Goal: Task Accomplishment & Management: Manage account settings

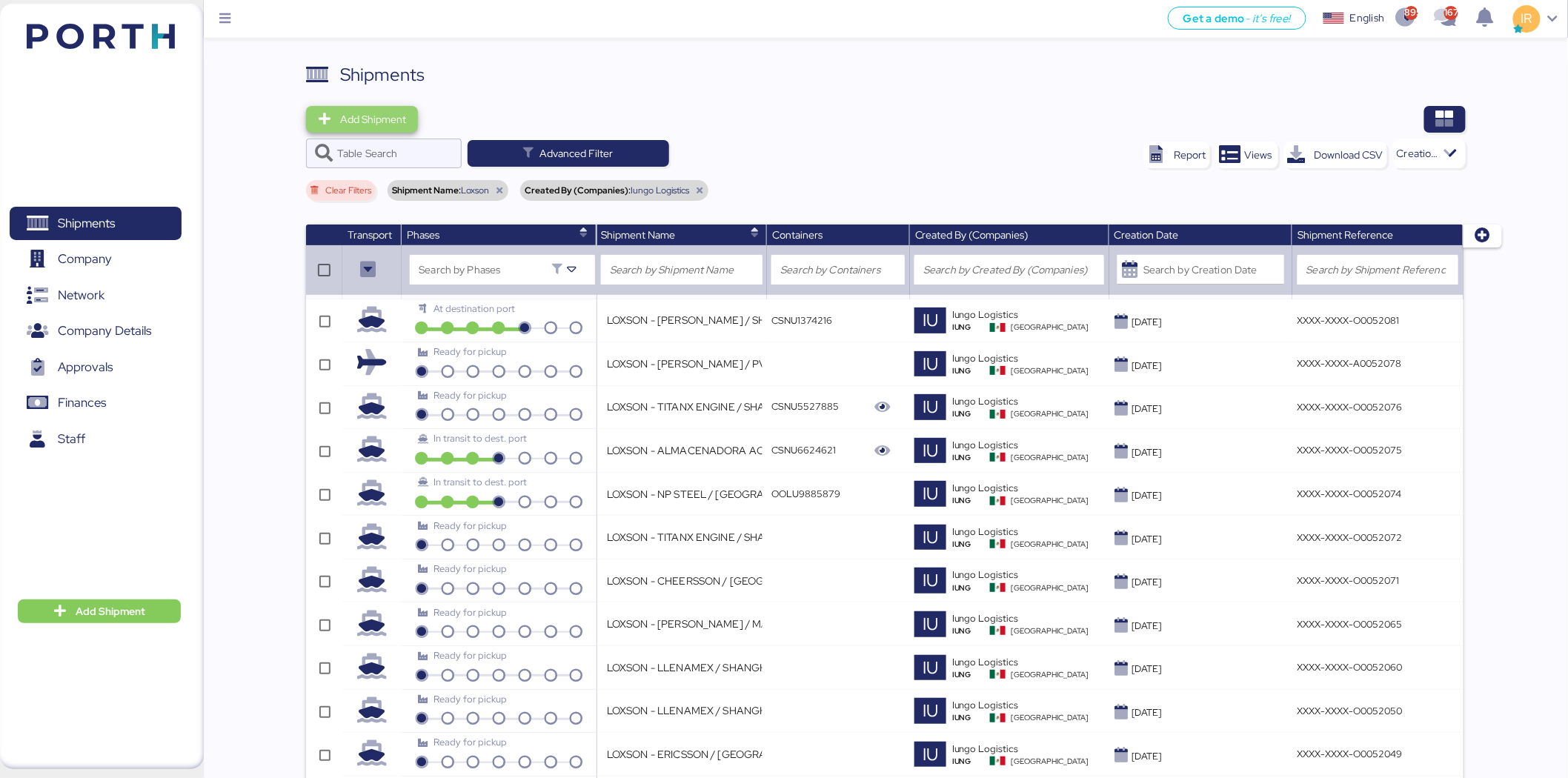
click at [396, 124] on span "Add Shipment" at bounding box center [373, 120] width 66 height 18
click at [396, 139] on div "Add Shipment Manually" at bounding box center [377, 144] width 115 height 20
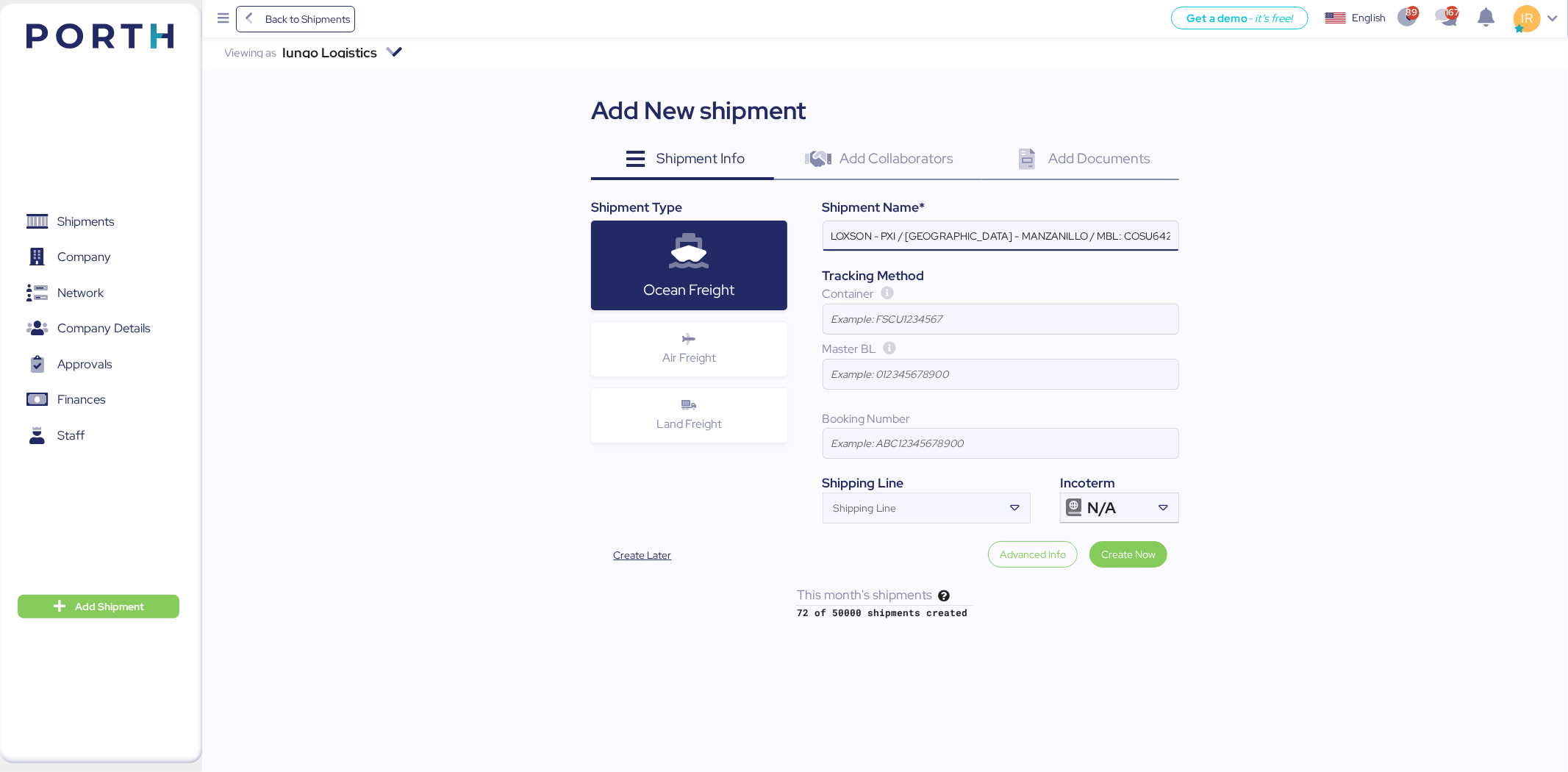
scroll to position [0, 162]
type input "LOXSON - PXI / [GEOGRAPHIC_DATA] - MANZANILLO / MBL: COSU6425323320 - HBL: CSSE…"
click at [939, 507] on input "Shipping Line" at bounding box center [913, 513] width 180 height 18
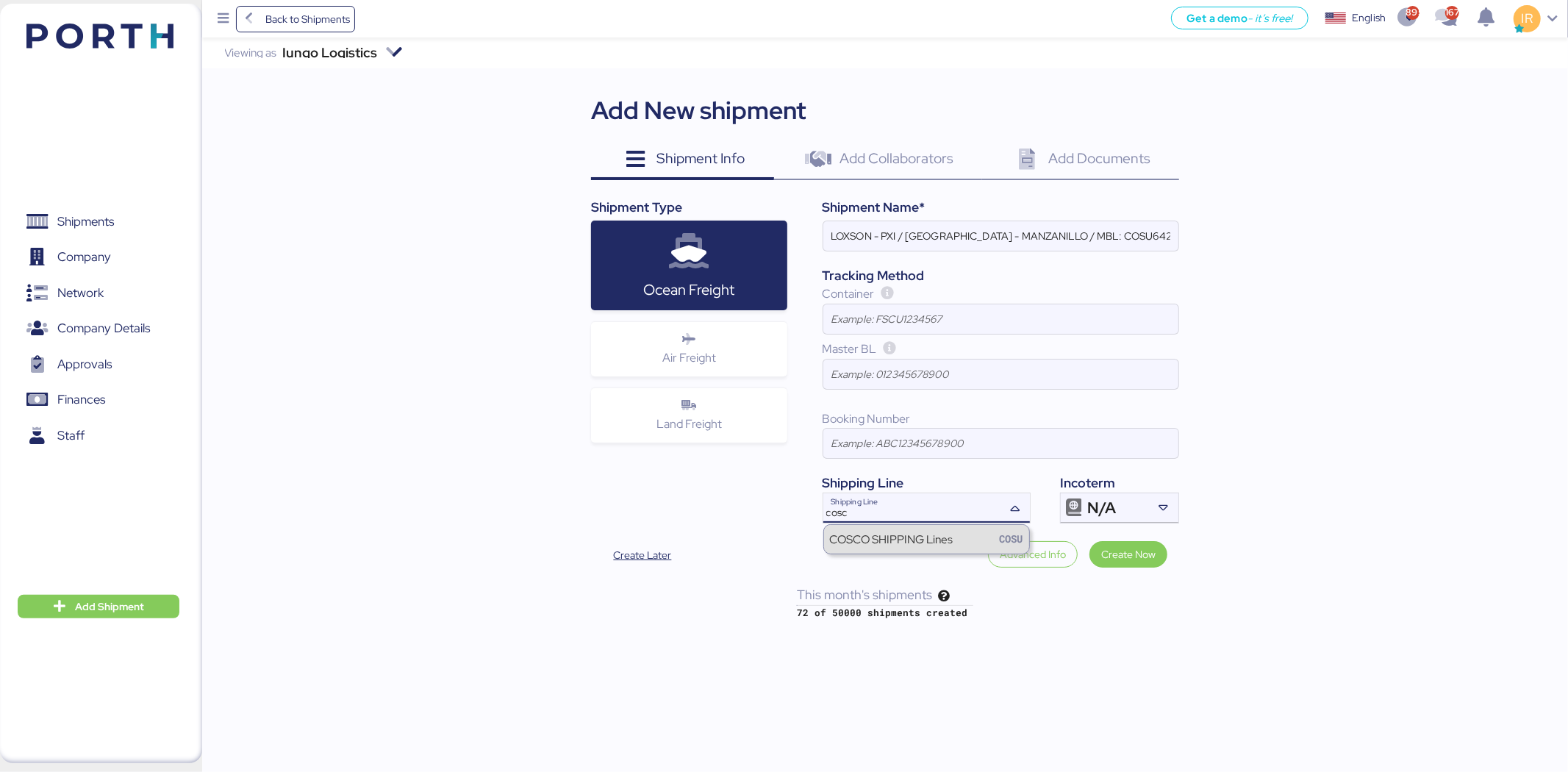
type input "cosc"
click at [933, 544] on div "COSCO SHIPPING Lines" at bounding box center [891, 539] width 123 height 17
click at [1087, 495] on div "N/A" at bounding box center [1117, 507] width 61 height 29
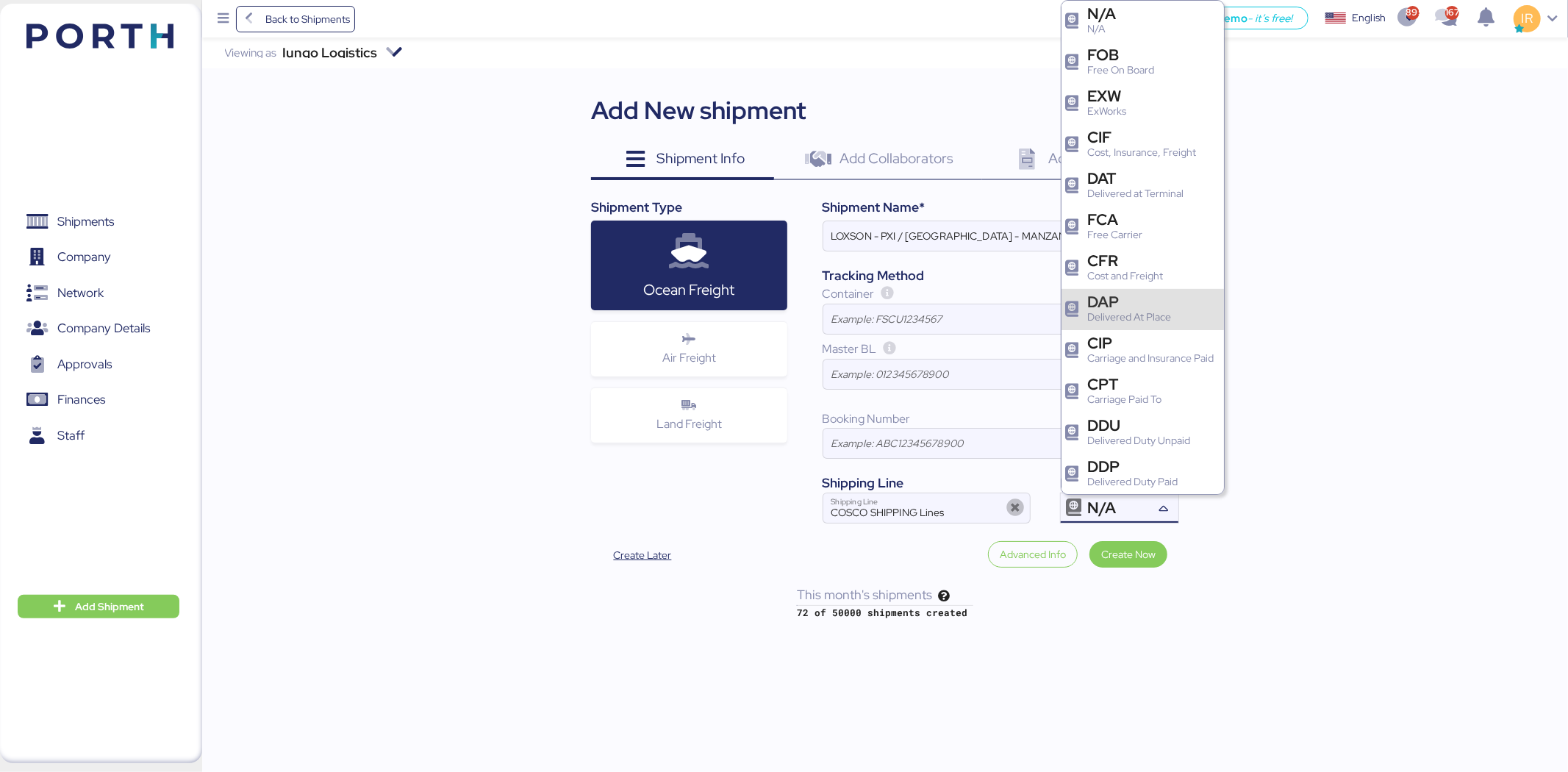
click at [1141, 299] on div "DAP" at bounding box center [1129, 302] width 83 height 16
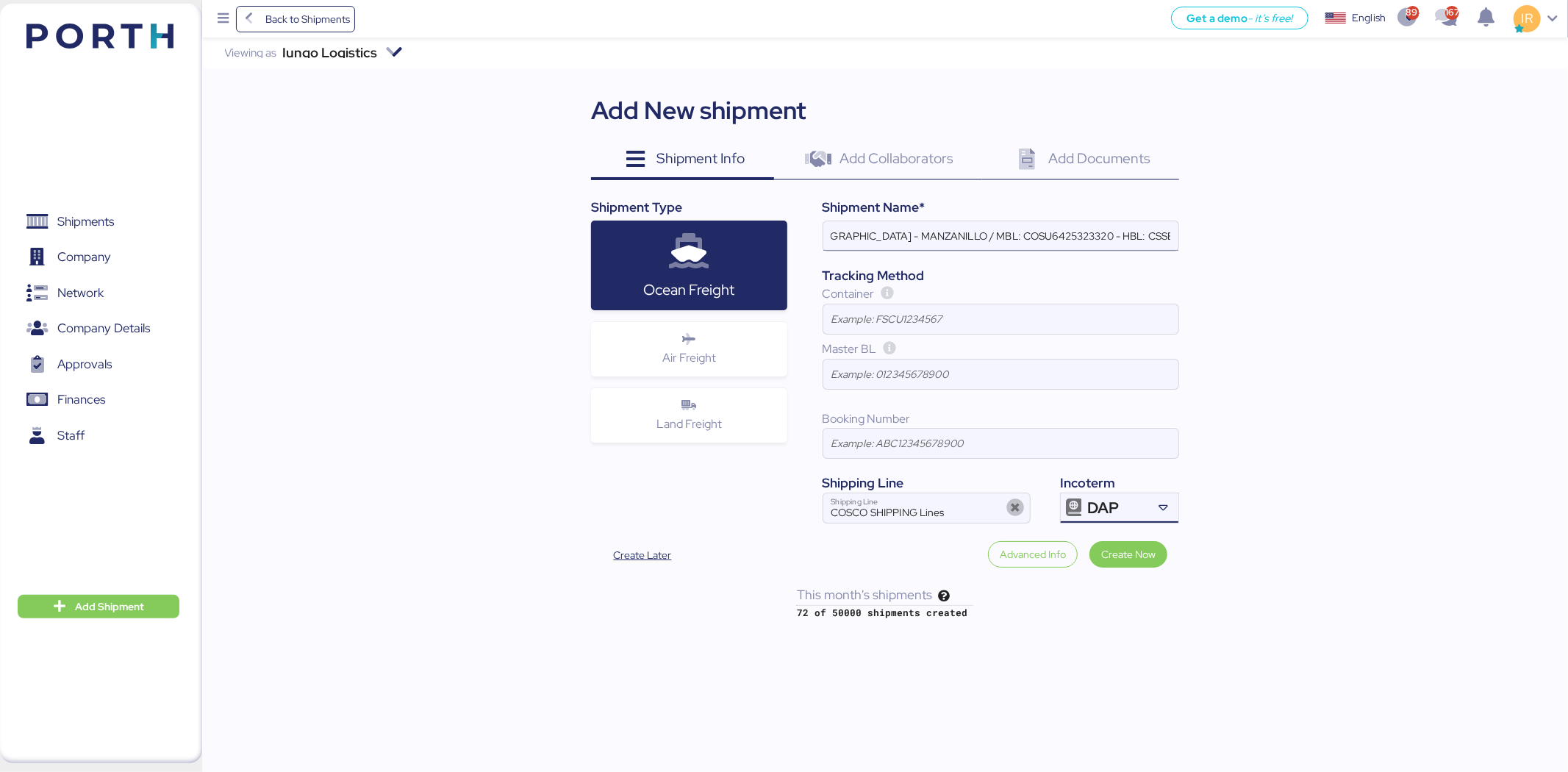
scroll to position [0, 114]
click at [1020, 236] on input "LOXSON - PXI / [GEOGRAPHIC_DATA] - MANZANILLO / MBL: COSU6425323320 - HBL: CSSE…" at bounding box center [1001, 236] width 355 height 29
paste input "9503330580"
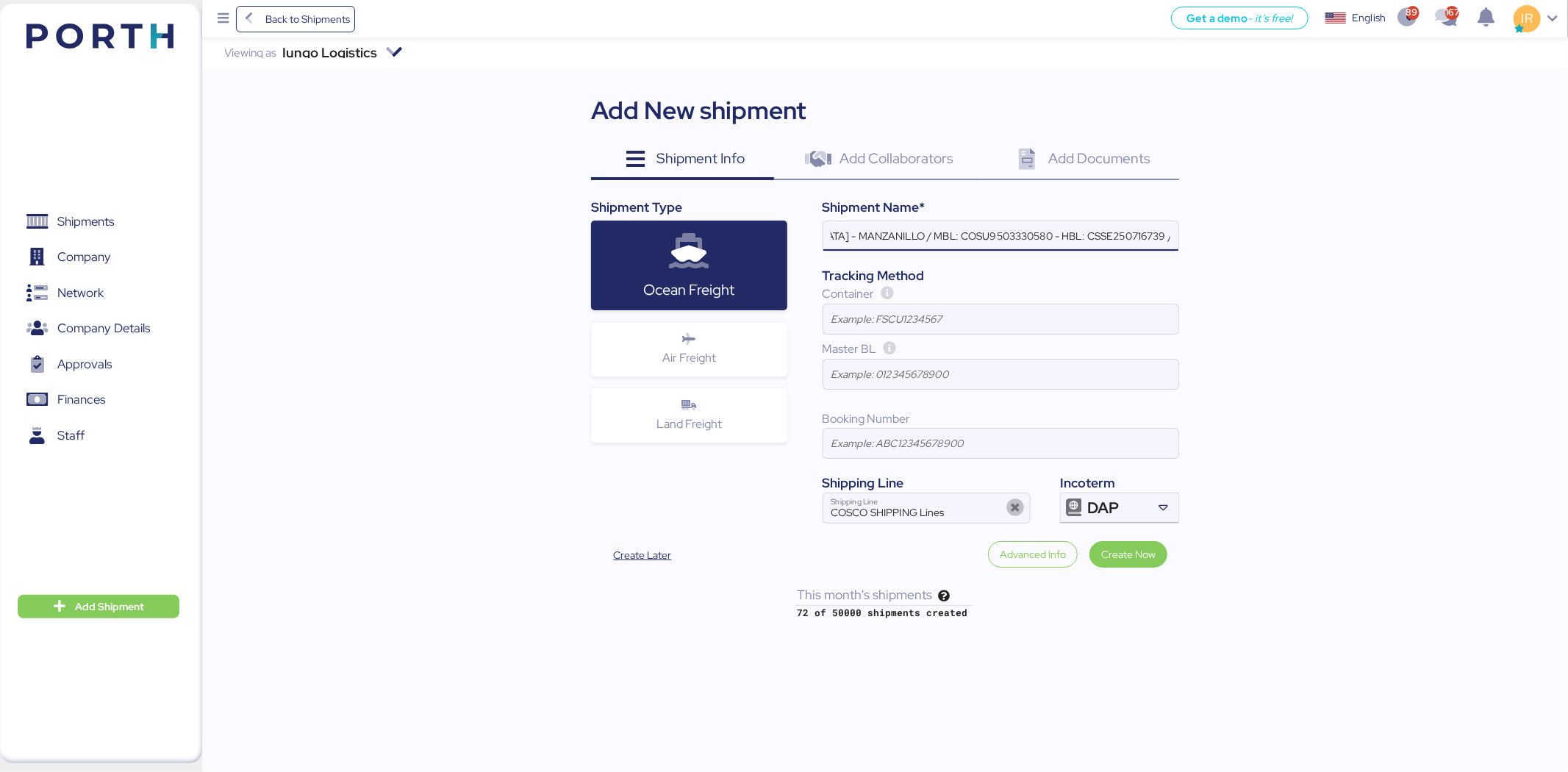
click at [1096, 237] on input "LOXSON - PXI / [GEOGRAPHIC_DATA] - MANZANILLO / MBL: COSU9503330580 - HBL: CSSE…" at bounding box center [1001, 236] width 355 height 29
paste input "804441"
type input "LOXSON - PXI / [GEOGRAPHIC_DATA] - MANZANILLO / MBL: COSU9503330580 - HBL: CSSE…"
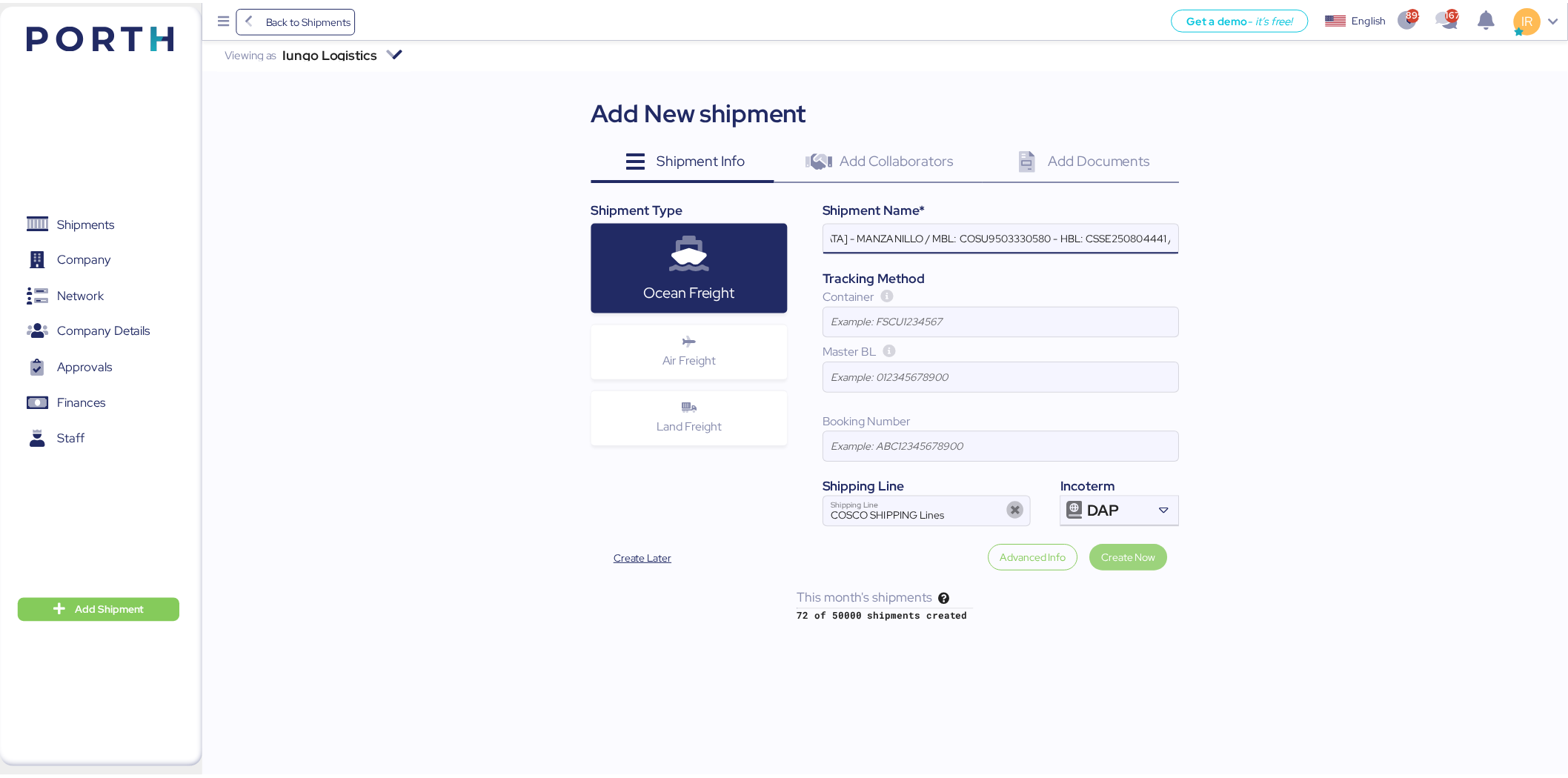
scroll to position [0, 0]
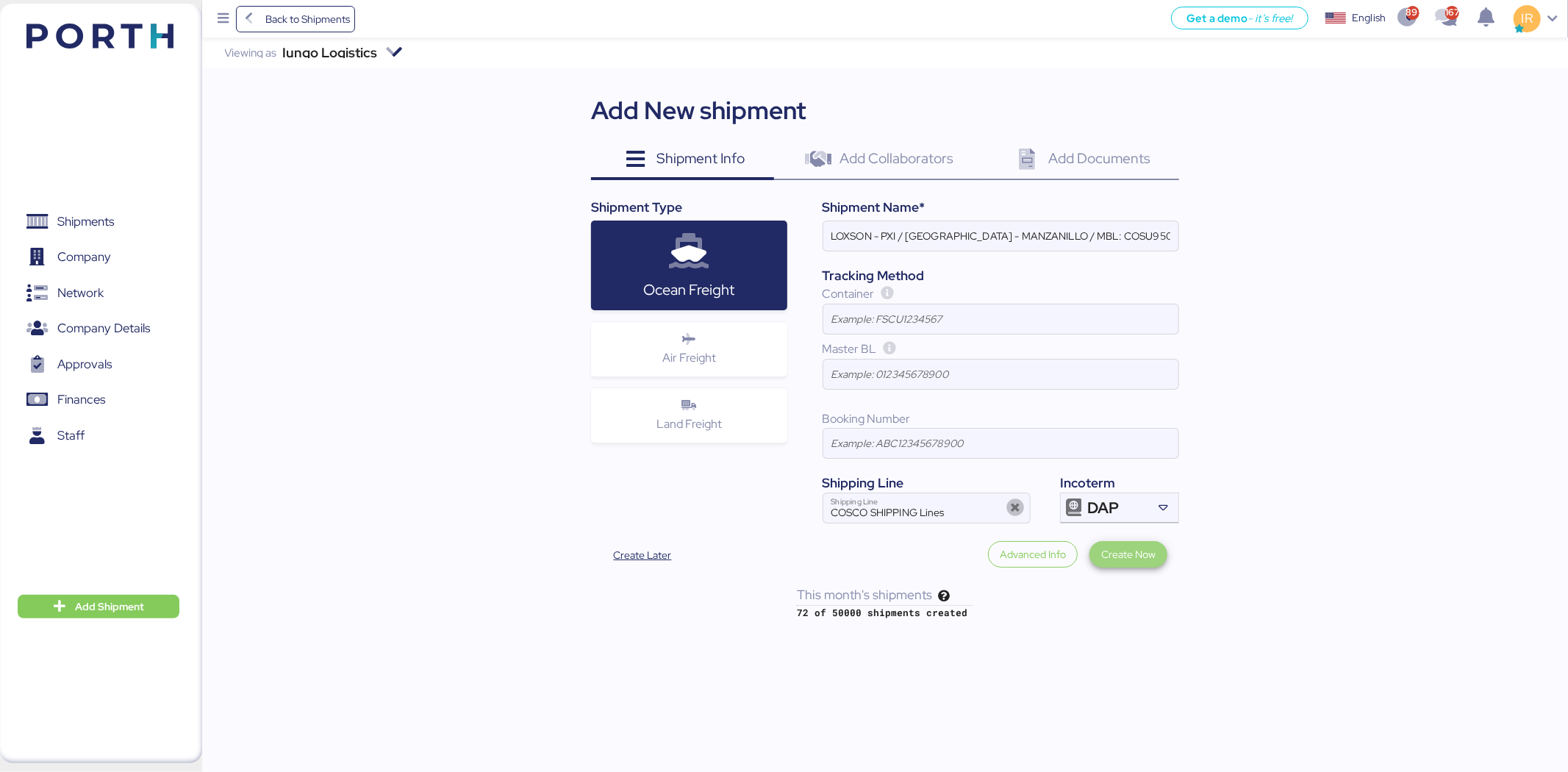
click at [1127, 551] on span "Create Now" at bounding box center [1129, 554] width 54 height 18
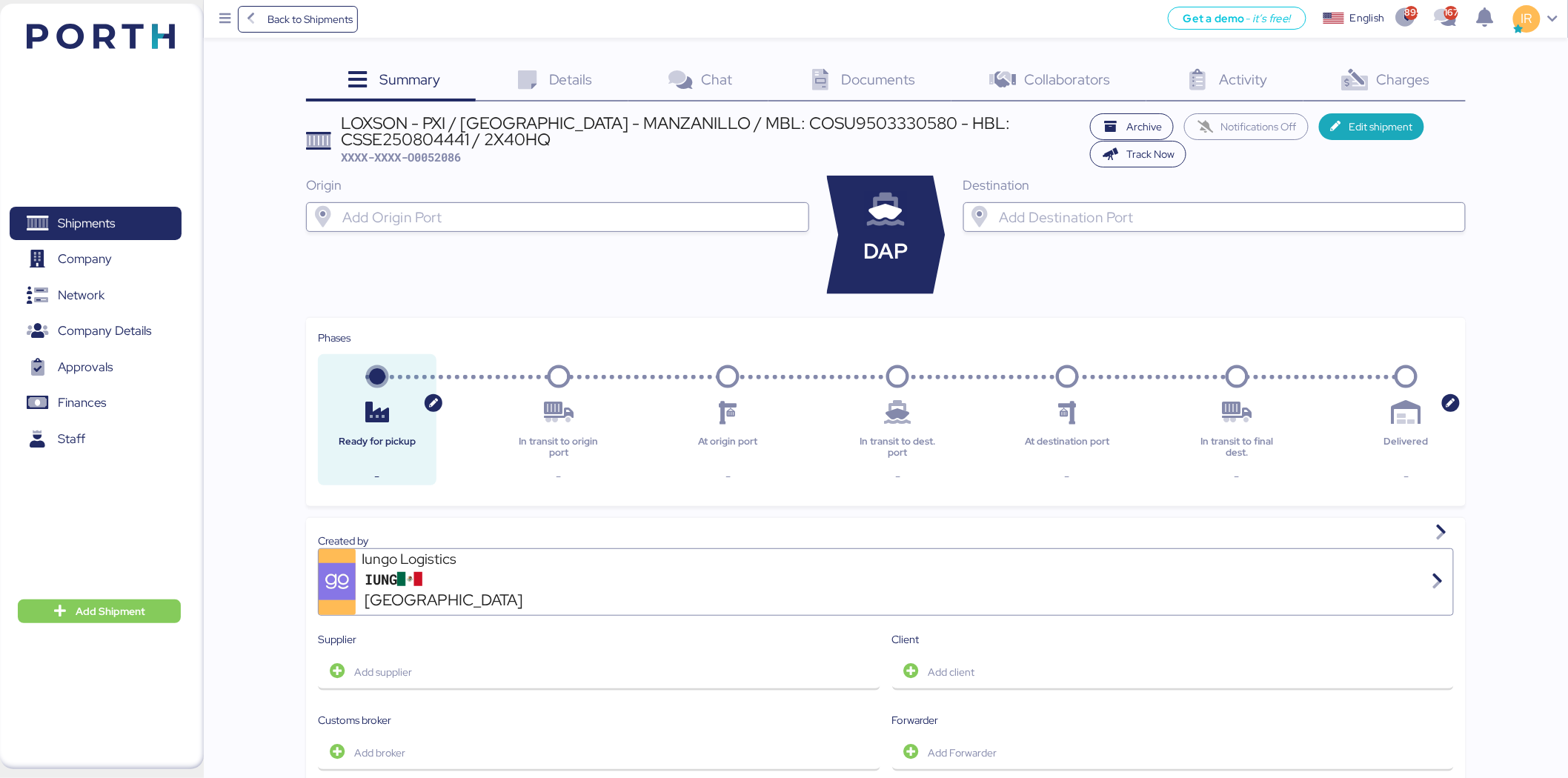
click at [544, 223] on input "search" at bounding box center [571, 217] width 463 height 18
type input "s"
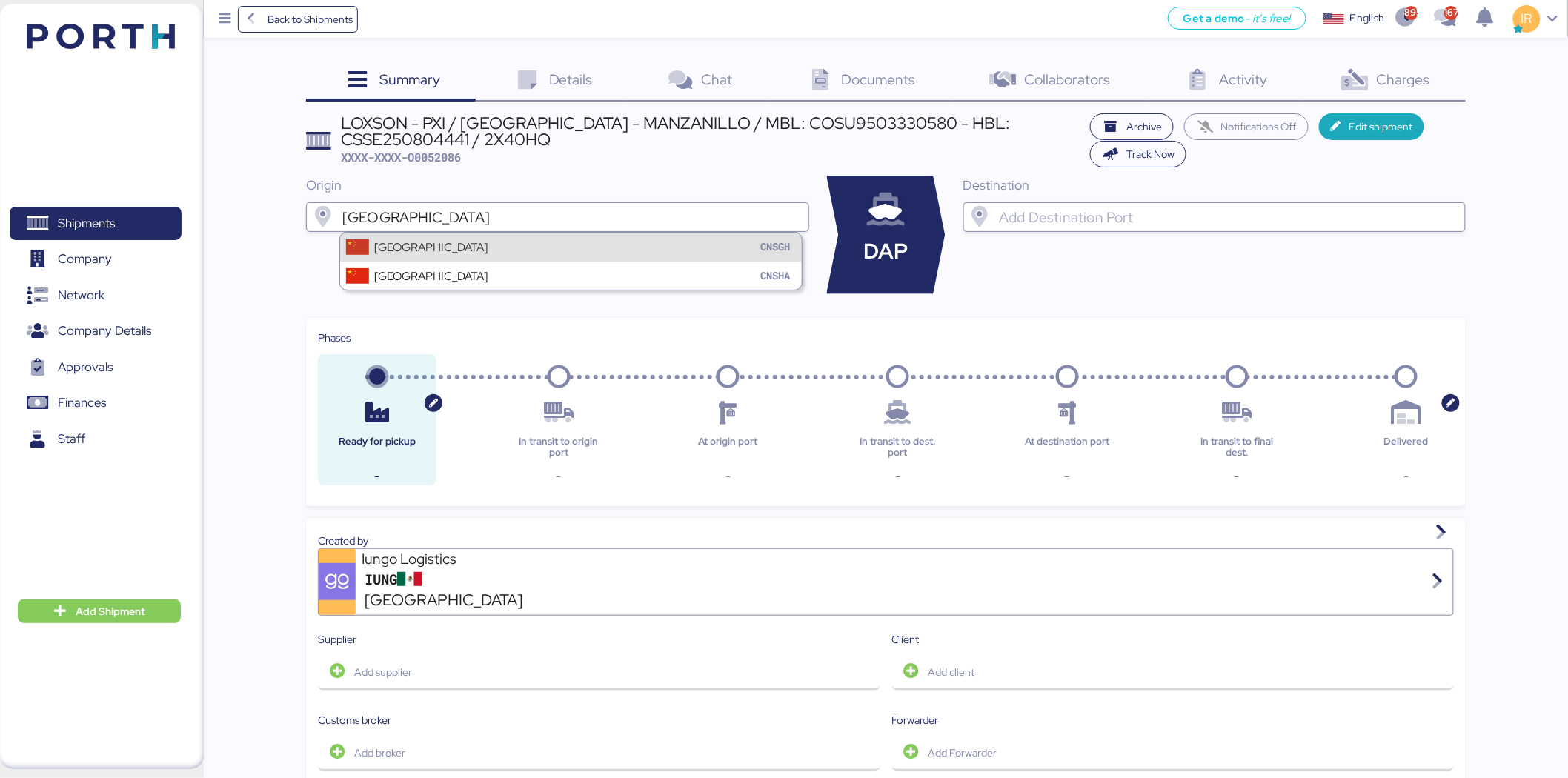
type input "[GEOGRAPHIC_DATA]"
click at [503, 255] on div "Shanghai CNSGH" at bounding box center [571, 247] width 462 height 28
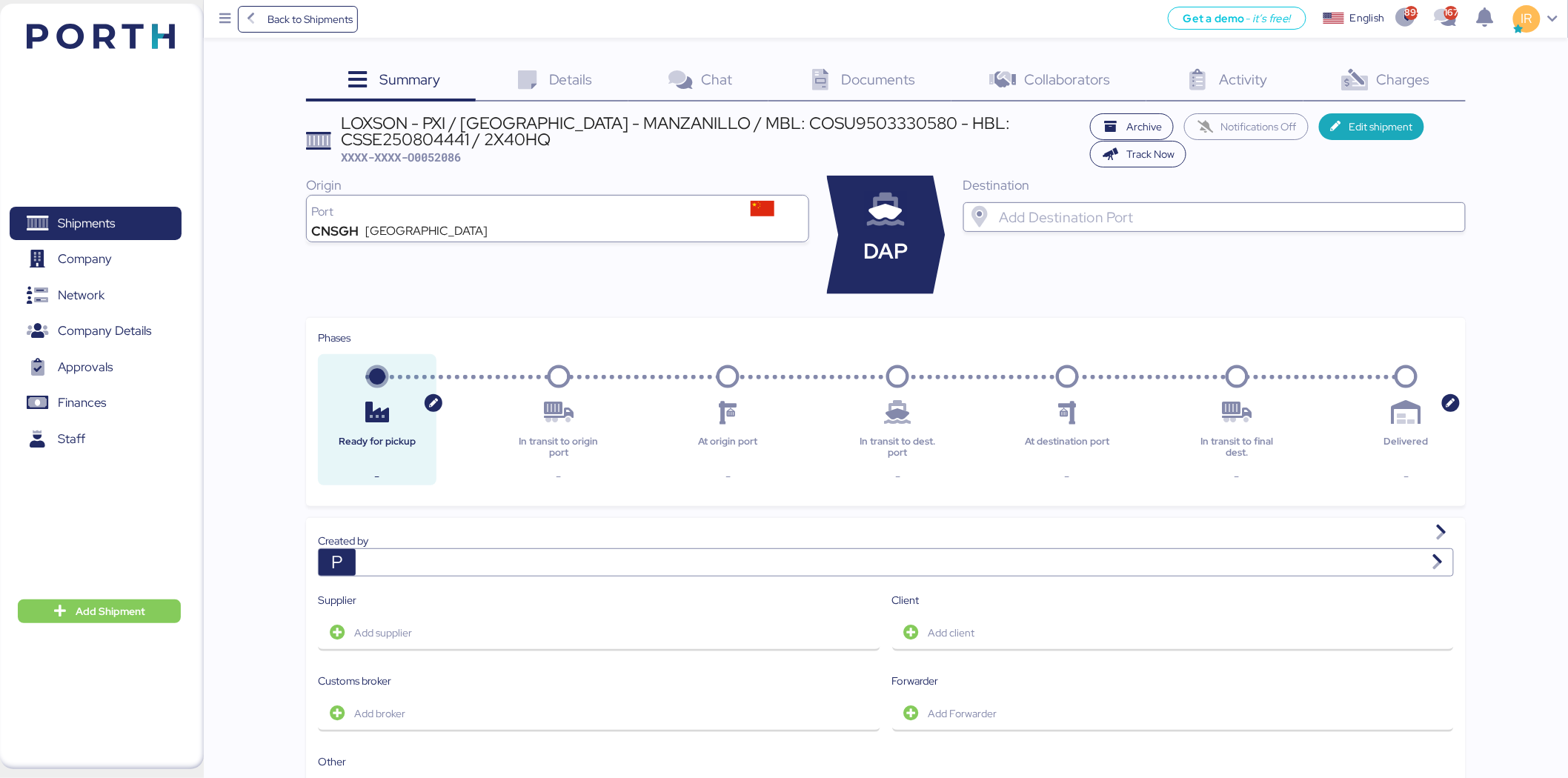
click at [1030, 214] on input "search" at bounding box center [1228, 217] width 463 height 18
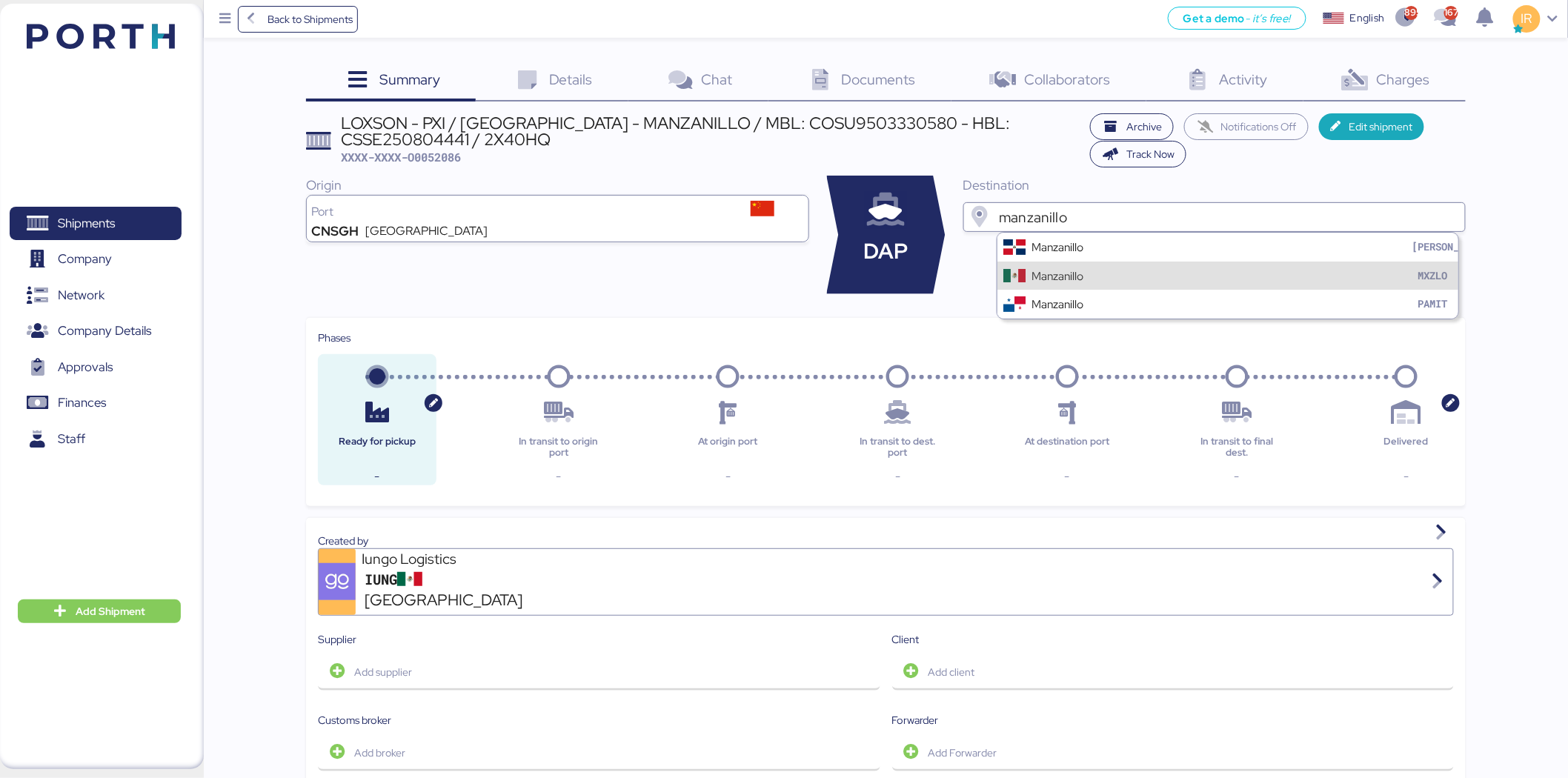
type input "manzanillo"
click at [1053, 270] on div "Manzanillo" at bounding box center [1057, 276] width 52 height 17
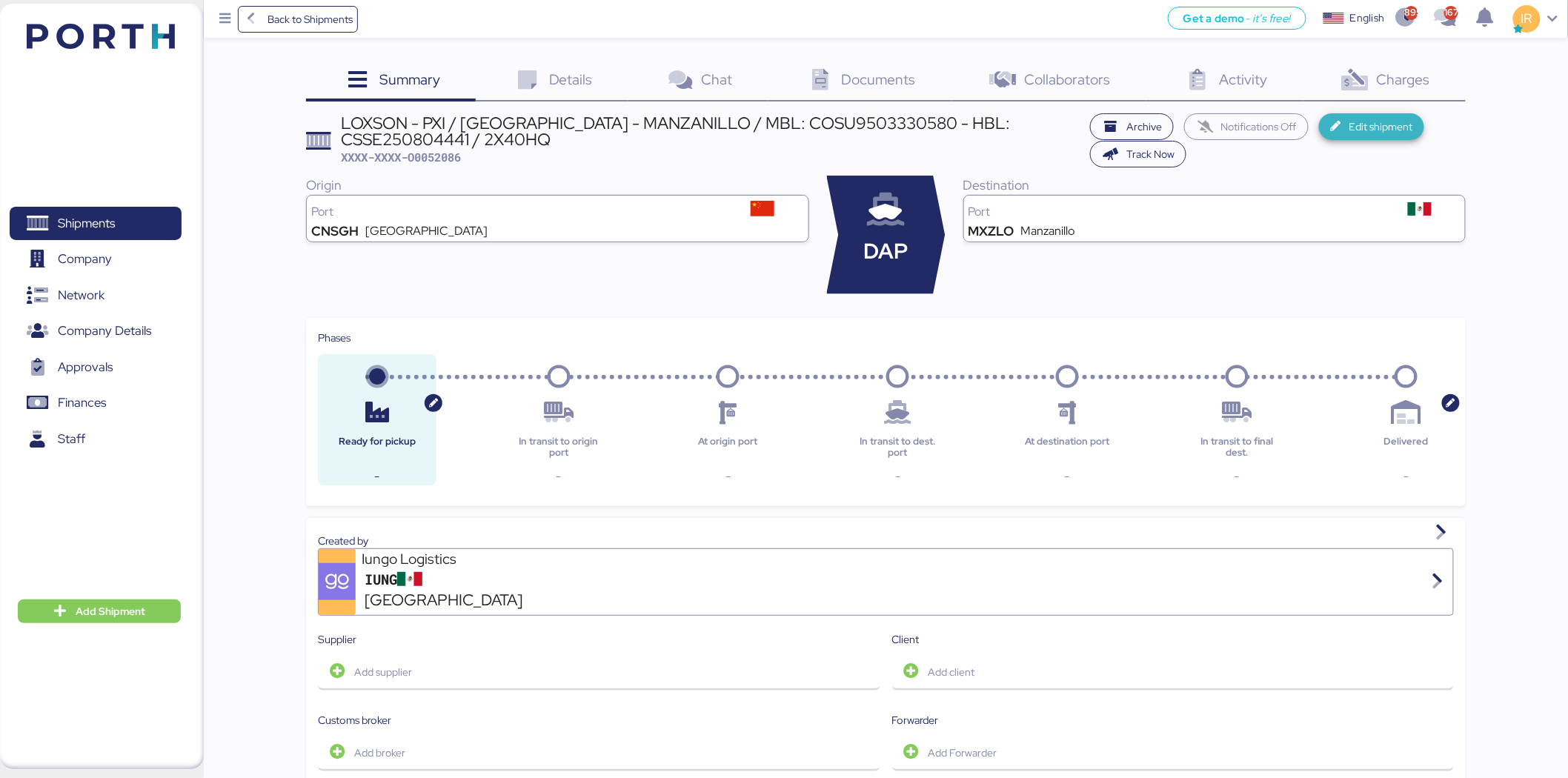
click at [1371, 128] on span "Edit shipment" at bounding box center [1381, 127] width 64 height 18
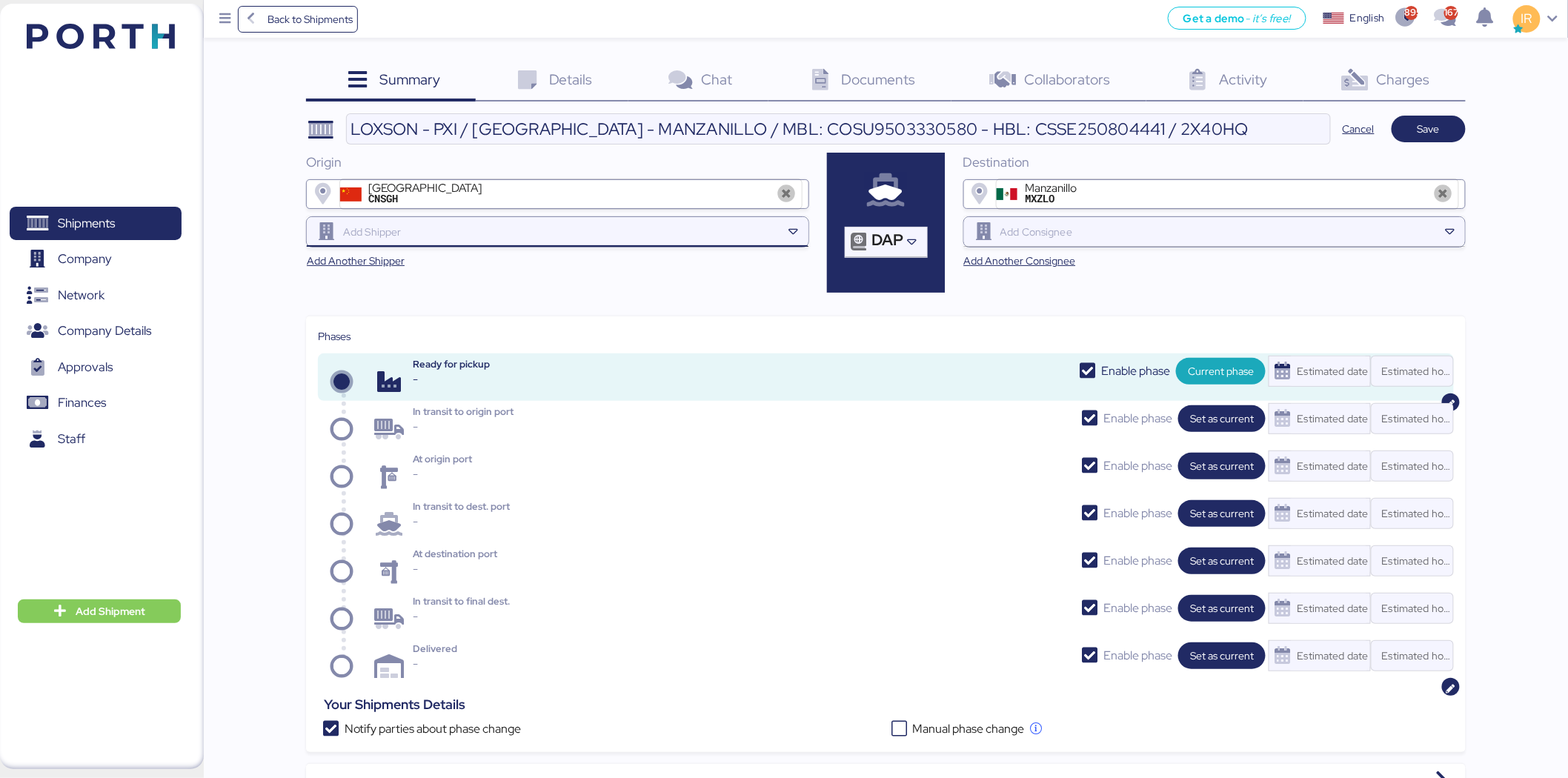
click at [669, 232] on input "search" at bounding box center [561, 232] width 441 height 18
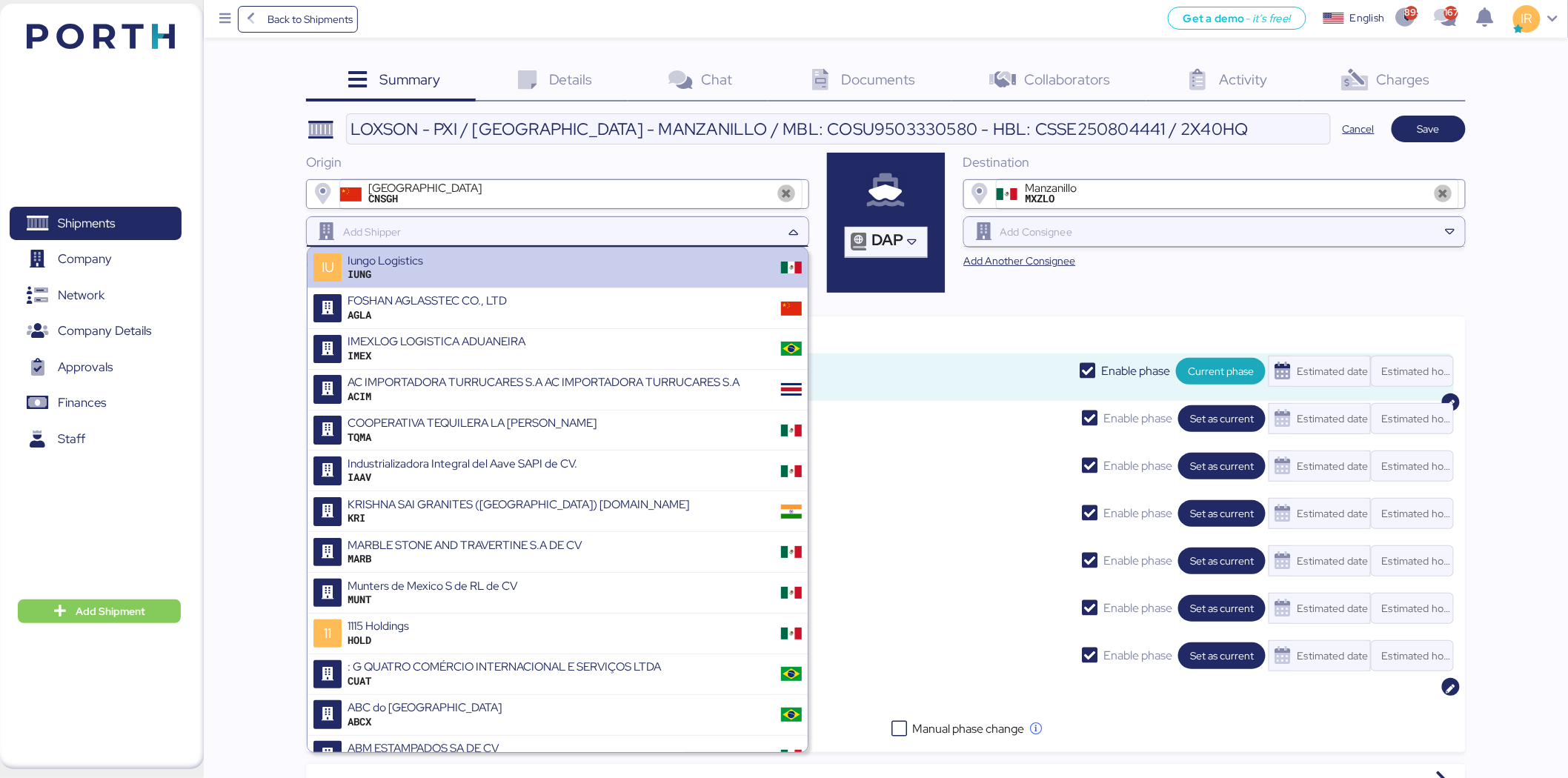
paste input "PXI AUTO COMPONENTS"
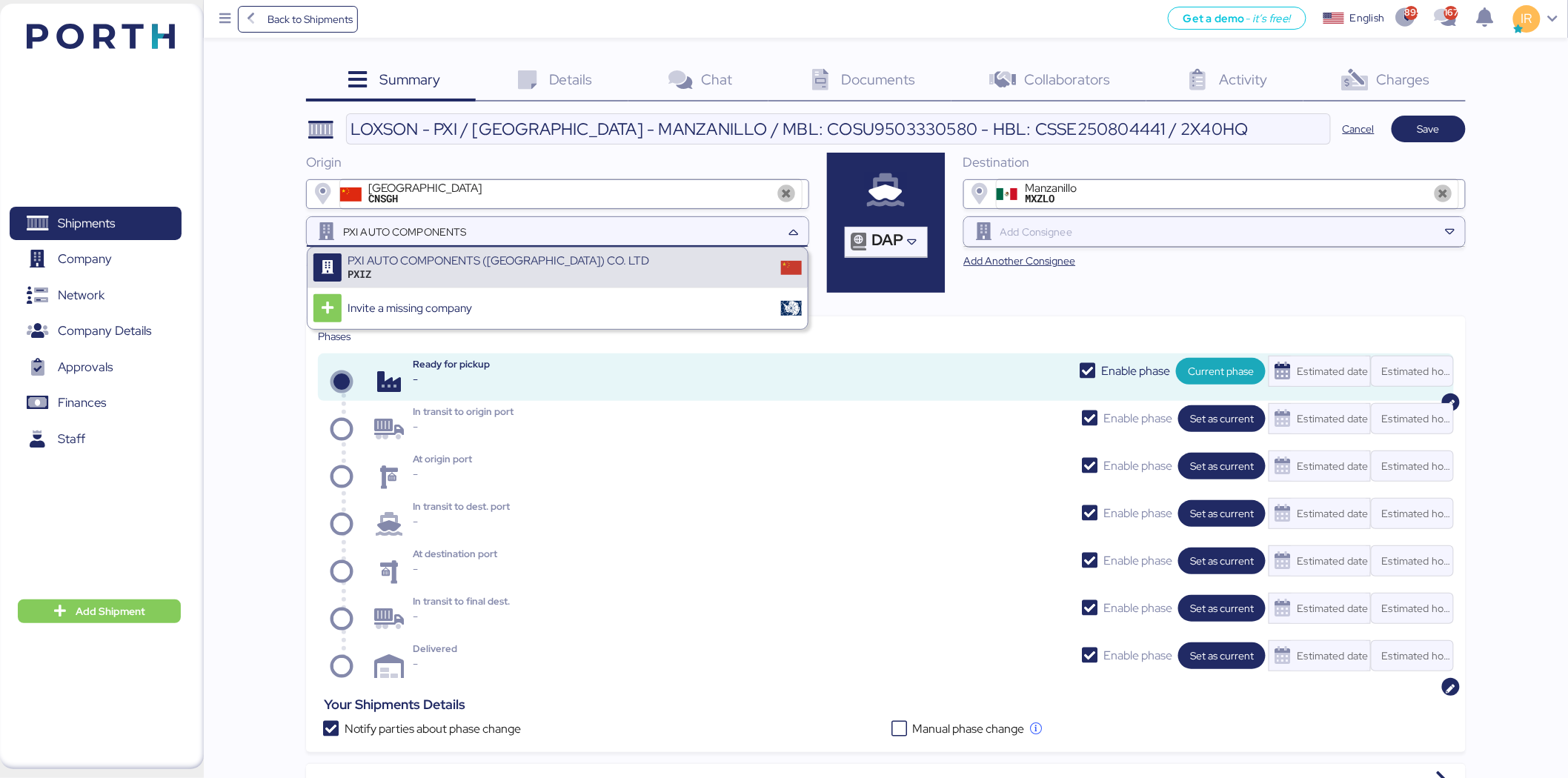
type input "PXI AUTO COMPONENTS"
click at [651, 255] on div "PXI AUTO COMPONENTS ([GEOGRAPHIC_DATA]) CO. LTD PXIZ" at bounding box center [558, 268] width 500 height 41
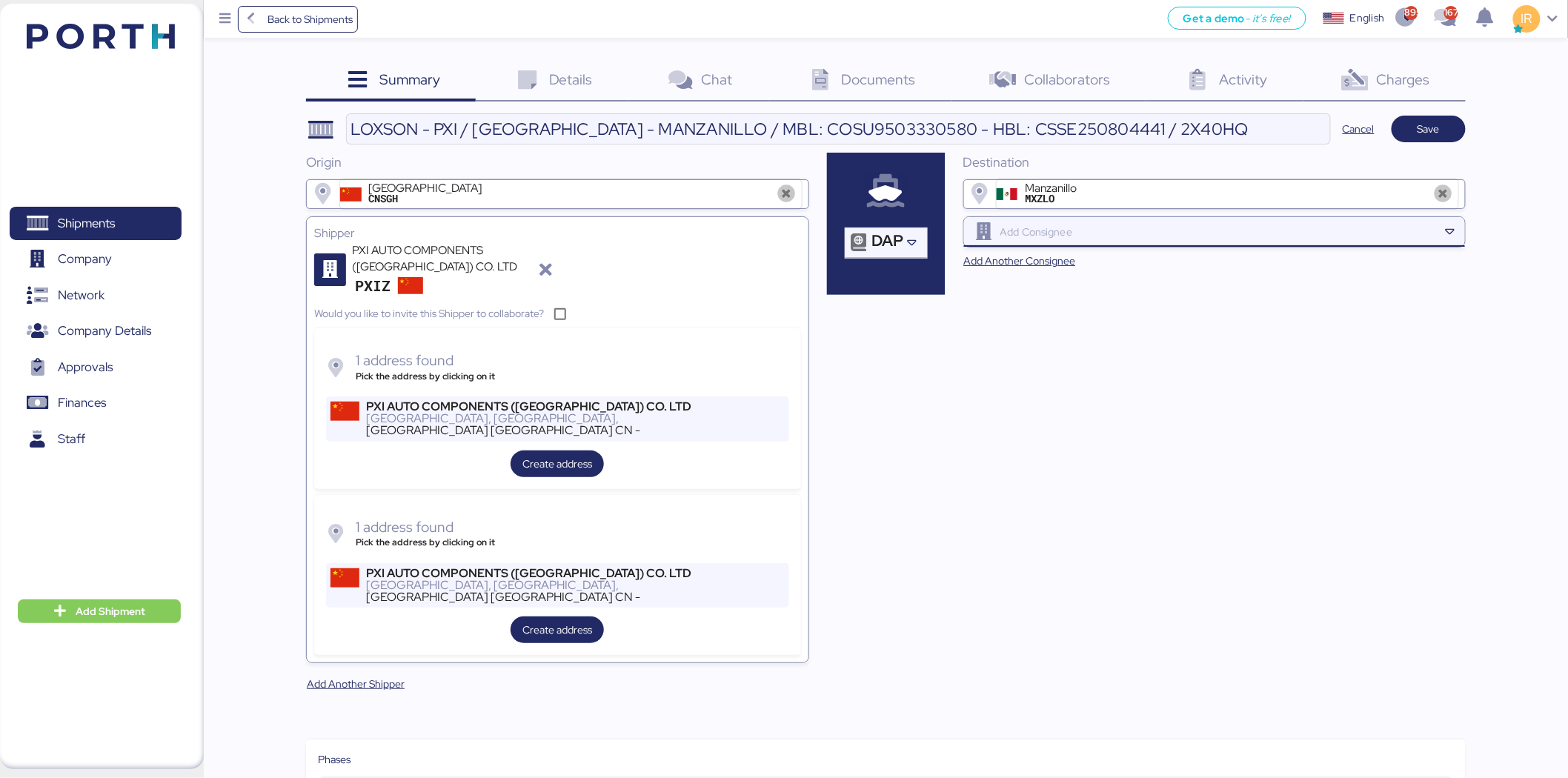
click at [1018, 231] on input "search" at bounding box center [1219, 232] width 441 height 18
paste input "PXI AUTOMOTIVE [GEOGRAPHIC_DATA]"
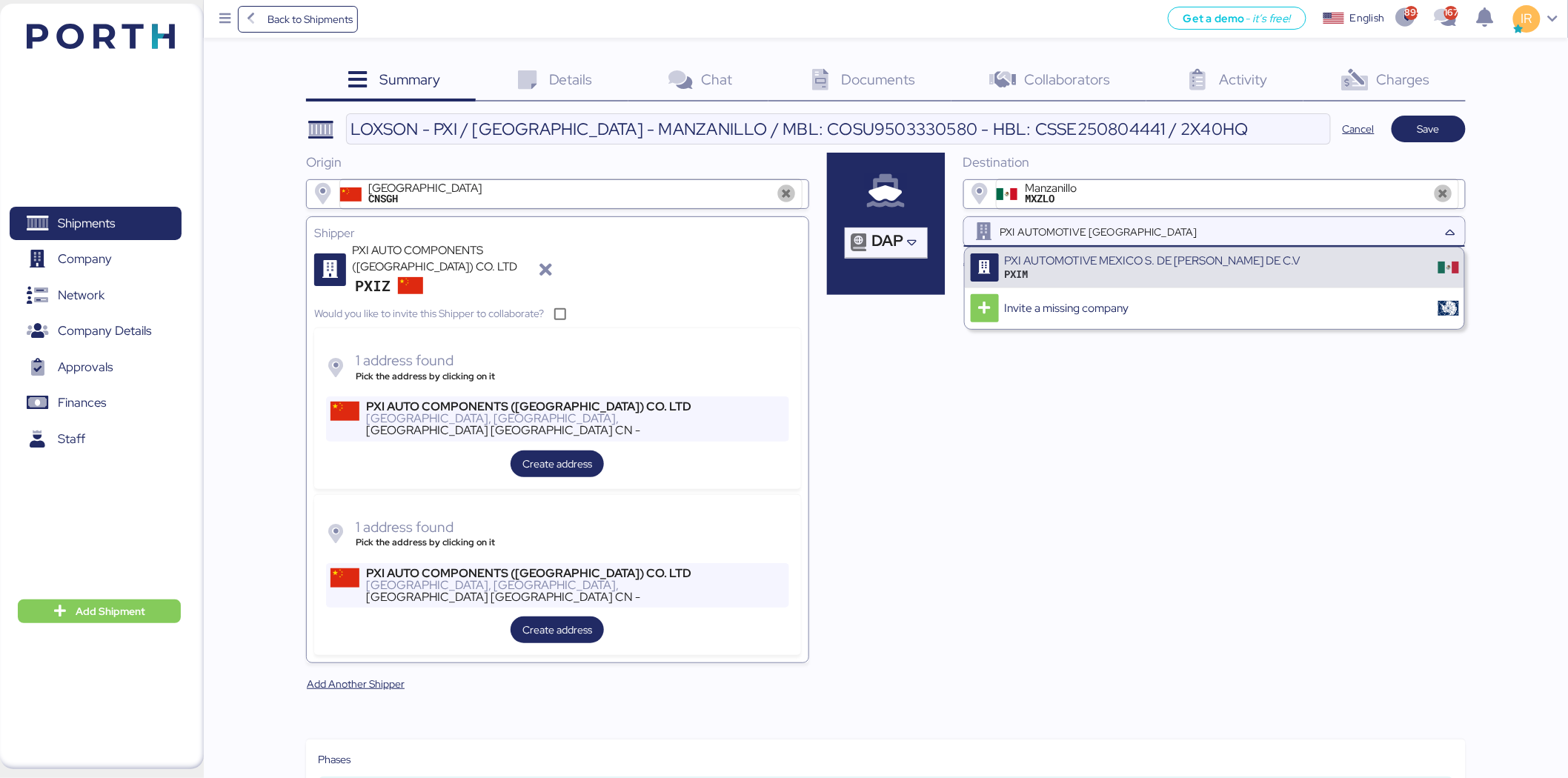
type input "PXI AUTOMOTIVE [GEOGRAPHIC_DATA]"
click at [1180, 271] on div "PXIM" at bounding box center [1153, 274] width 296 height 13
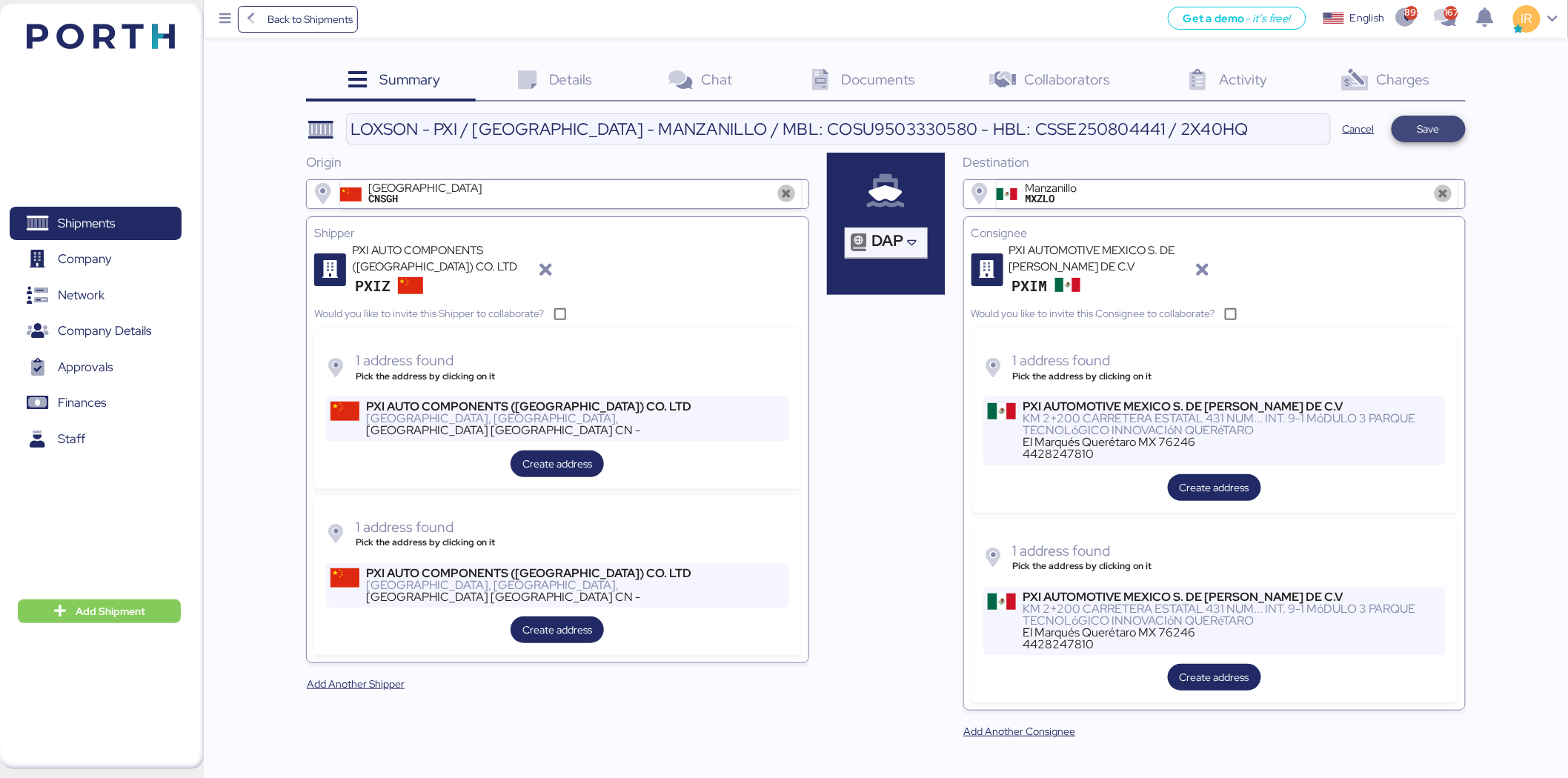
click at [1432, 122] on span "Save" at bounding box center [1429, 128] width 22 height 18
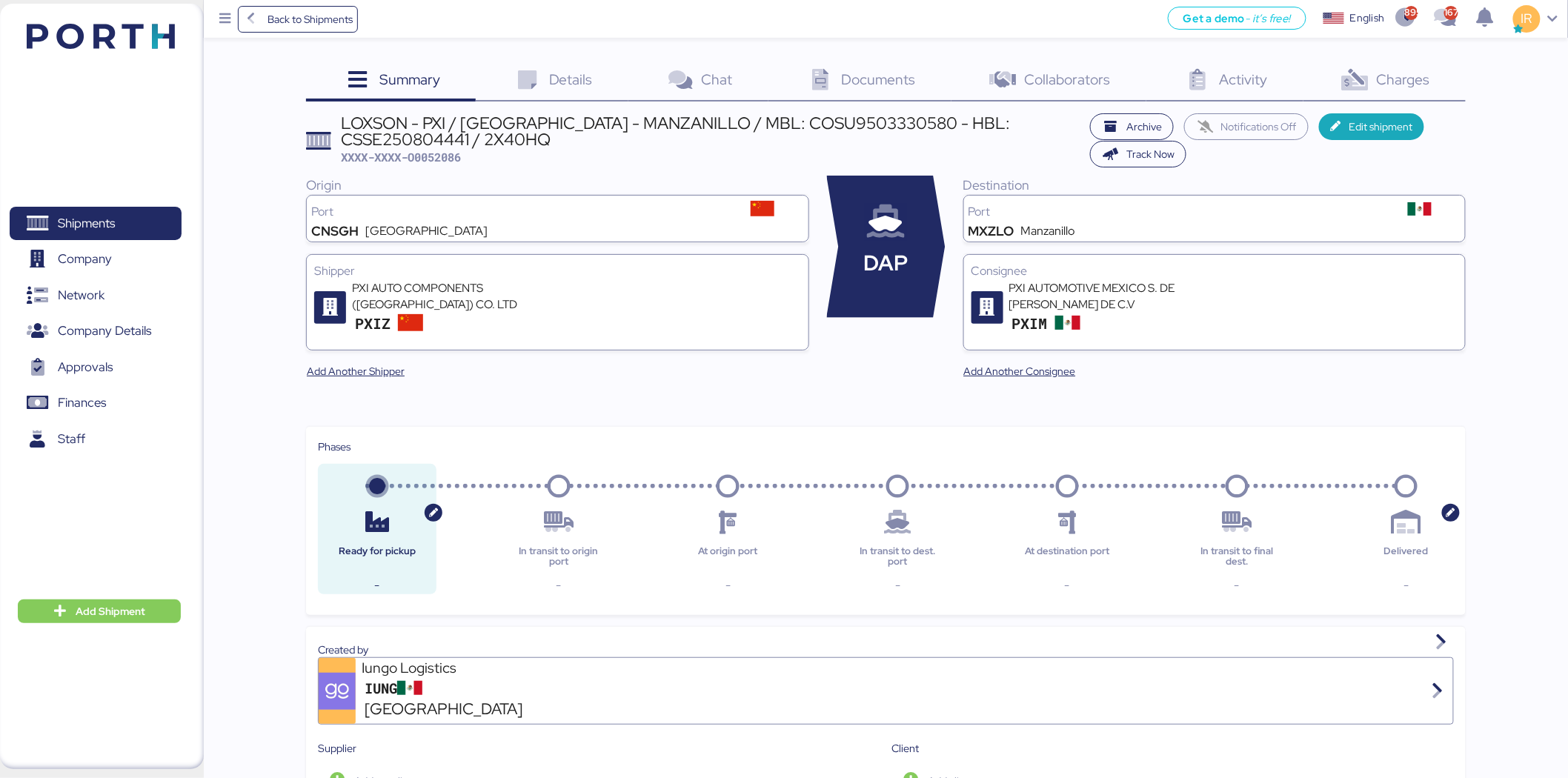
click at [543, 78] on icon at bounding box center [527, 81] width 32 height 21
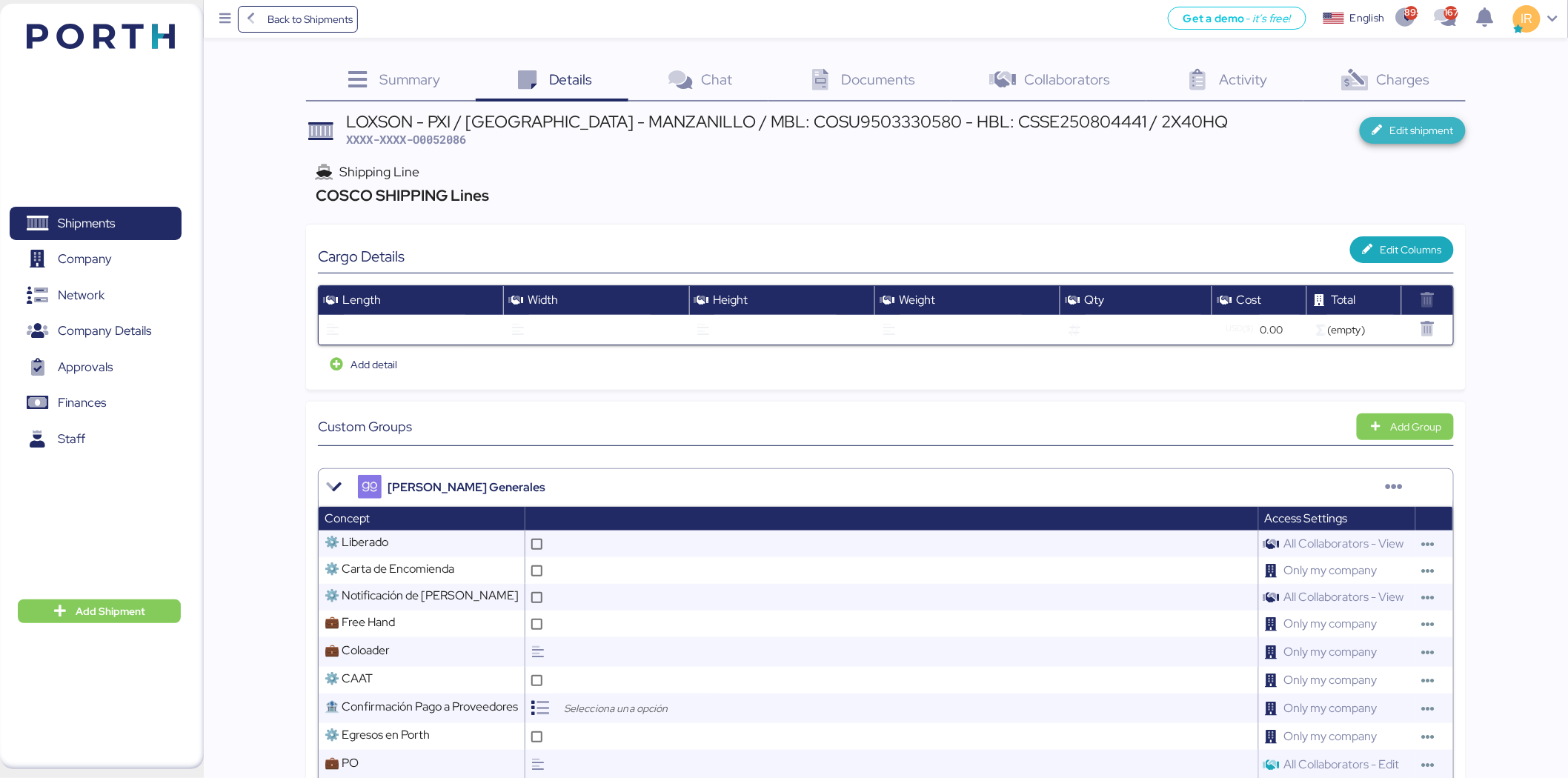
click at [1432, 130] on span "Edit shipment" at bounding box center [1423, 130] width 64 height 18
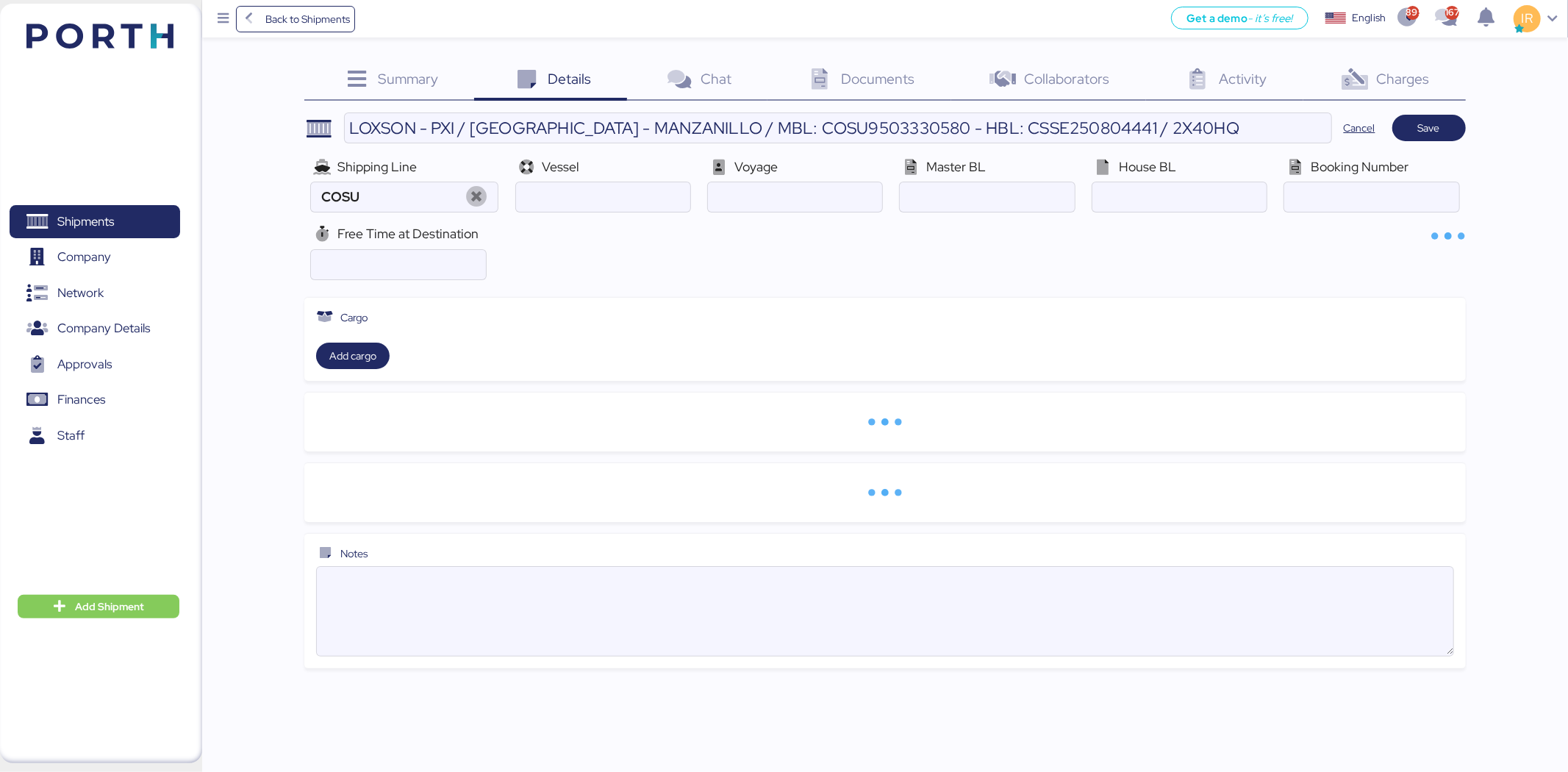
type input "COSCO SHIPPING Lines"
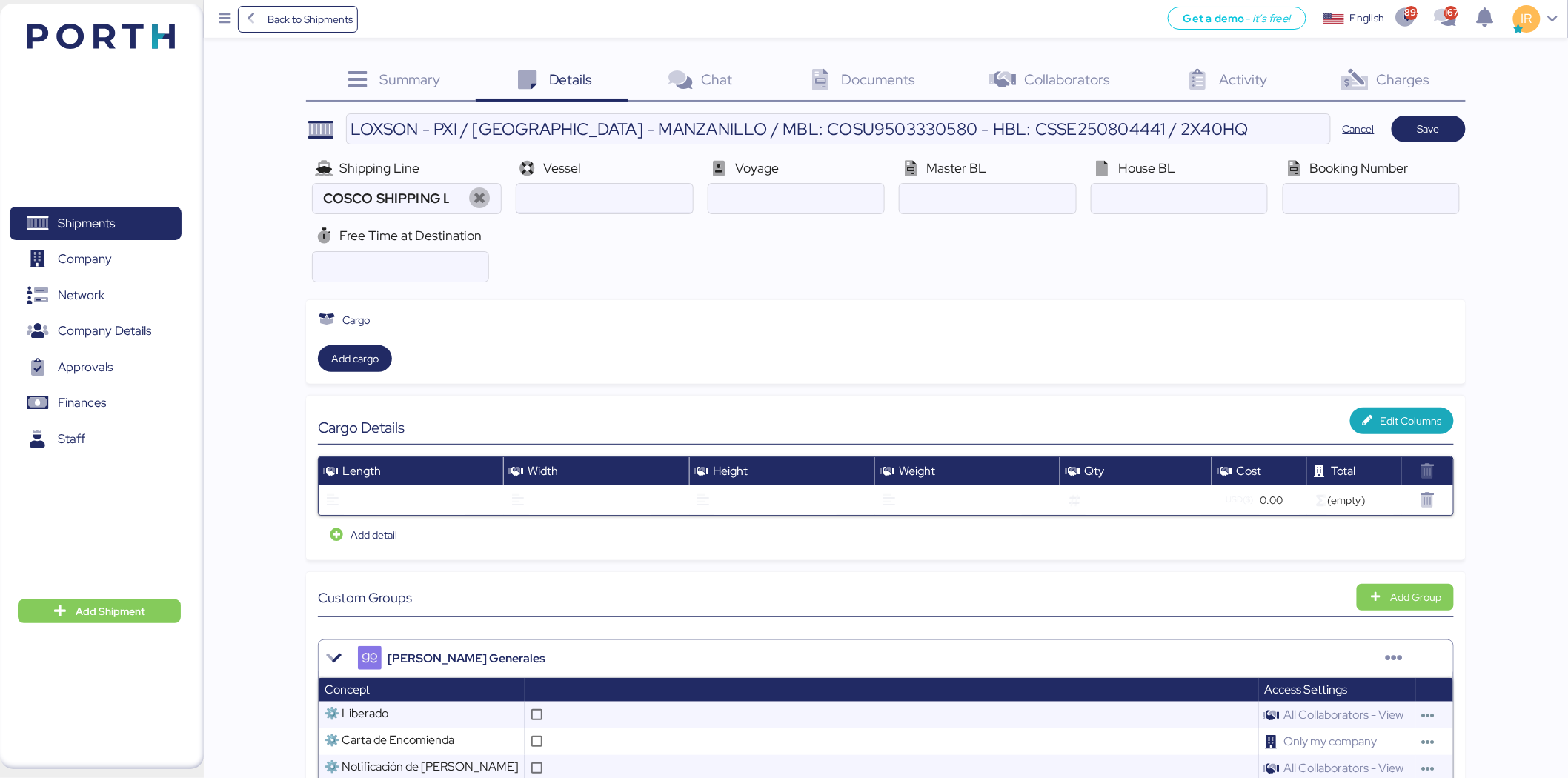
click at [627, 195] on input "ocean" at bounding box center [605, 198] width 176 height 29
paste input "KOTA EMERALD/004E"
type input "KOTA EMERALD"
paste input "004E"
type input "004E"
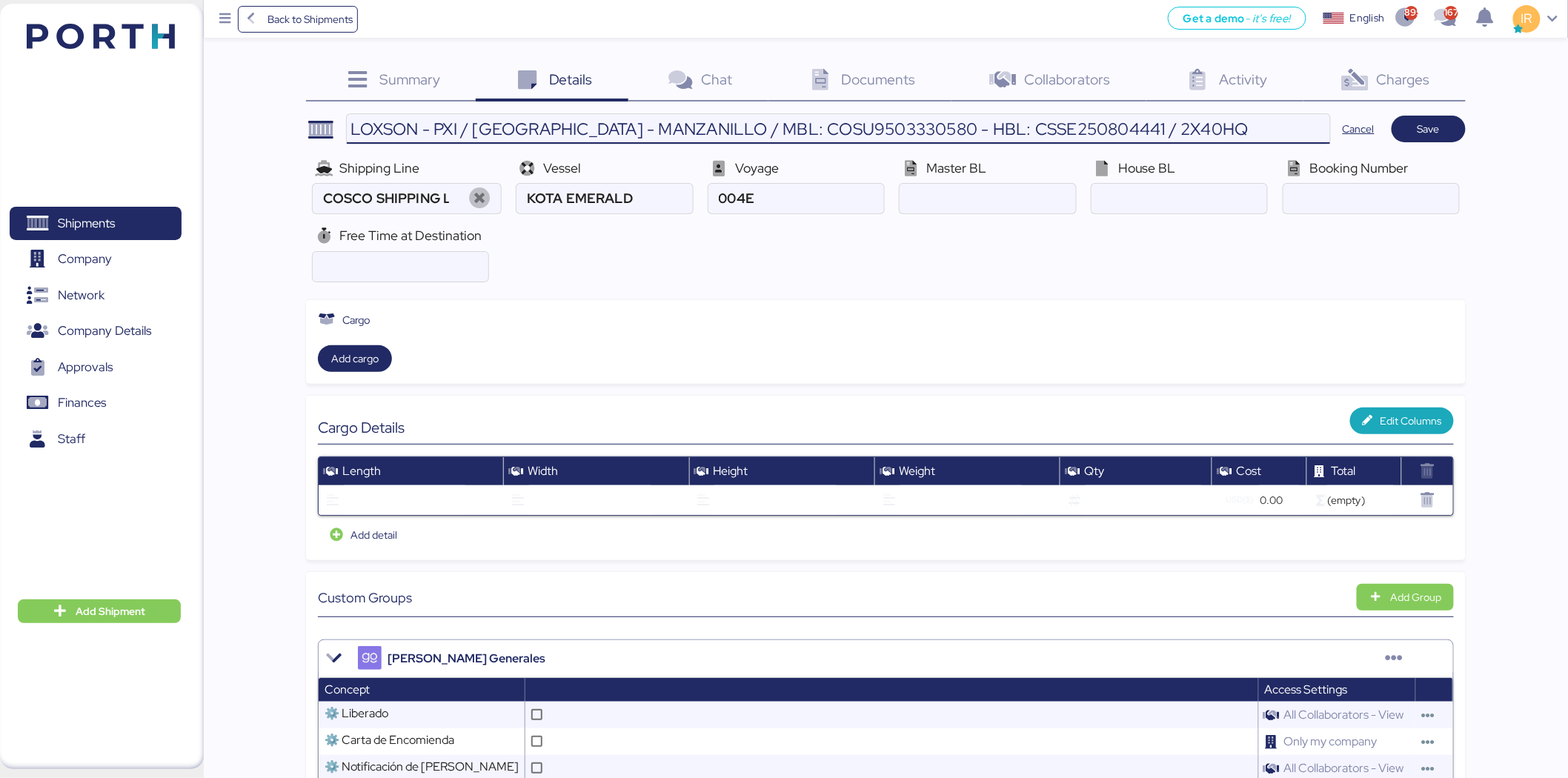
click at [839, 129] on input "LOXSON - PXI / [GEOGRAPHIC_DATA] - MANZANILLO / MBL: COSU9503330580 - HBL: CSSE…" at bounding box center [839, 128] width 984 height 29
click at [832, 128] on input "LOXSON - PXI / [GEOGRAPHIC_DATA] - MANZANILLO / MBL: COSU9503330580 - HBL: CSSE…" at bounding box center [839, 128] width 984 height 29
click at [1034, 201] on input "ocean" at bounding box center [987, 198] width 176 height 29
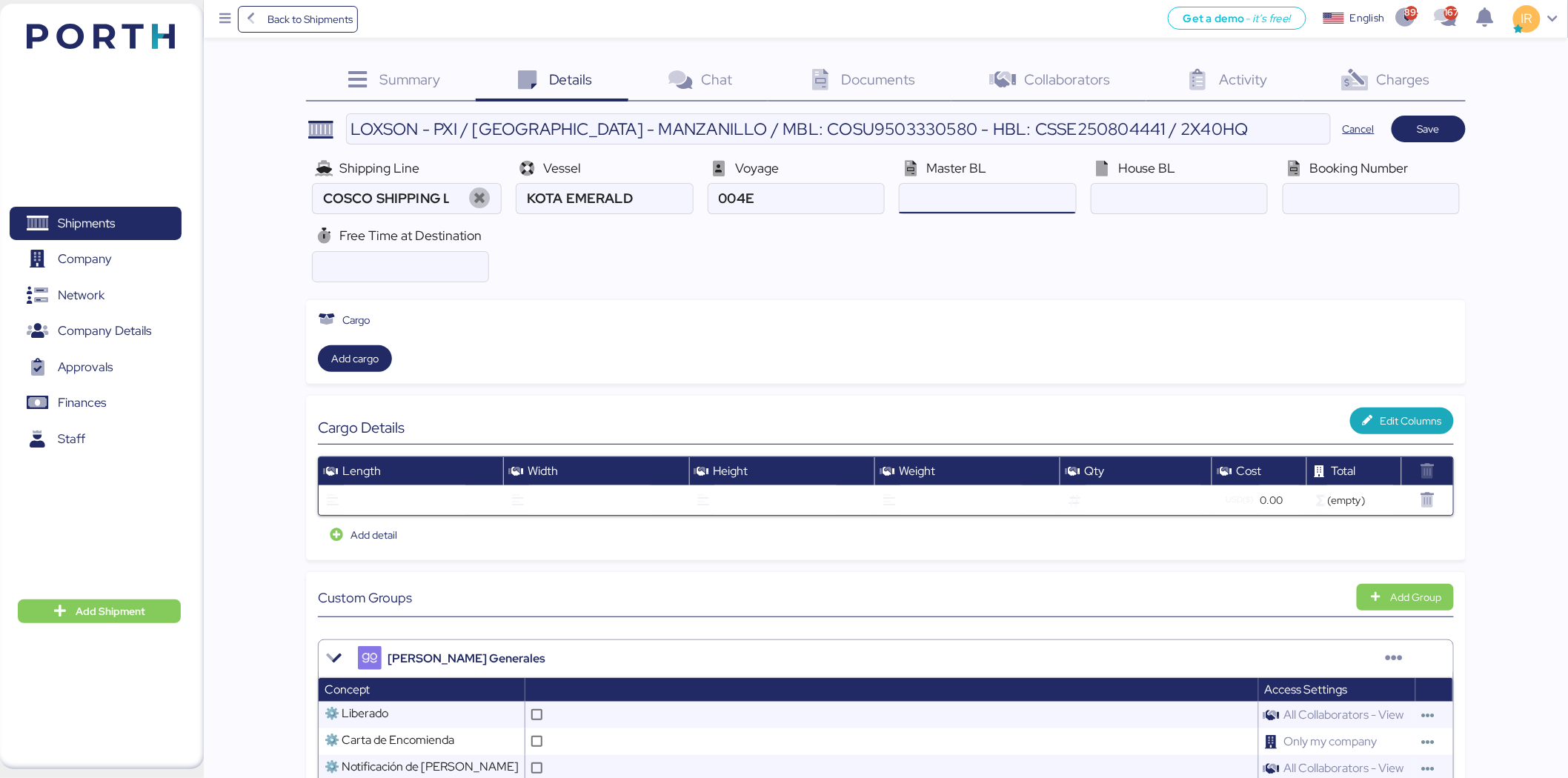
paste input "COSU9503330580"
type input "COSU9503330580"
click at [1151, 188] on input "ocean" at bounding box center [1180, 198] width 176 height 29
paste input "CSSE250804441"
paste input "CSSE250804441, CSSE250804401"
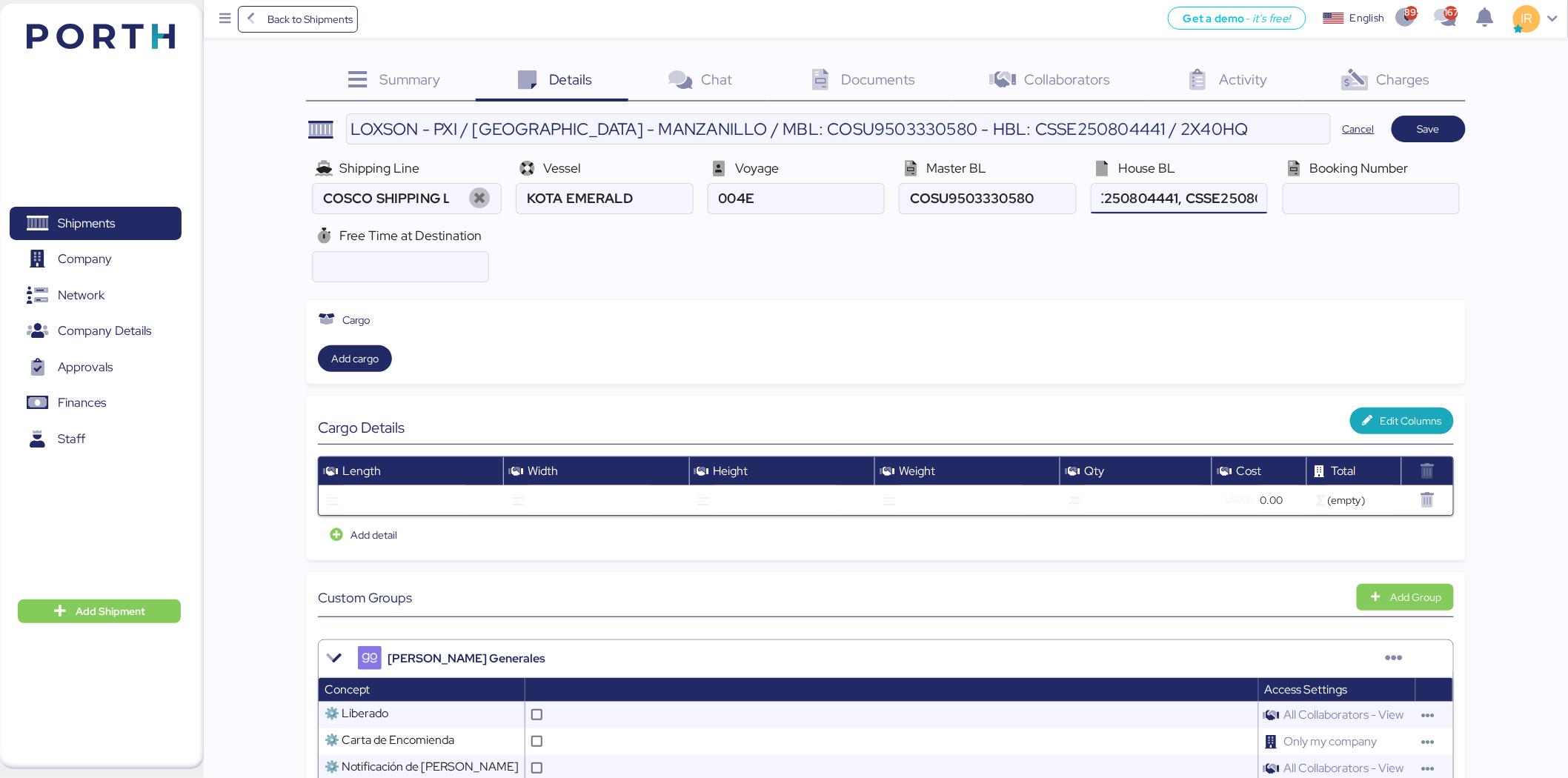
scroll to position [0, 71]
type input "CSSE250804441, CSSE250804401"
click at [1322, 191] on input "ocean" at bounding box center [1371, 198] width 176 height 29
paste input "9503330580"
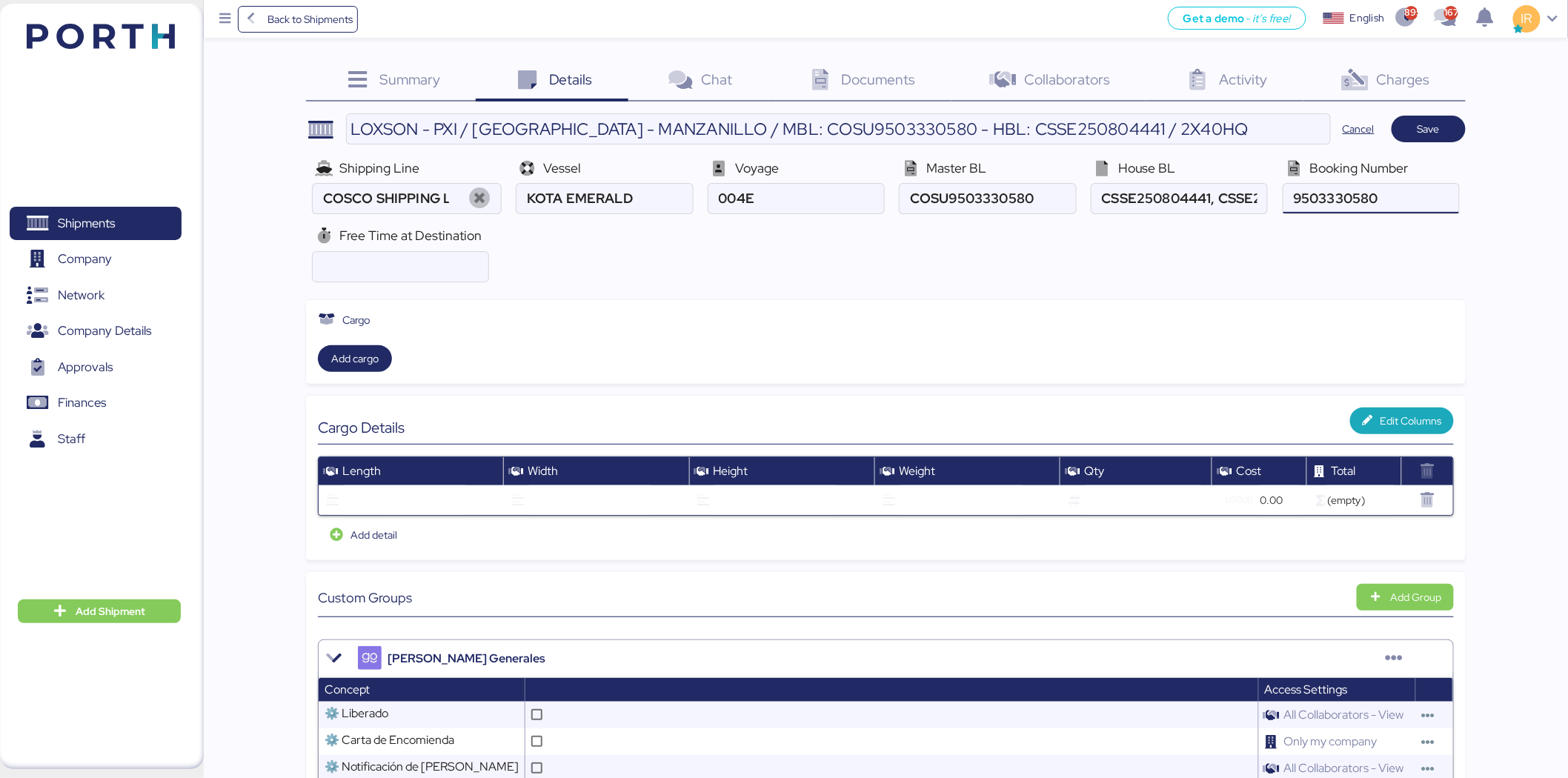
type input "9503330580"
click at [404, 264] on input "number" at bounding box center [401, 266] width 176 height 29
type input "21"
click at [1446, 130] on span "Save" at bounding box center [1429, 128] width 51 height 20
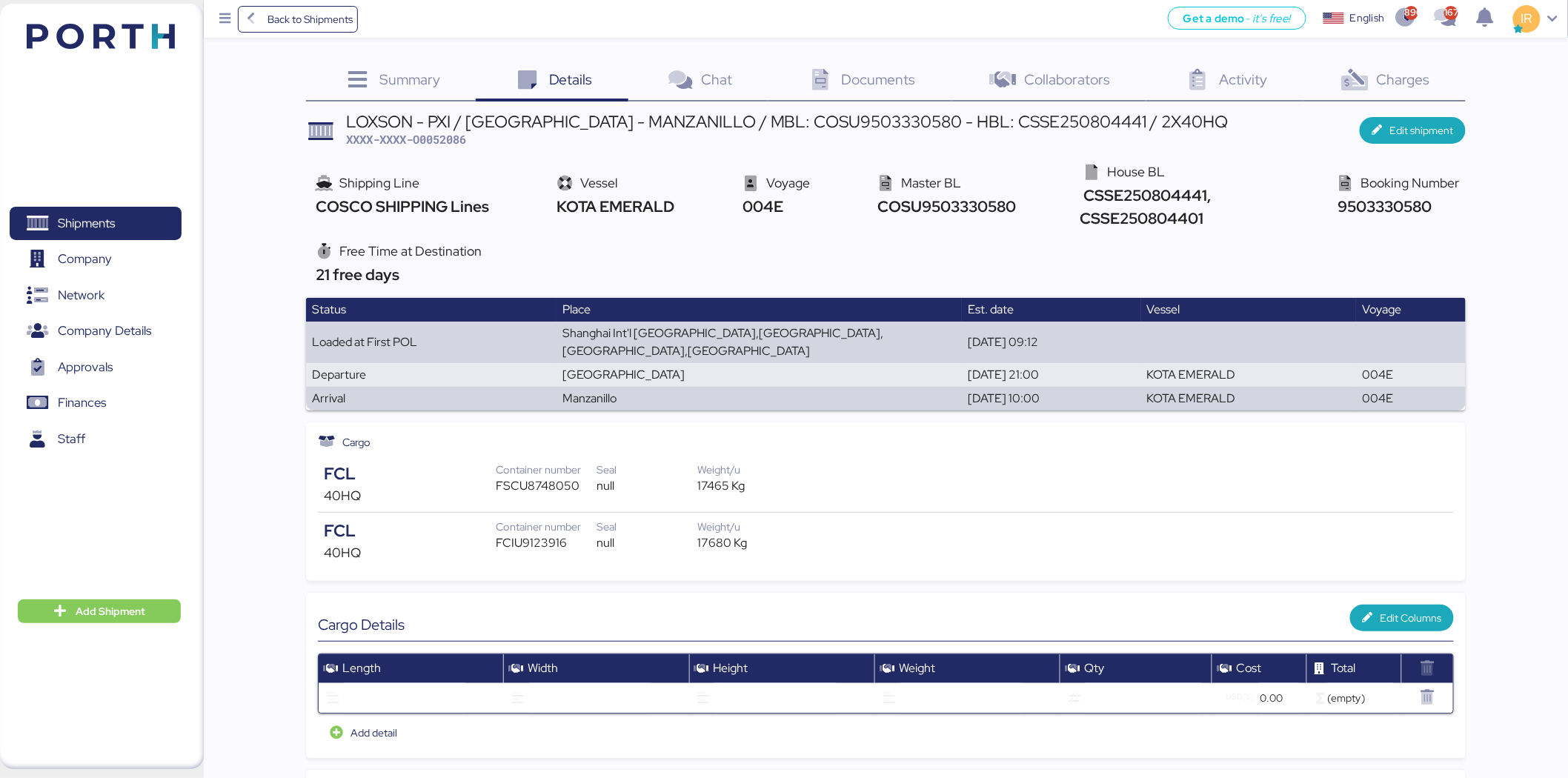
click at [857, 93] on div "Documents 0" at bounding box center [860, 81] width 183 height 40
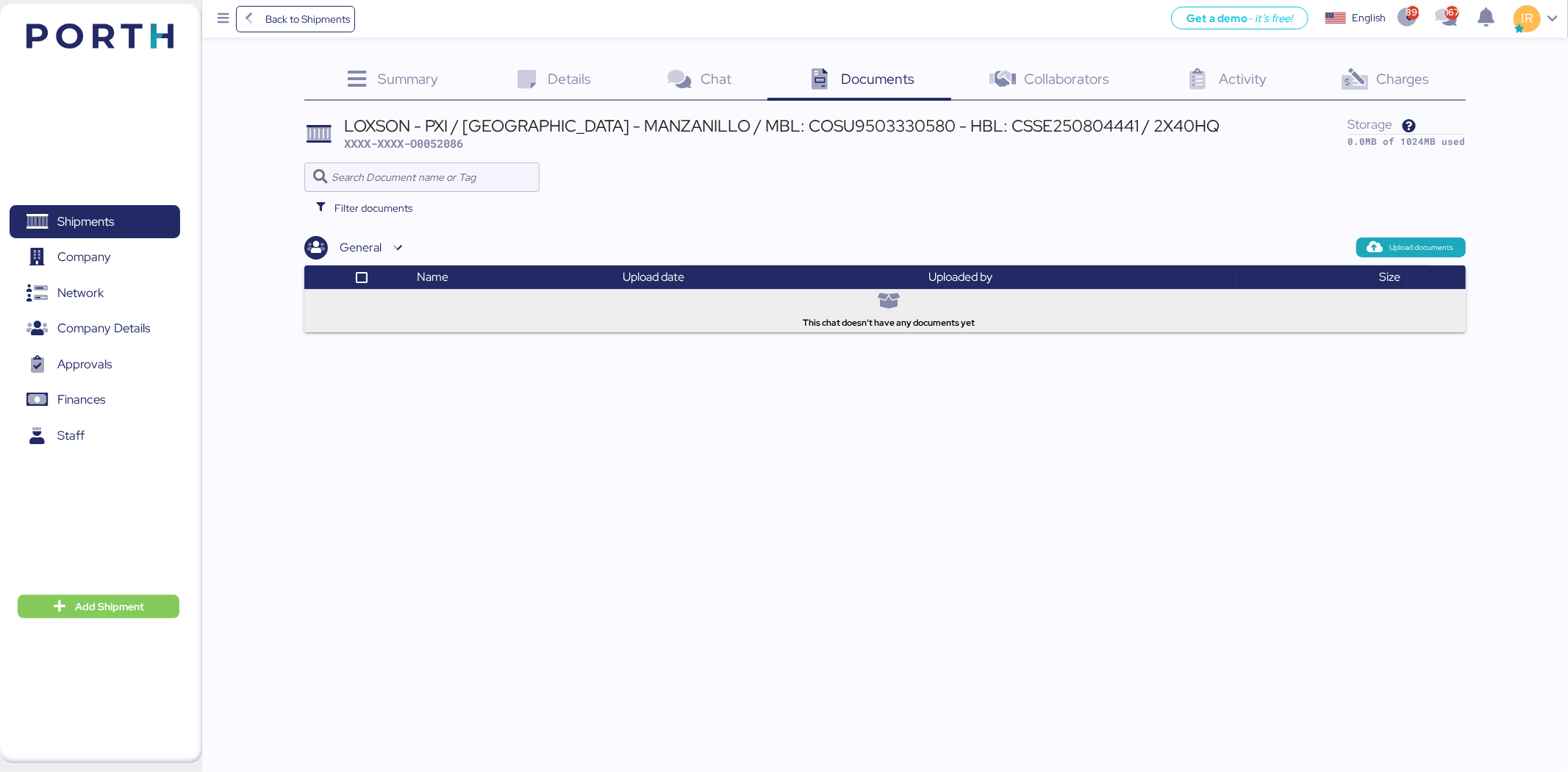
click at [588, 70] on span "Details" at bounding box center [569, 79] width 43 height 19
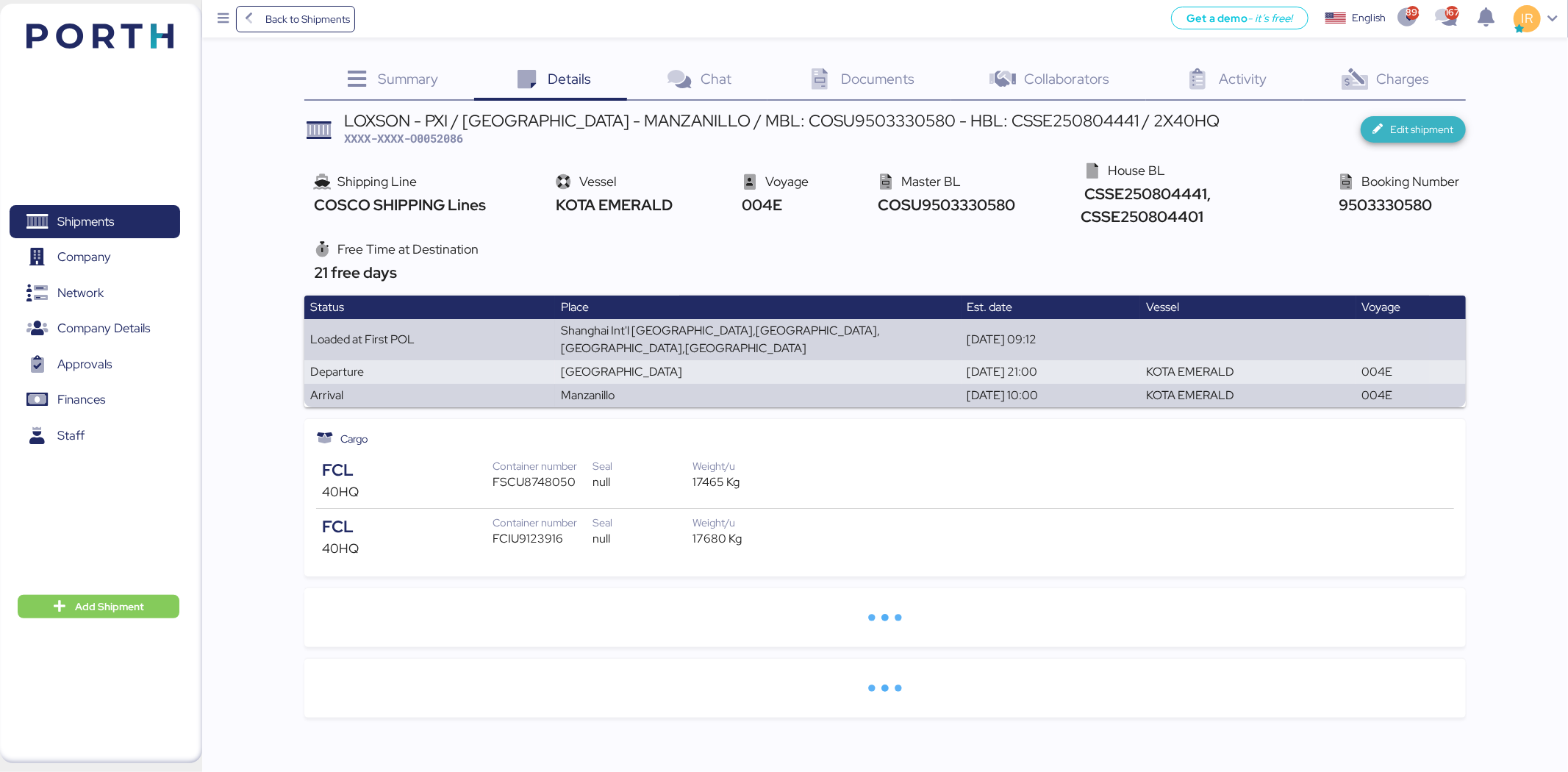
click at [1410, 135] on span "Edit shipment" at bounding box center [1422, 129] width 63 height 18
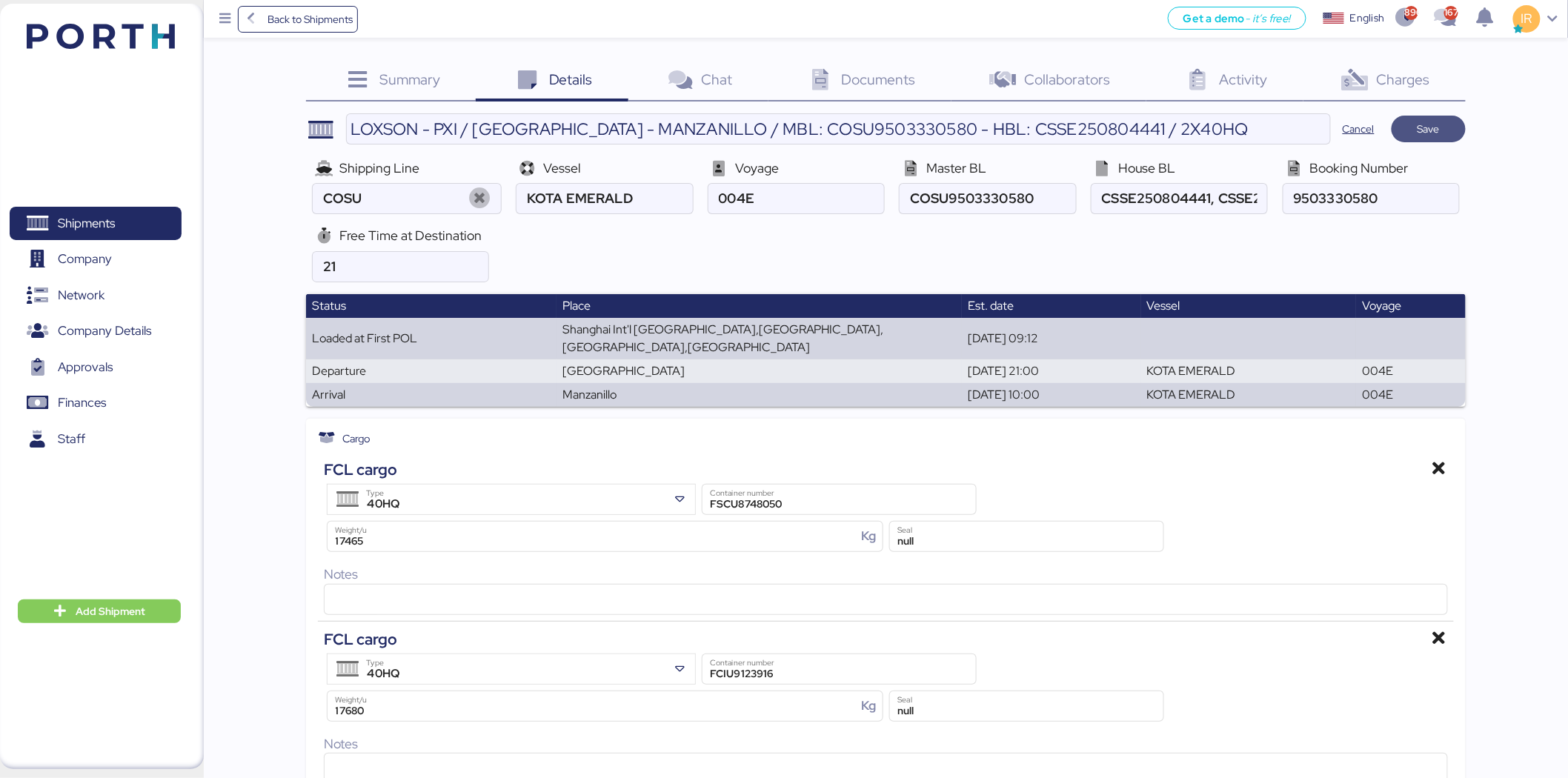
type input "COSCO SHIPPING Lines"
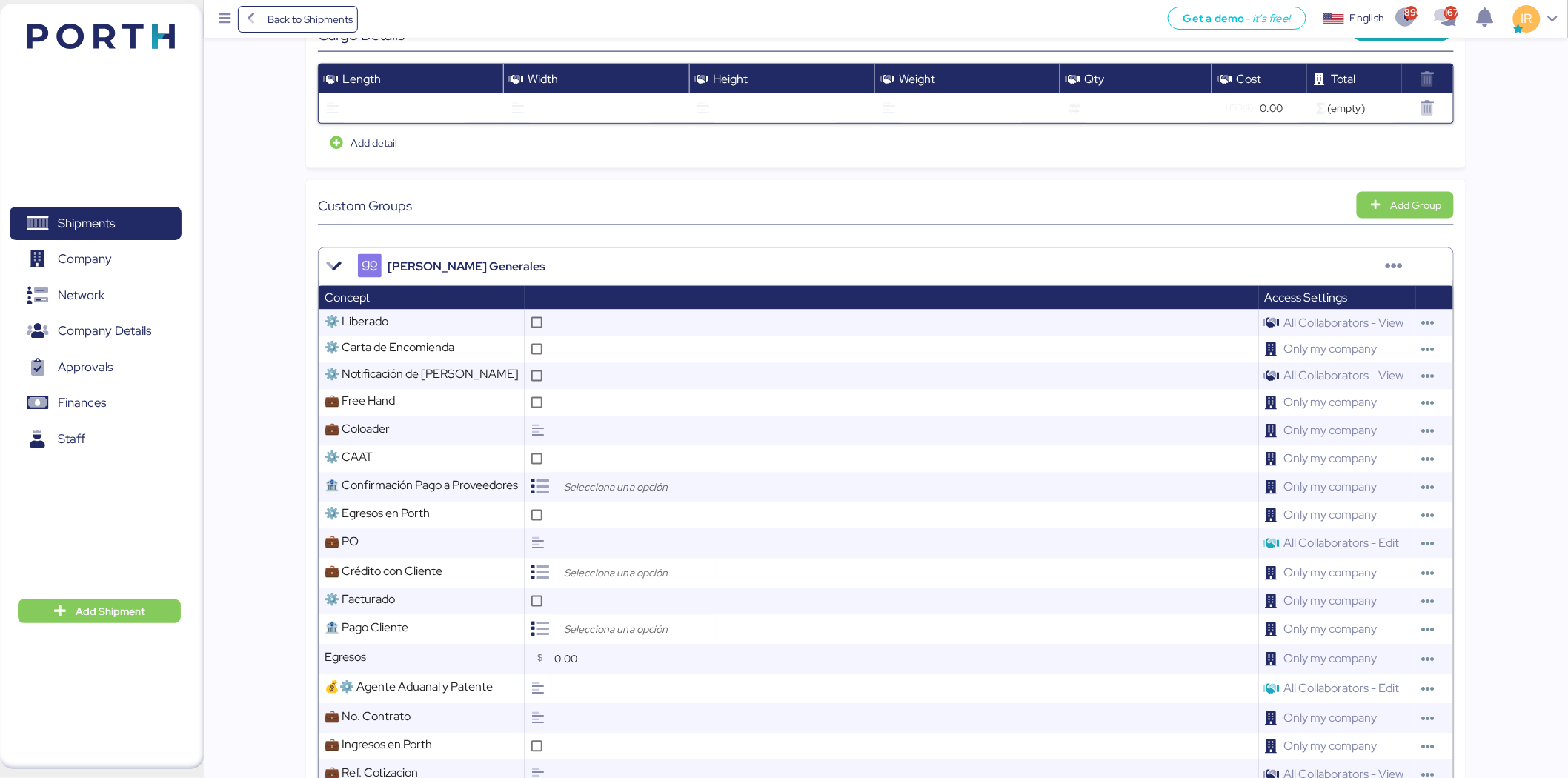
scroll to position [920, 0]
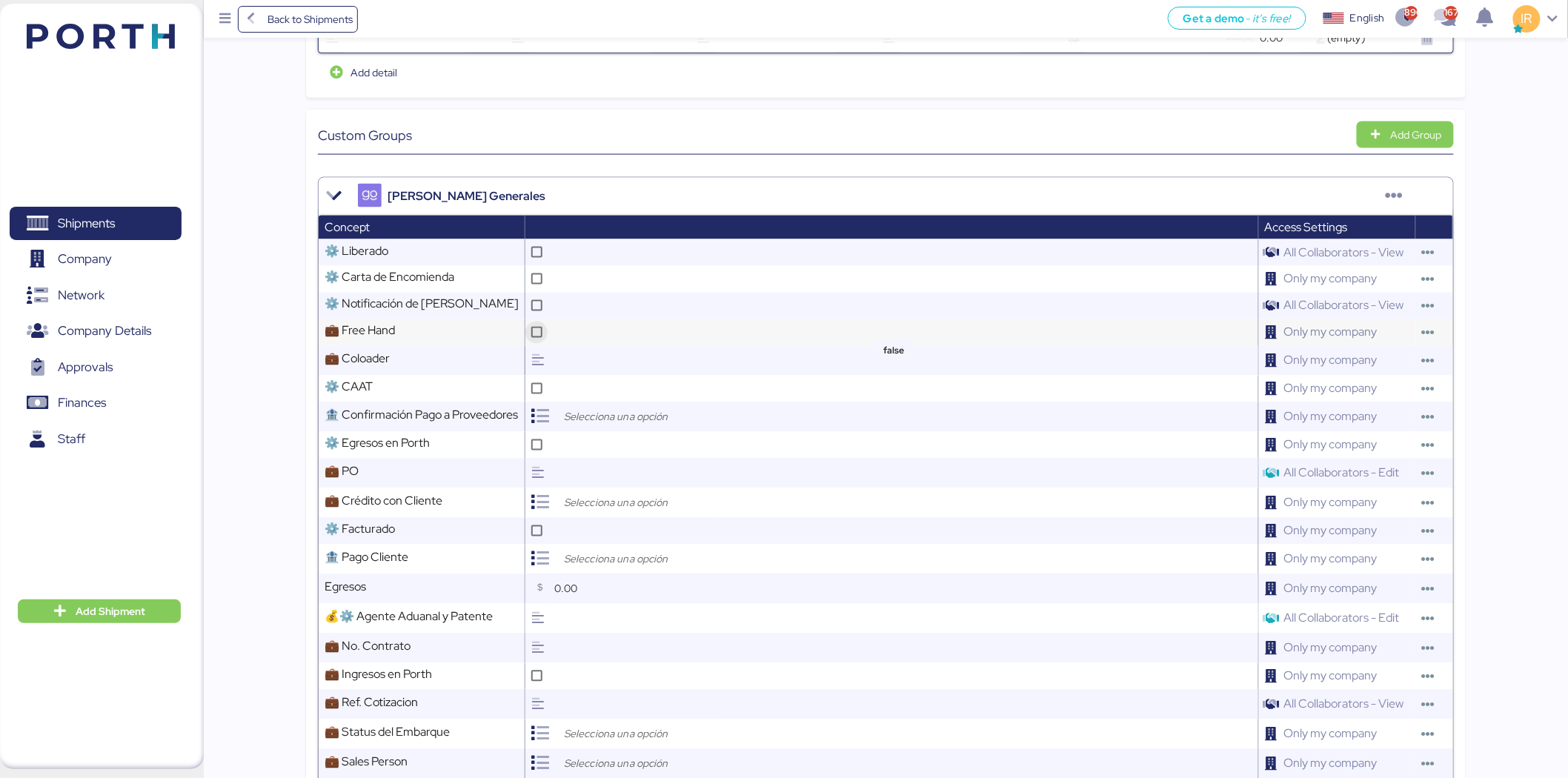
click at [536, 328] on icon at bounding box center [536, 331] width 8 height 8
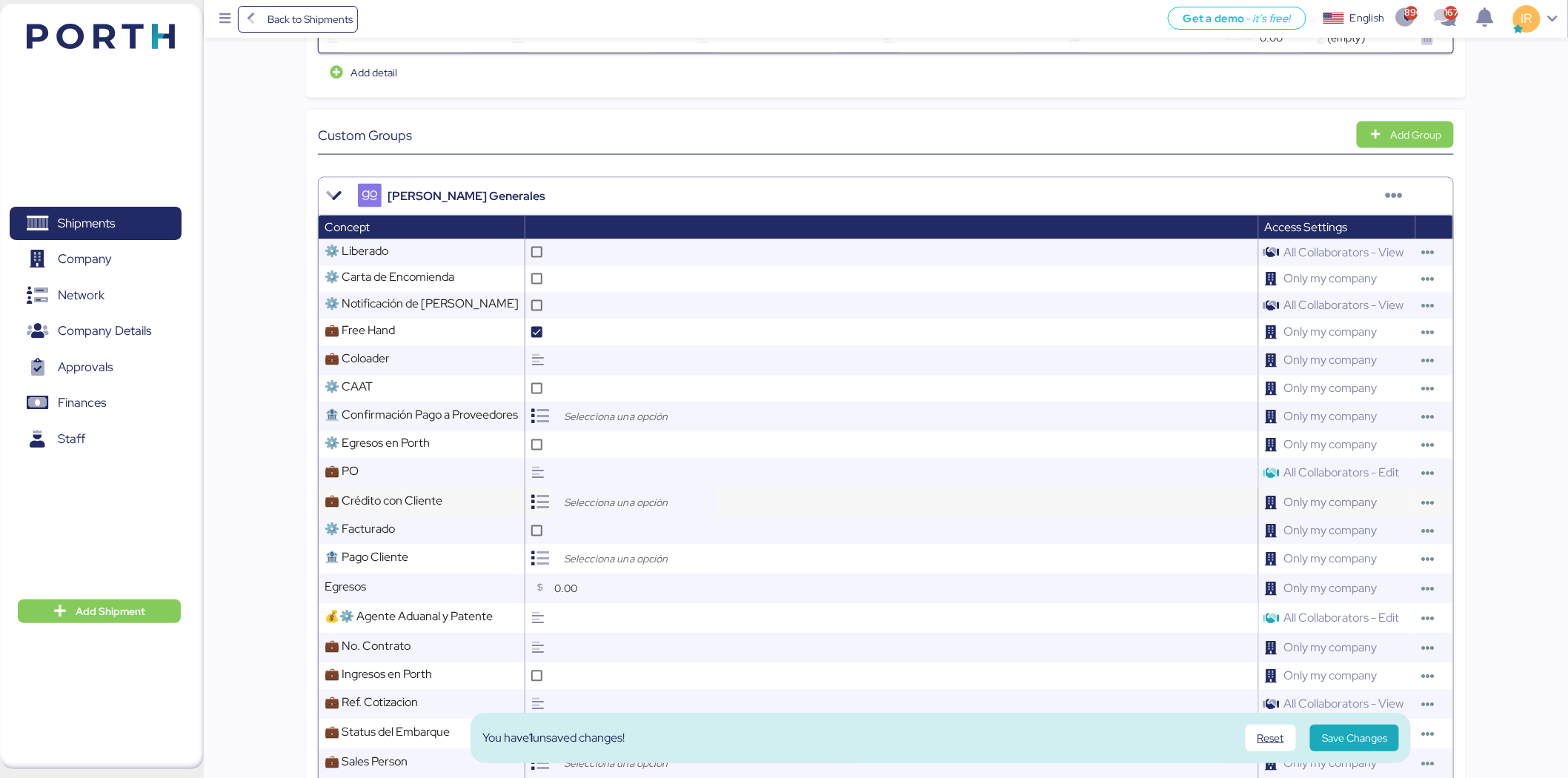
click at [613, 494] on input "search" at bounding box center [639, 503] width 156 height 18
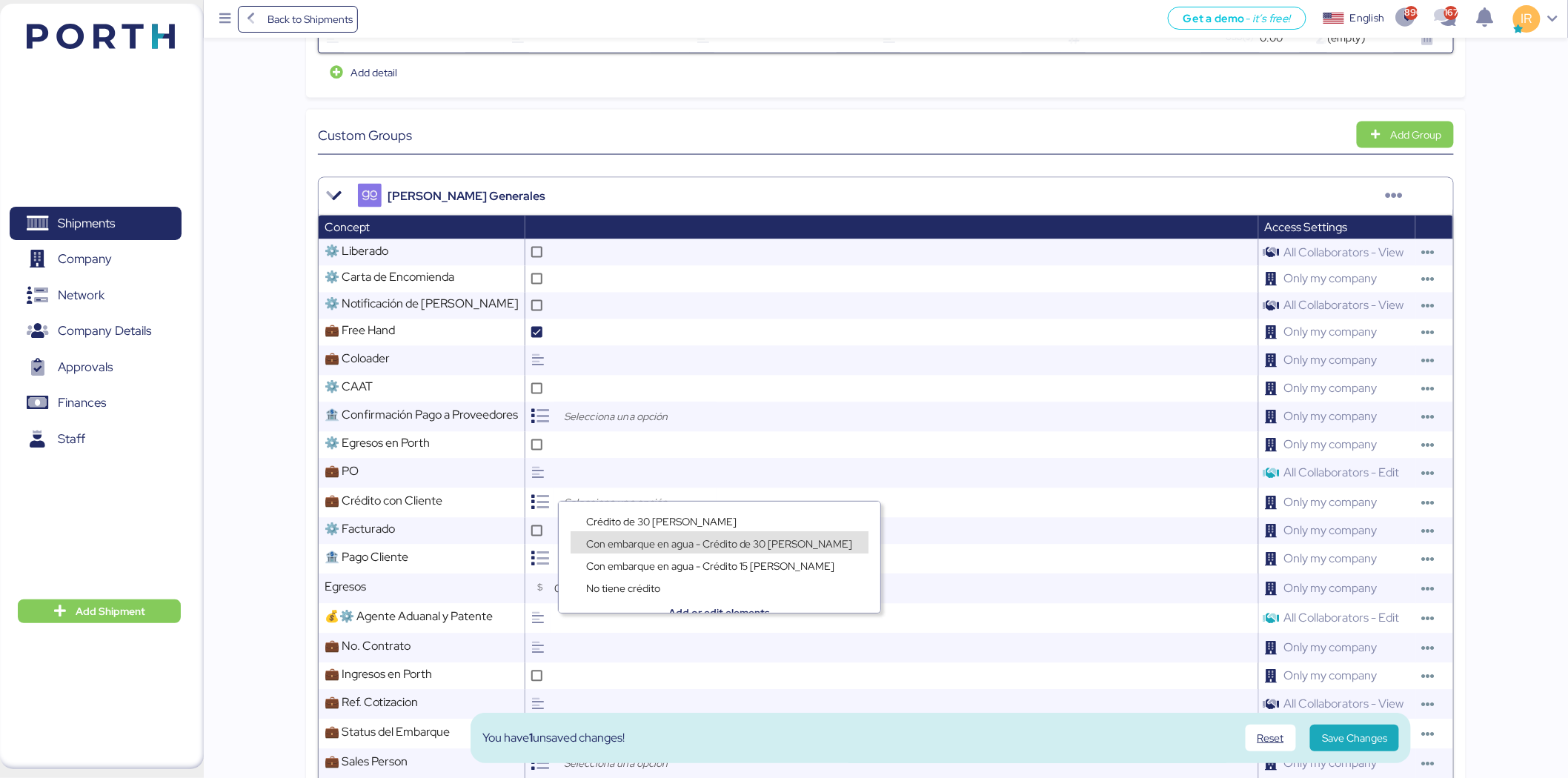
click at [606, 533] on div "Con embarque en agua - Crédito de 30 [PERSON_NAME]" at bounding box center [720, 542] width 298 height 22
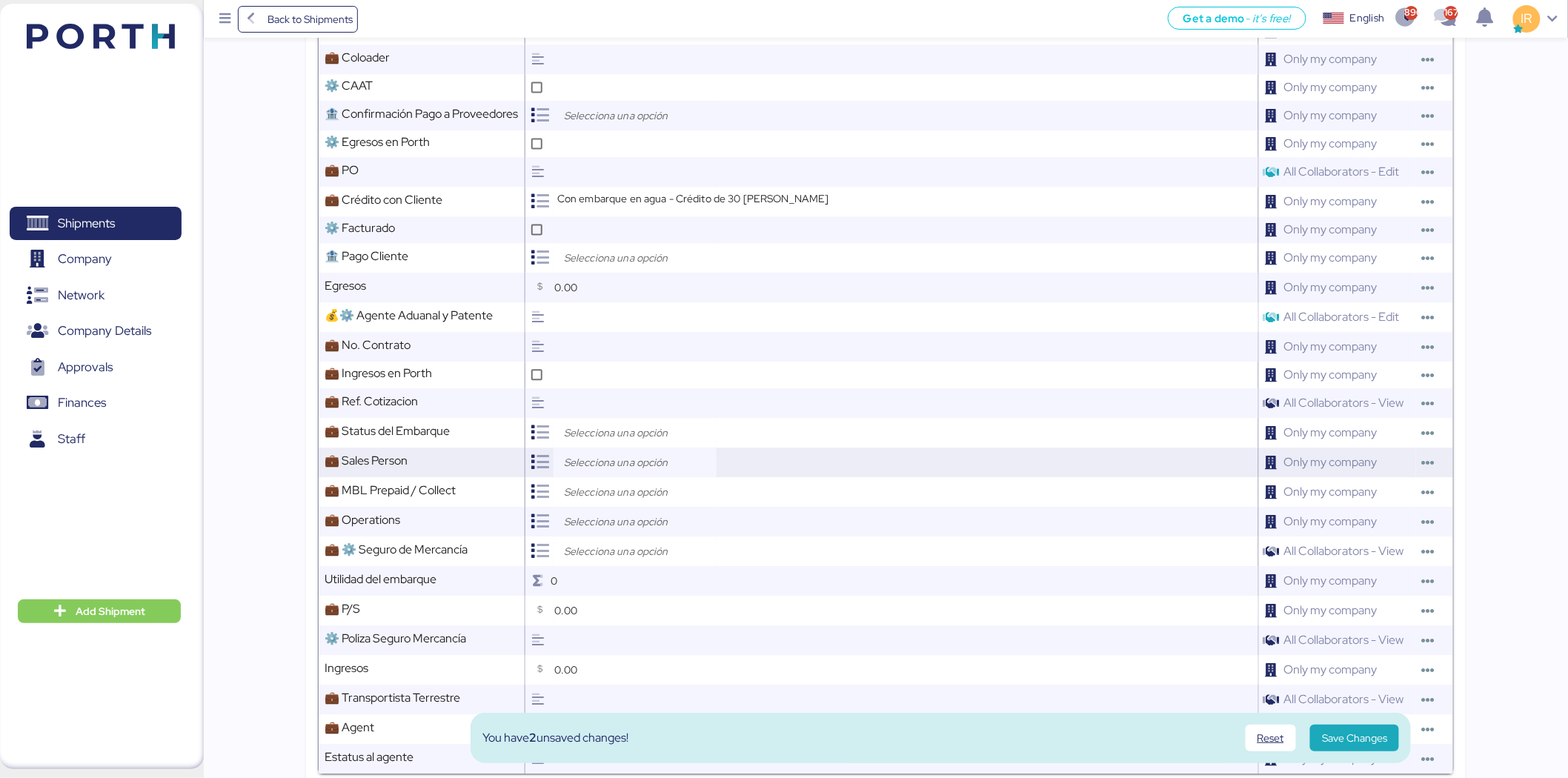
scroll to position [1223, 0]
click at [593, 423] on input "search" at bounding box center [639, 432] width 156 height 18
click at [601, 447] on span "Open" at bounding box center [598, 449] width 26 height 13
click at [601, 452] on input "search" at bounding box center [639, 461] width 156 height 18
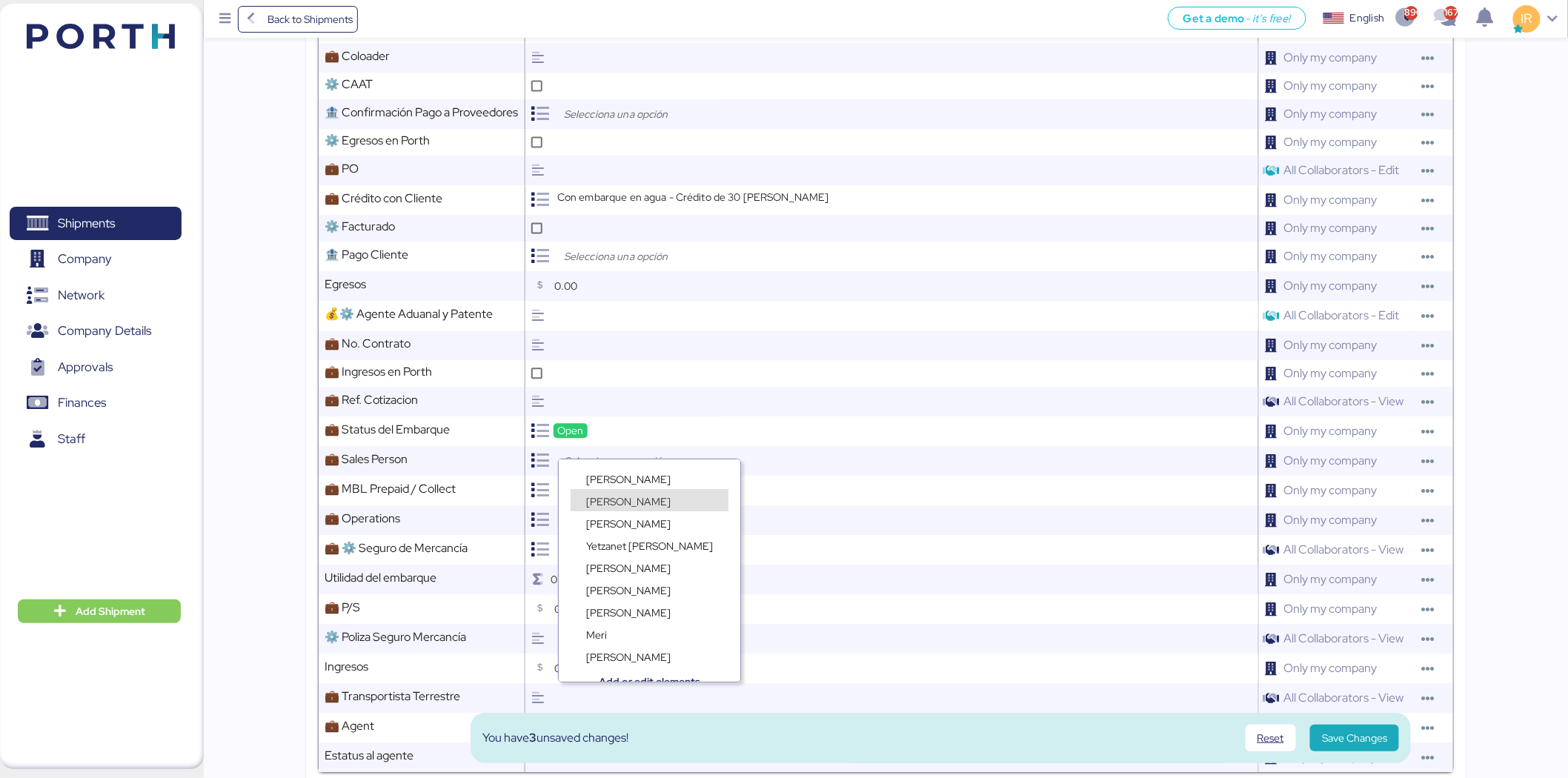
click at [613, 501] on span "[PERSON_NAME]" at bounding box center [628, 502] width 84 height 13
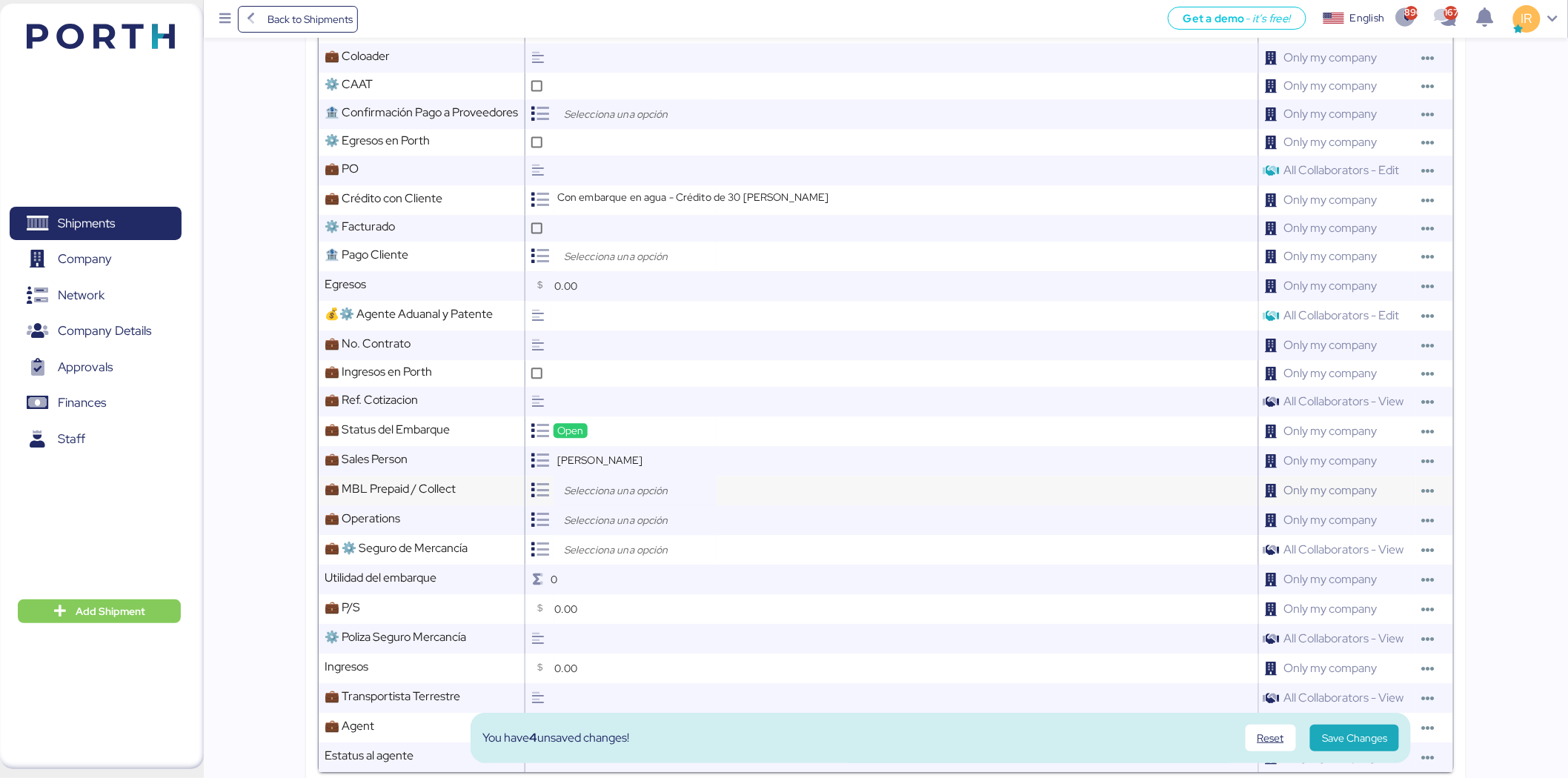
click at [635, 484] on div at bounding box center [636, 490] width 163 height 29
drag, startPoint x: 620, startPoint y: 520, endPoint x: 627, endPoint y: 513, distance: 9.9
click at [627, 513] on div "Collect" at bounding box center [640, 522] width 161 height 22
click at [625, 508] on div "Prepaid" at bounding box center [604, 508] width 43 height 15
click at [650, 511] on input "search" at bounding box center [639, 520] width 156 height 18
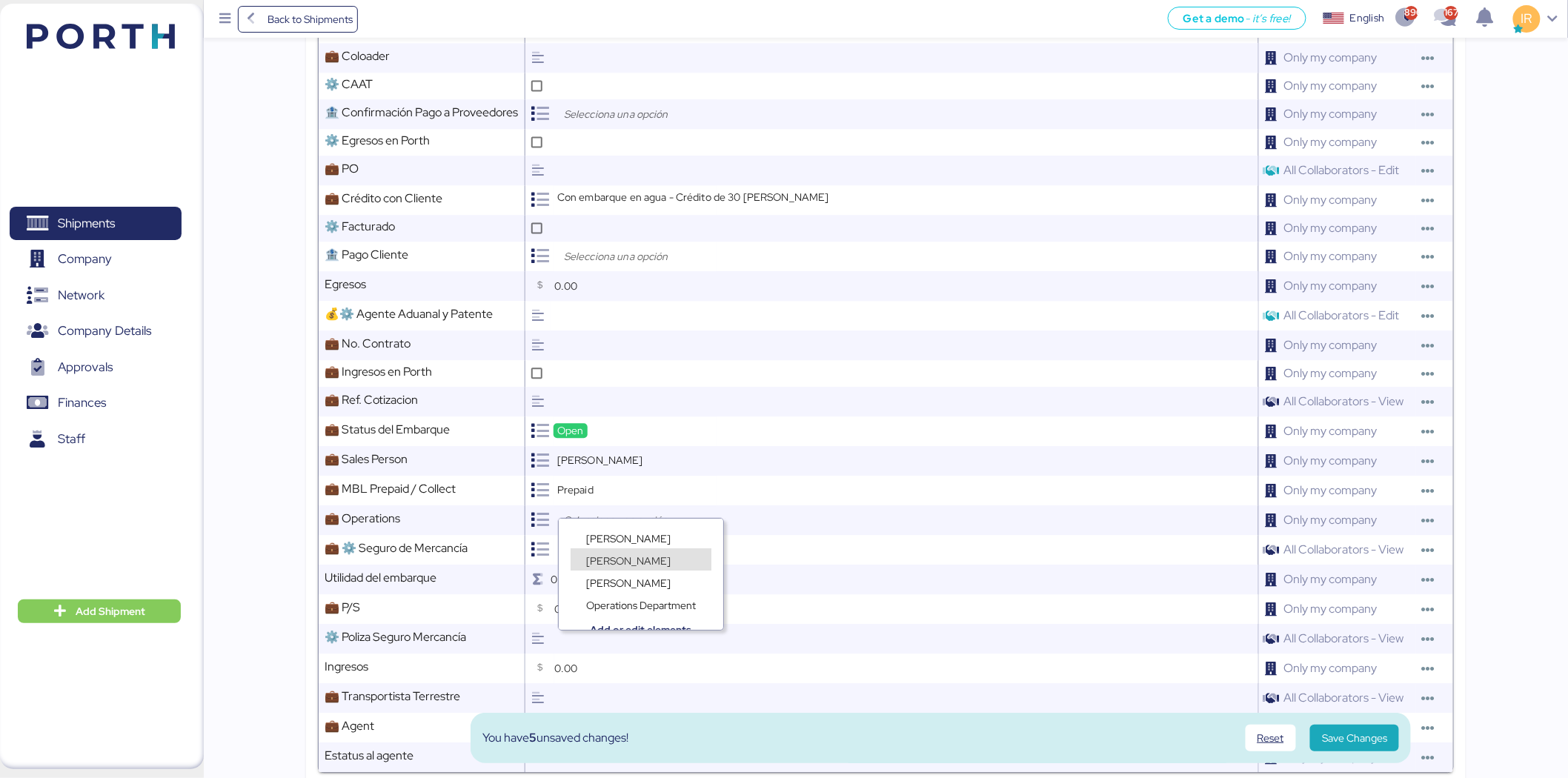
click at [633, 562] on span "[PERSON_NAME]" at bounding box center [628, 560] width 84 height 13
click at [621, 541] on input "search" at bounding box center [639, 549] width 156 height 18
click at [620, 615] on div "Add or edit elements" at bounding box center [640, 626] width 161 height 22
click at [613, 610] on span "No Aplica" at bounding box center [607, 612] width 43 height 13
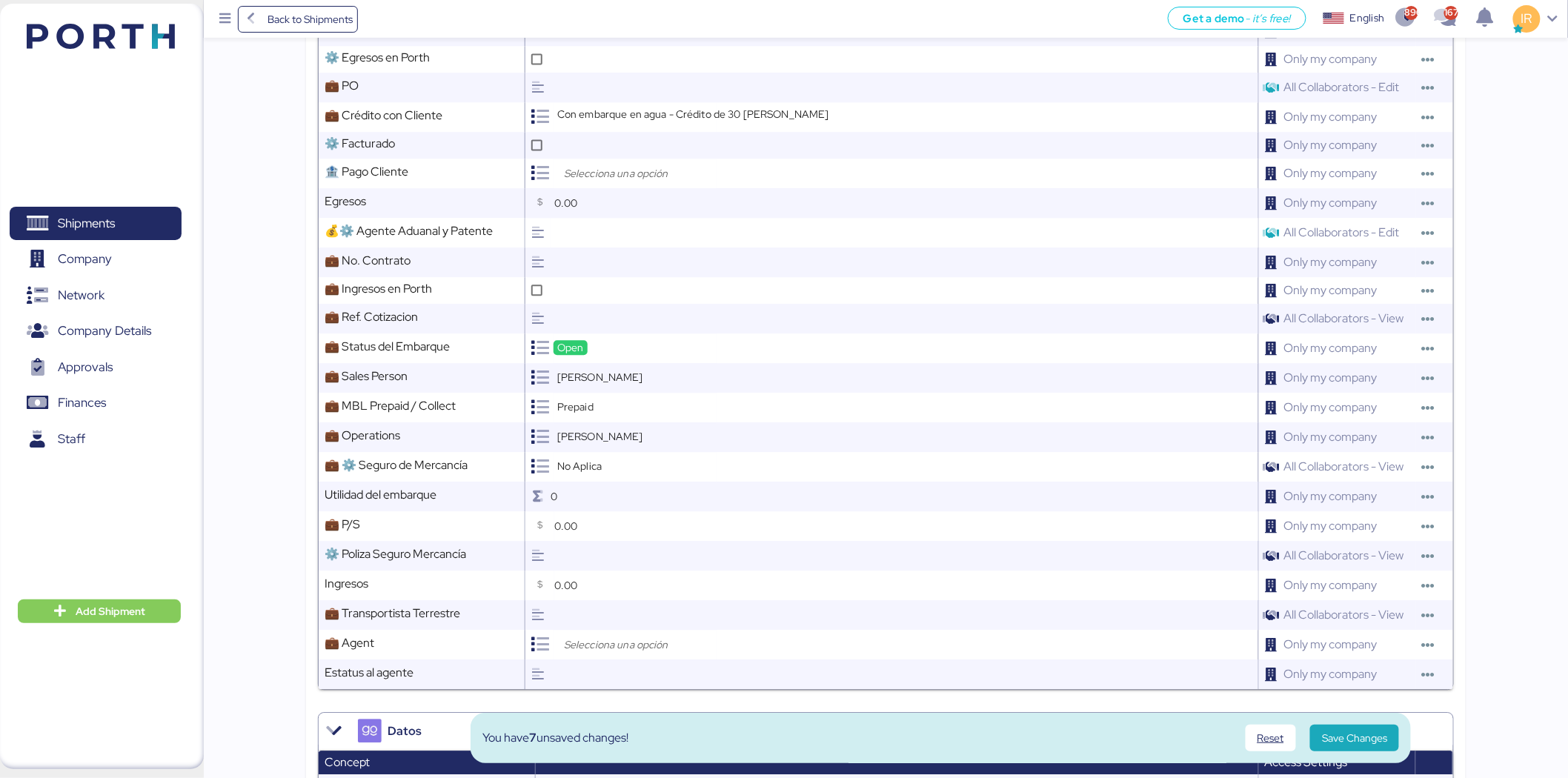
scroll to position [1306, 0]
click at [612, 635] on input "search" at bounding box center [639, 644] width 156 height 18
type input "loxs"
click at [634, 673] on div "Loxson International Logistics Co., Ltd." at bounding box center [675, 682] width 207 height 22
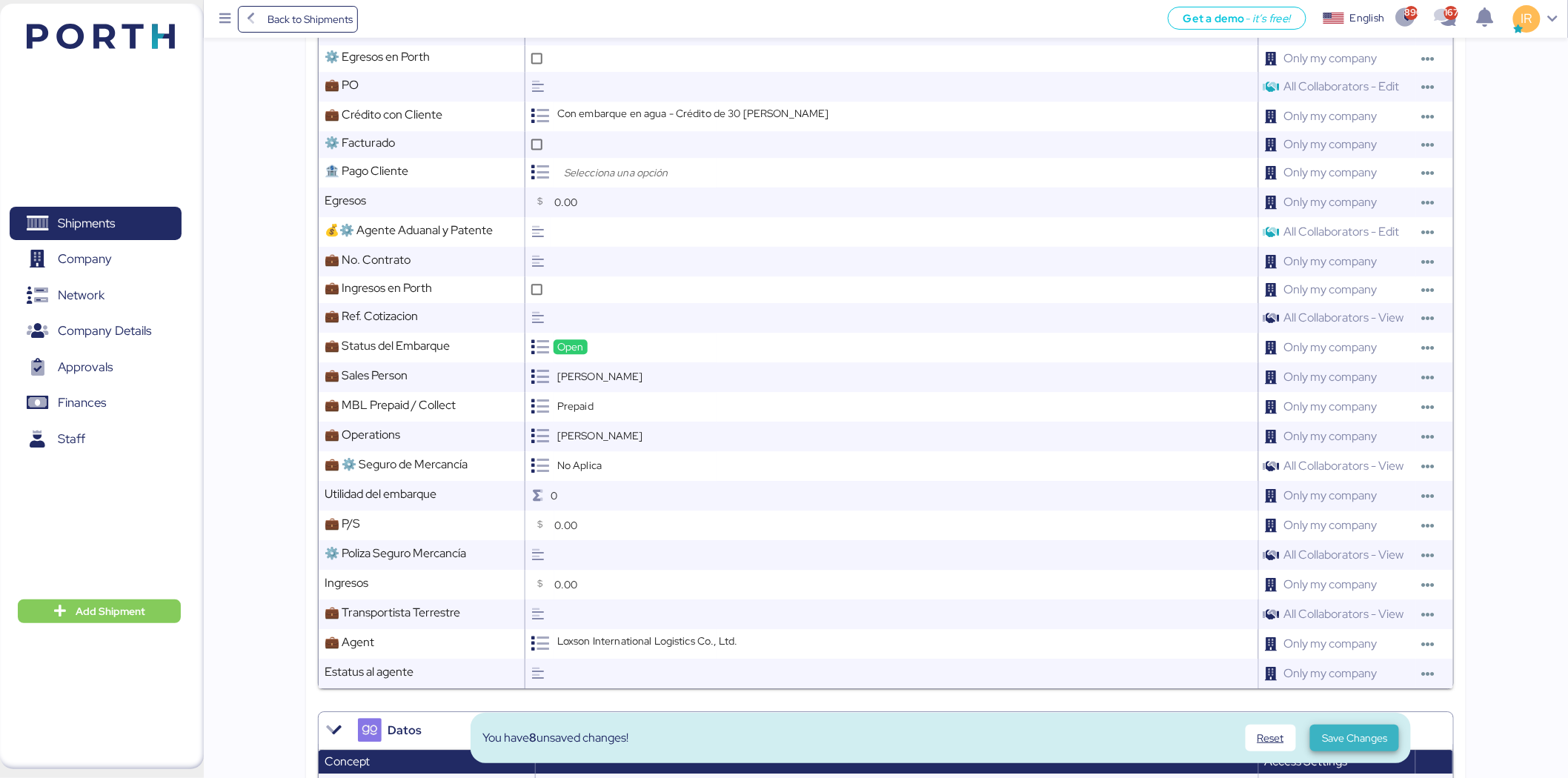
click at [1342, 735] on span "Save Changes" at bounding box center [1355, 738] width 66 height 18
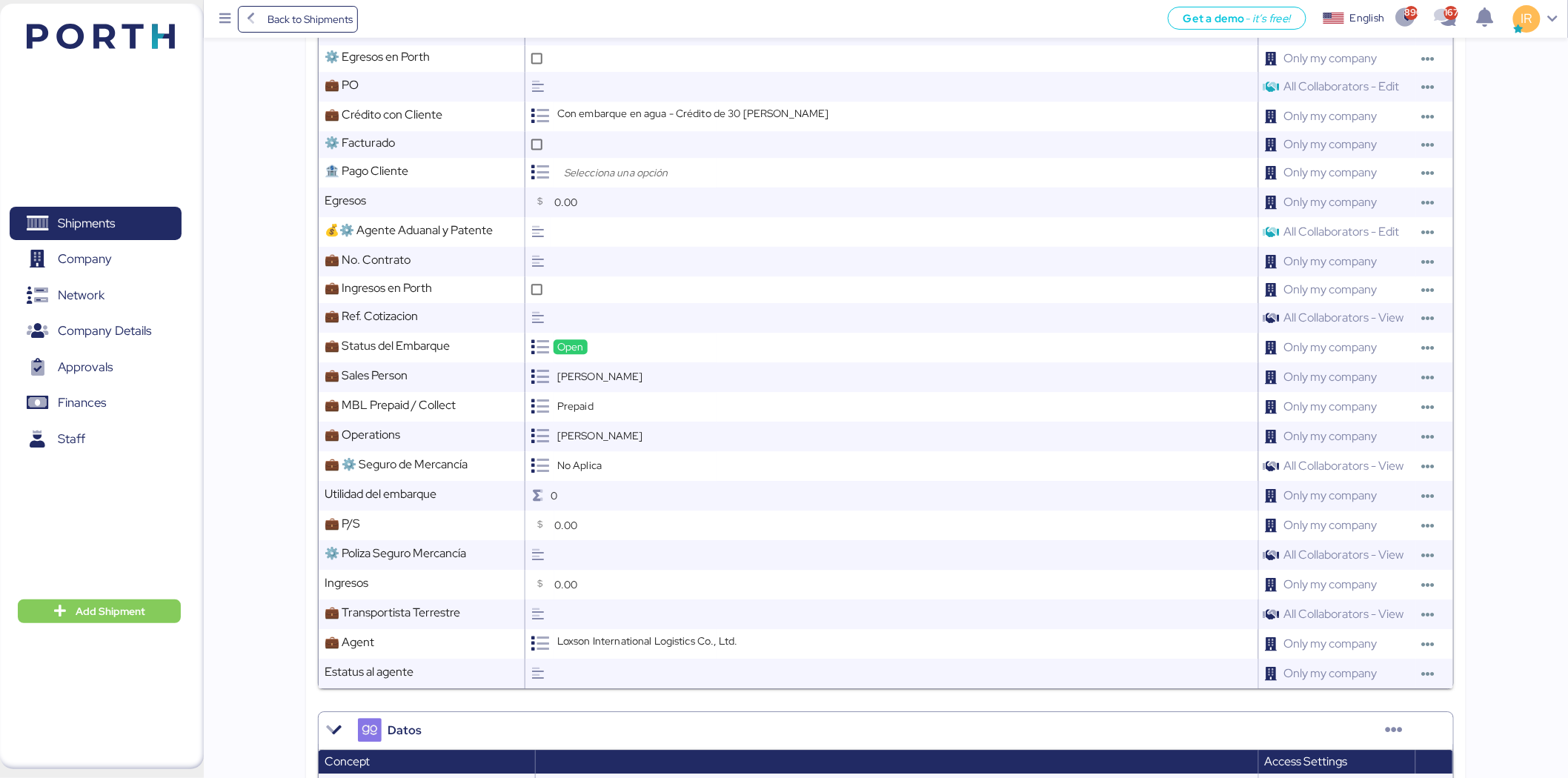
scroll to position [1777, 0]
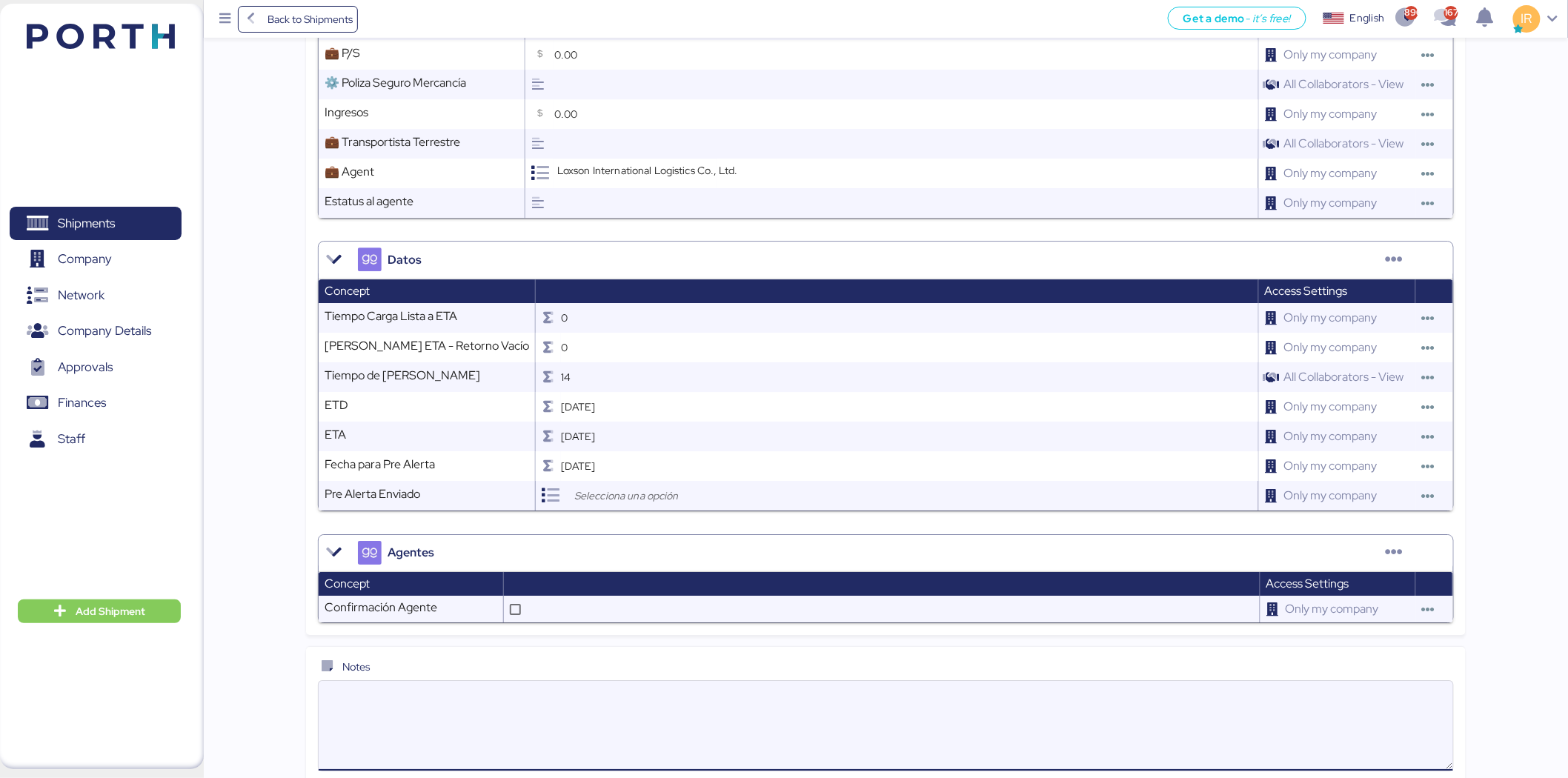
click at [456, 704] on textarea at bounding box center [886, 726] width 1135 height 87
paste textarea "Please kindly note below: 1. We have 21 free days at destination 2. We issued 1…"
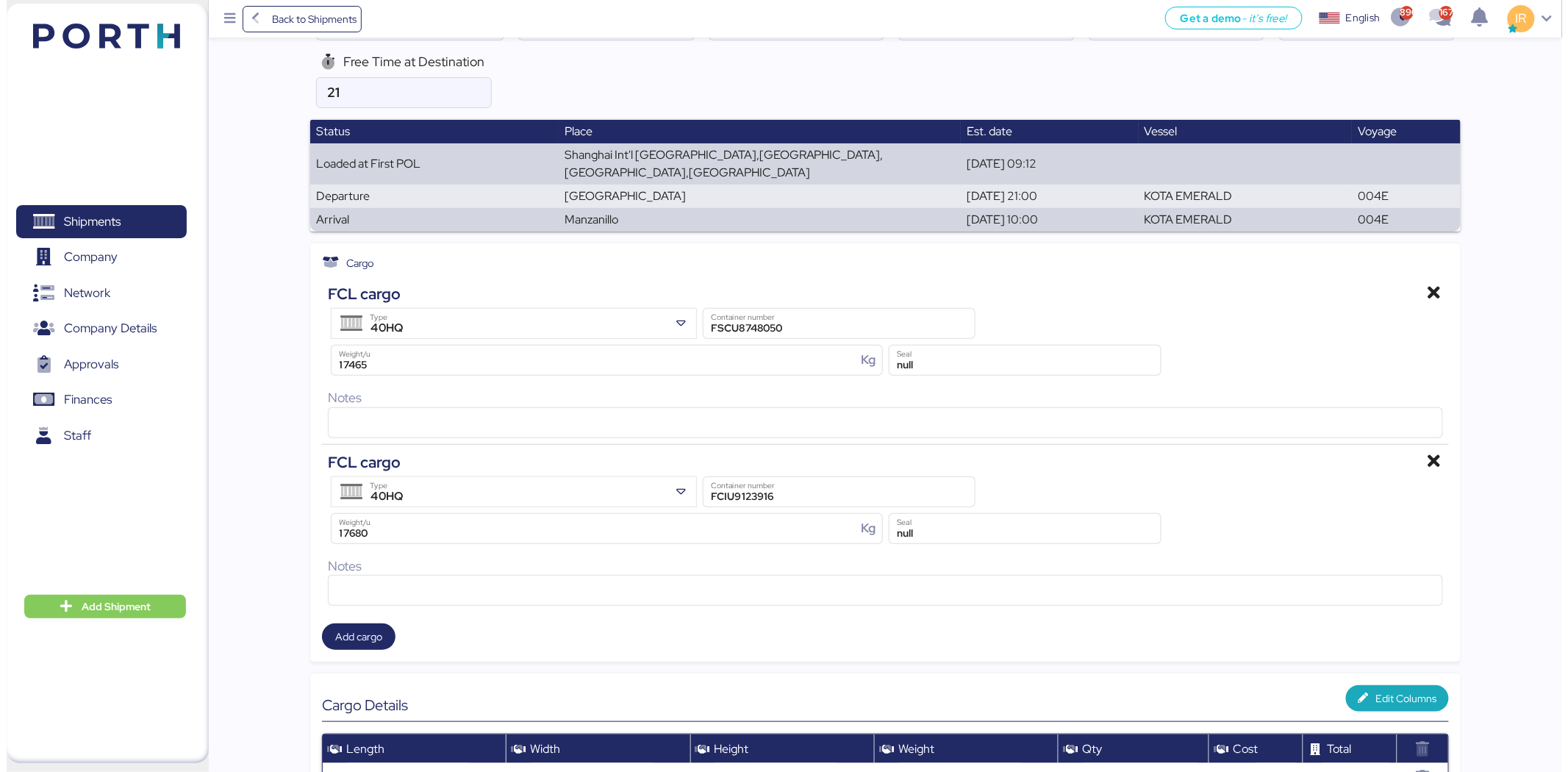
scroll to position [0, 0]
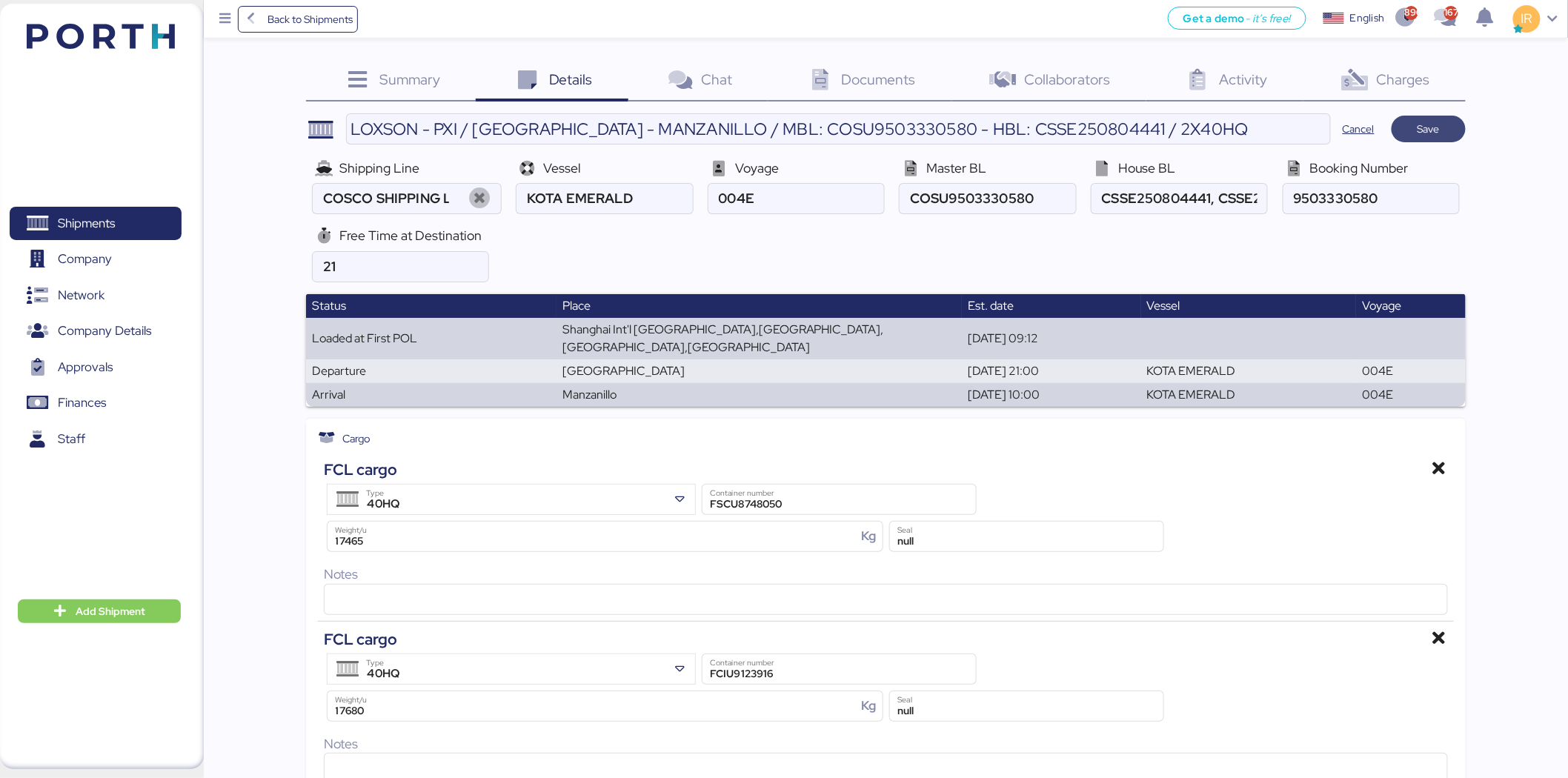
type textarea "Please kindly note below: 1. We have 21 free days at destination 2. We issued 1…"
click at [1418, 127] on span "Save" at bounding box center [1429, 128] width 22 height 18
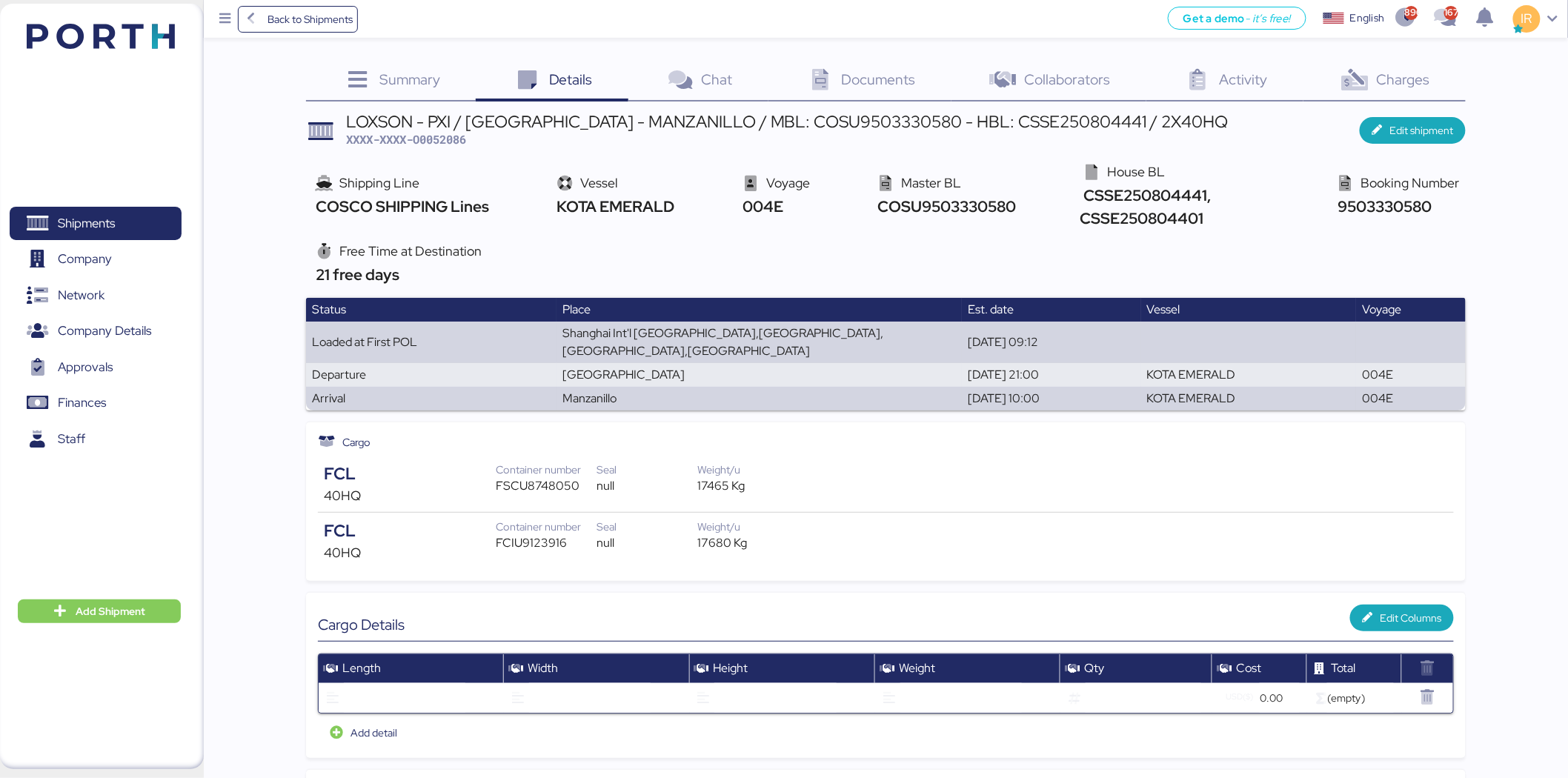
click at [878, 72] on span "Documents" at bounding box center [879, 80] width 74 height 19
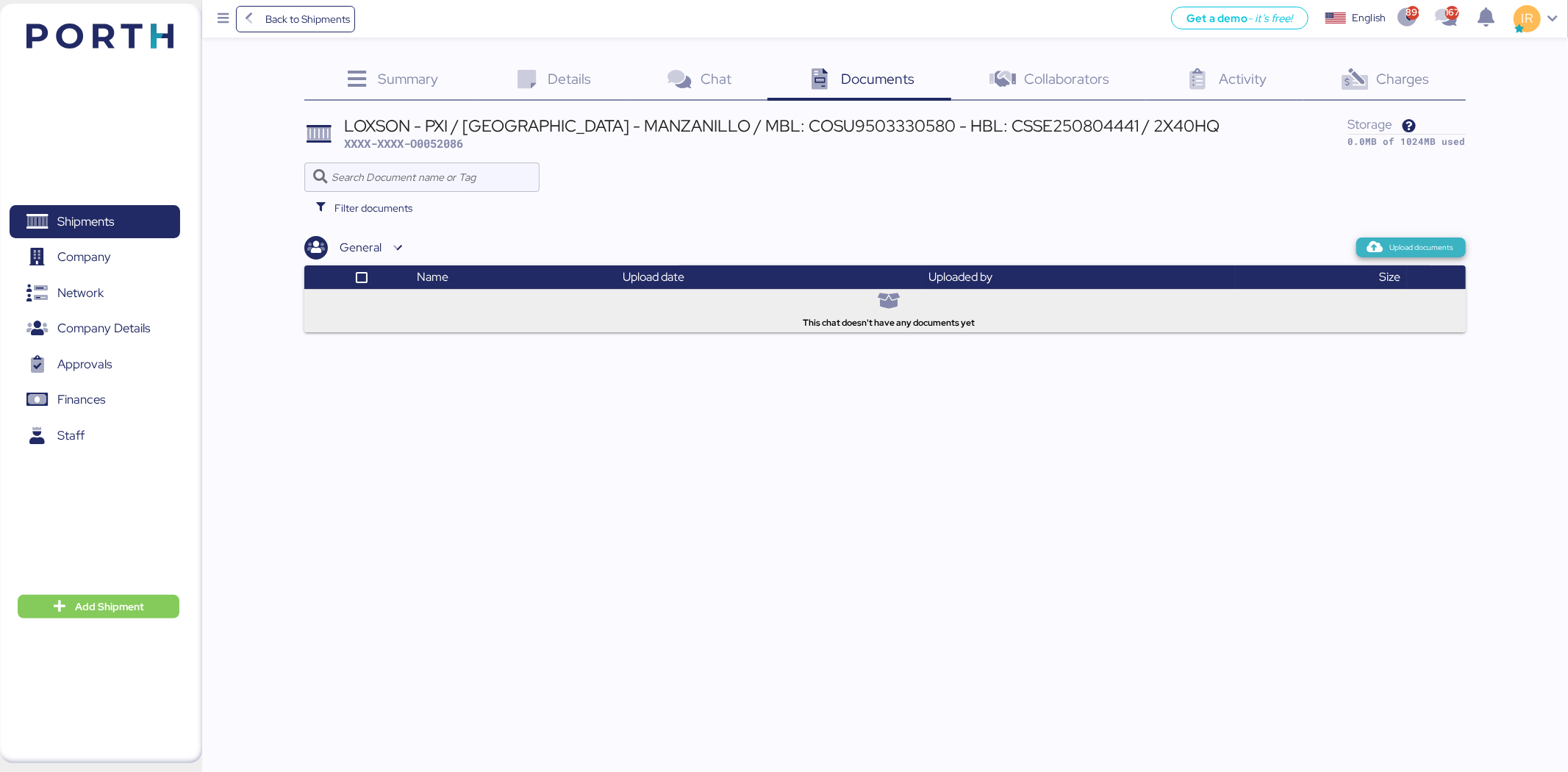
click at [1426, 245] on span "Upload documents" at bounding box center [1421, 247] width 64 height 13
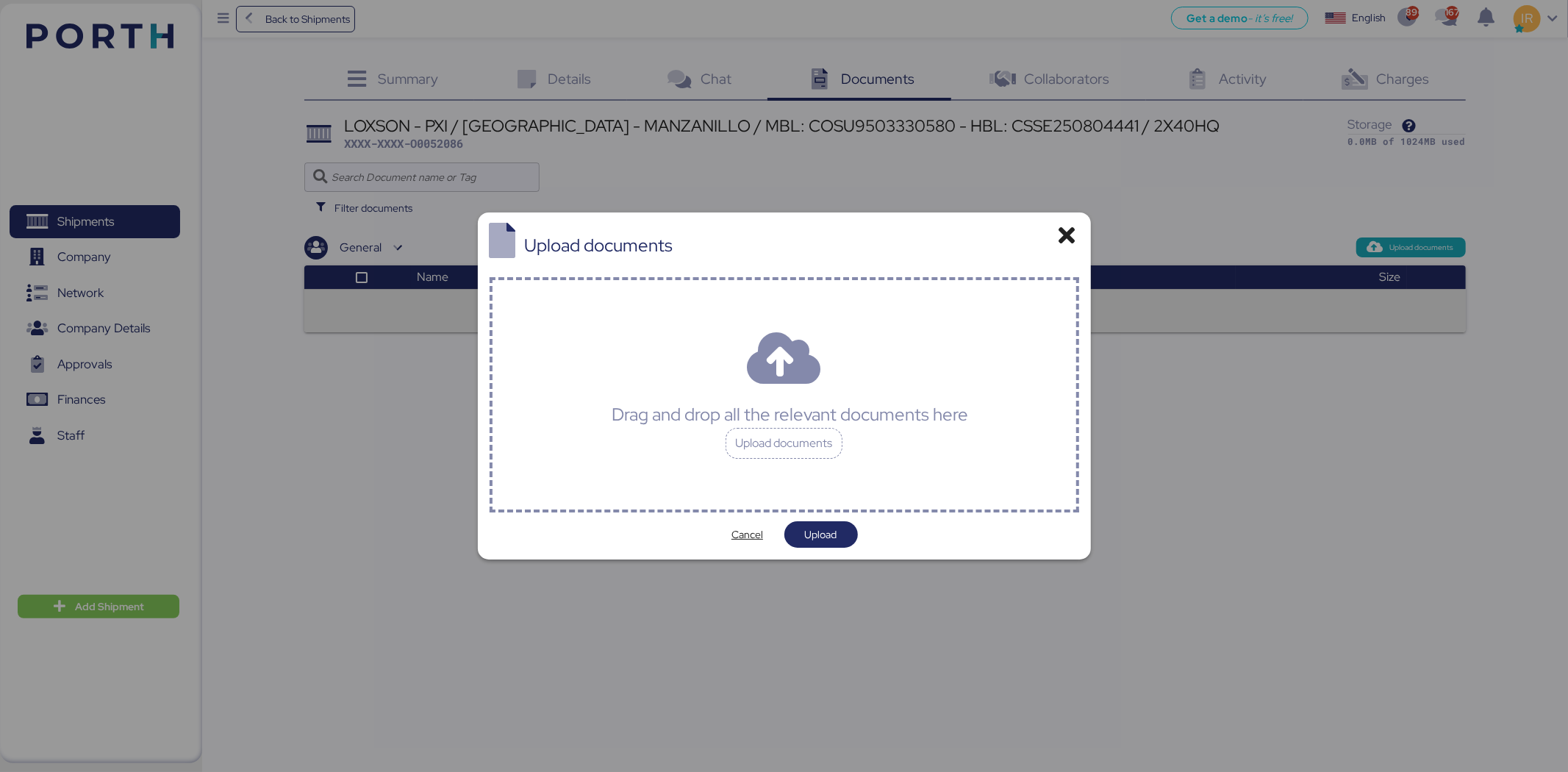
click at [861, 331] on div "Drag and drop all the relevant documents here Upload documents" at bounding box center [784, 395] width 590 height 236
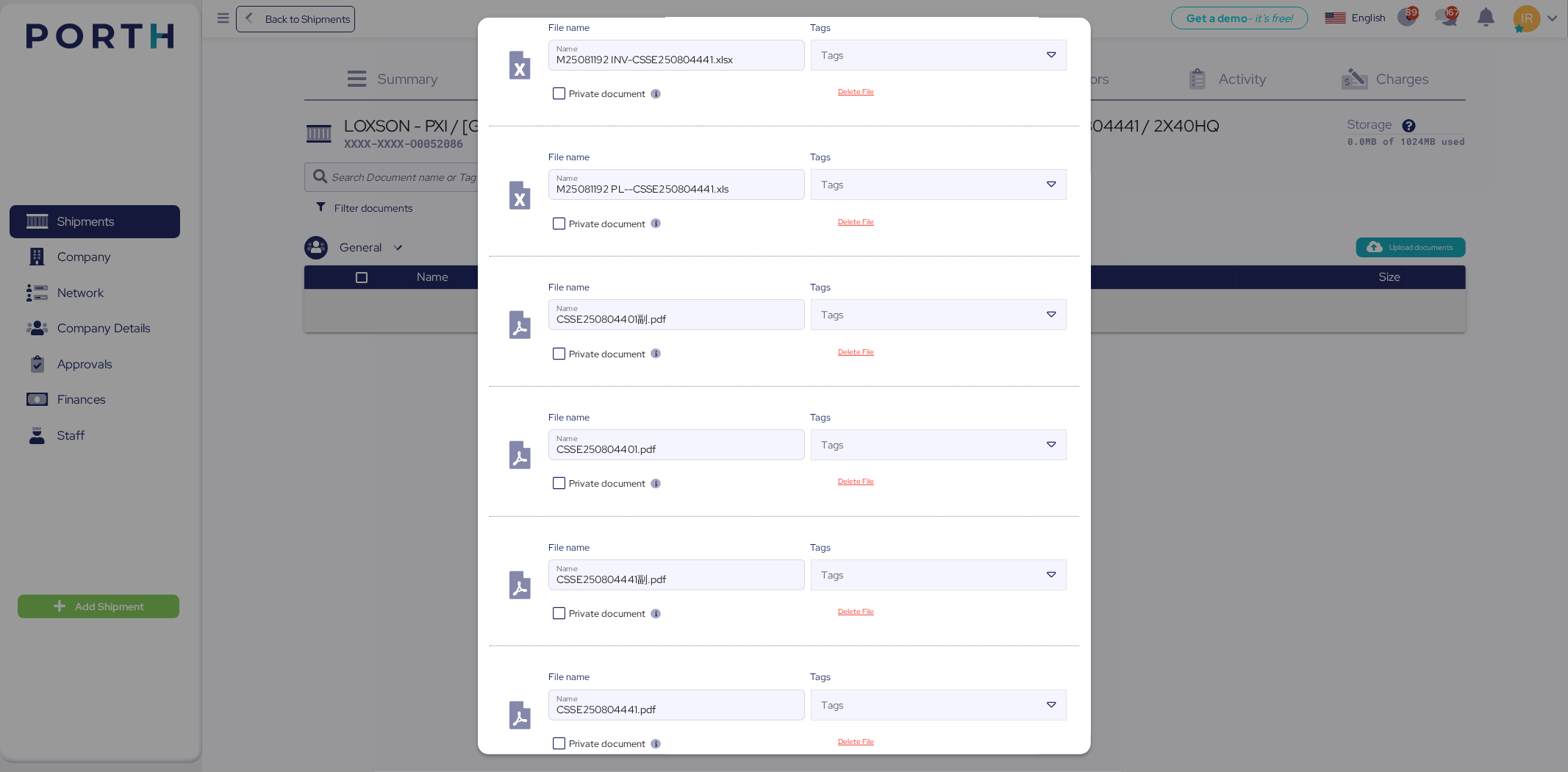
scroll to position [405, 0]
click at [557, 488] on icon at bounding box center [559, 483] width 21 height 14
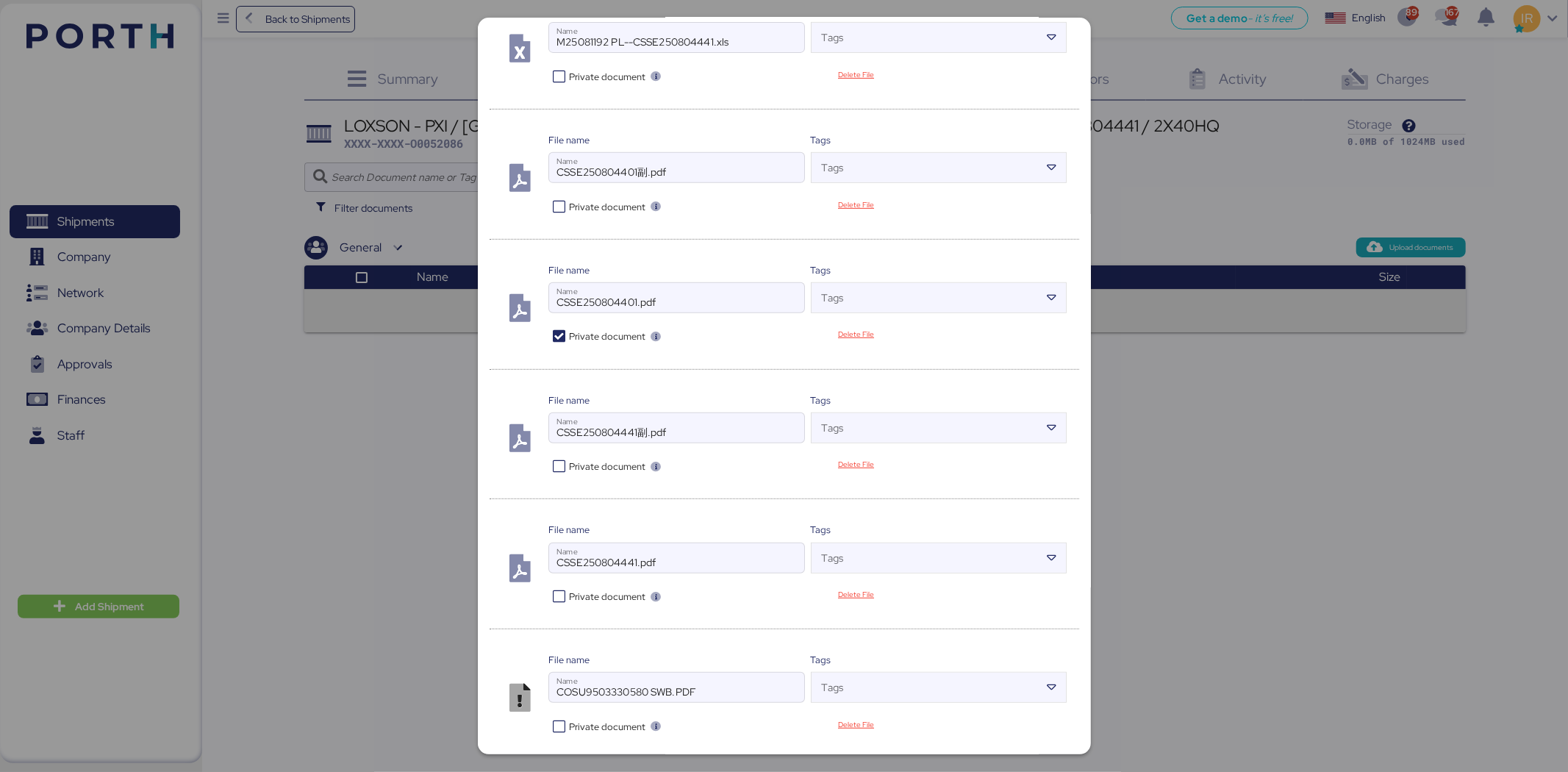
scroll to position [553, 0]
click at [553, 591] on icon at bounding box center [559, 595] width 21 height 14
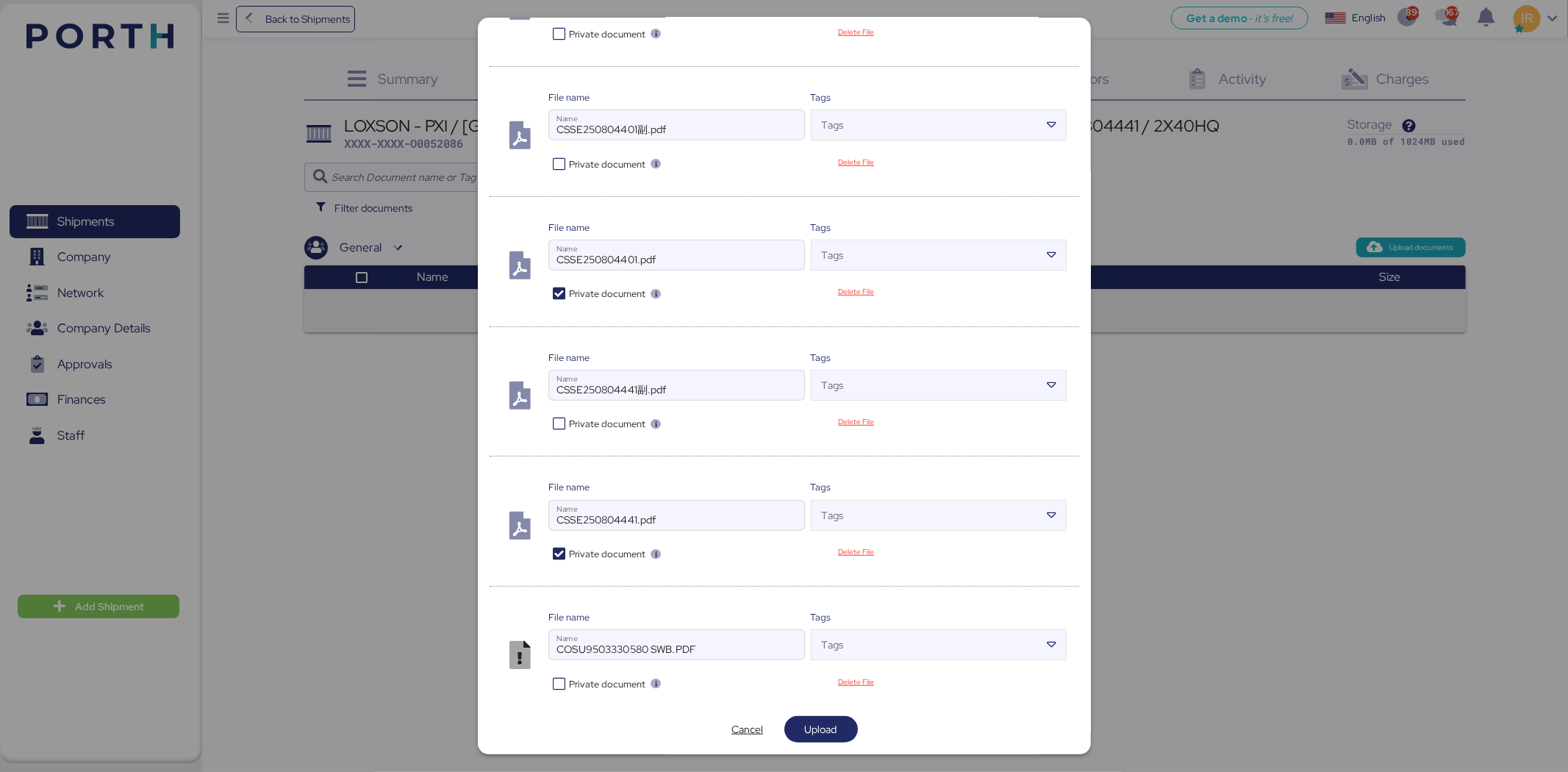
click at [555, 682] on icon at bounding box center [559, 684] width 21 height 14
click at [811, 728] on span "Upload" at bounding box center [821, 729] width 33 height 18
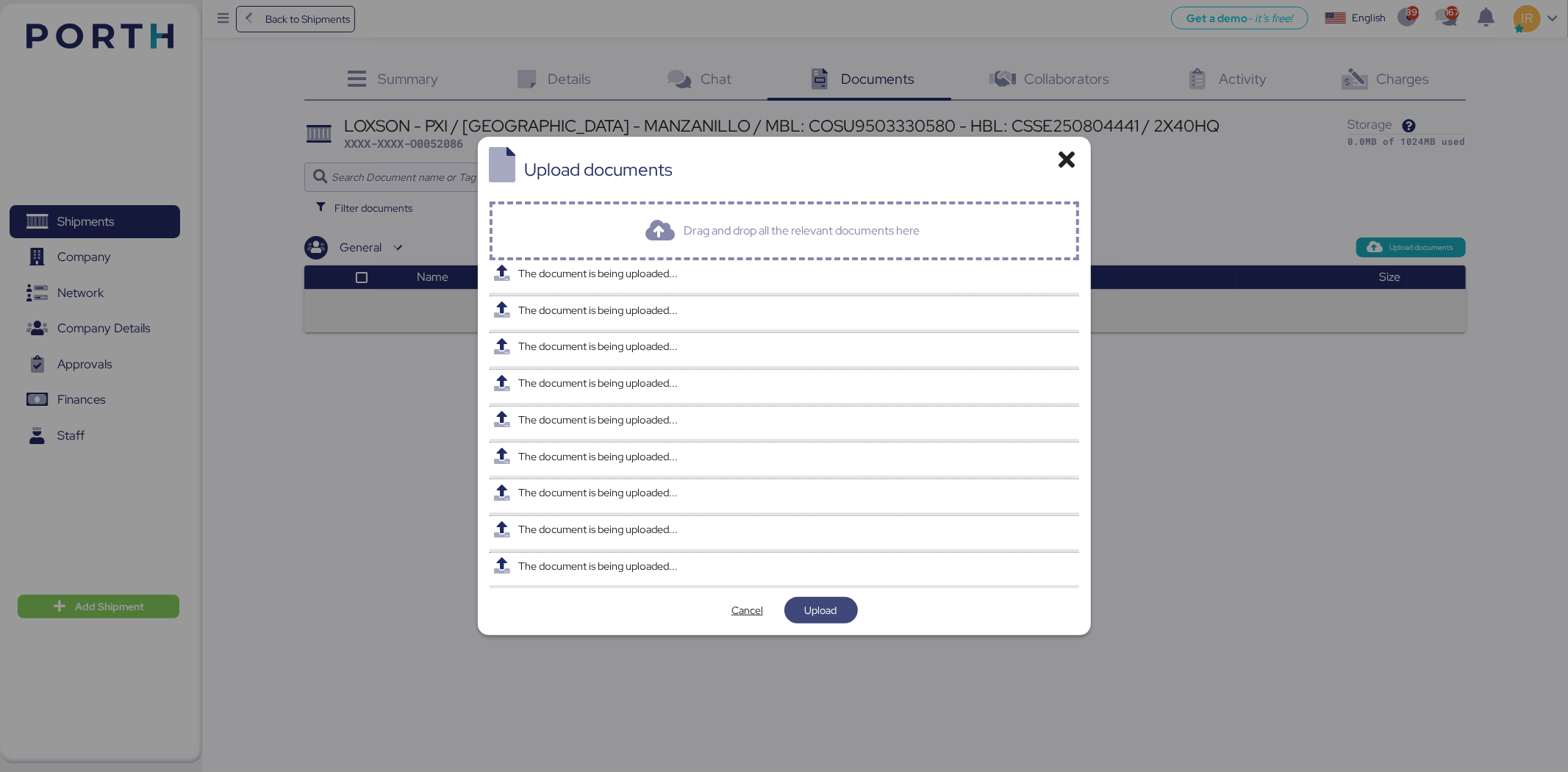
scroll to position [0, 0]
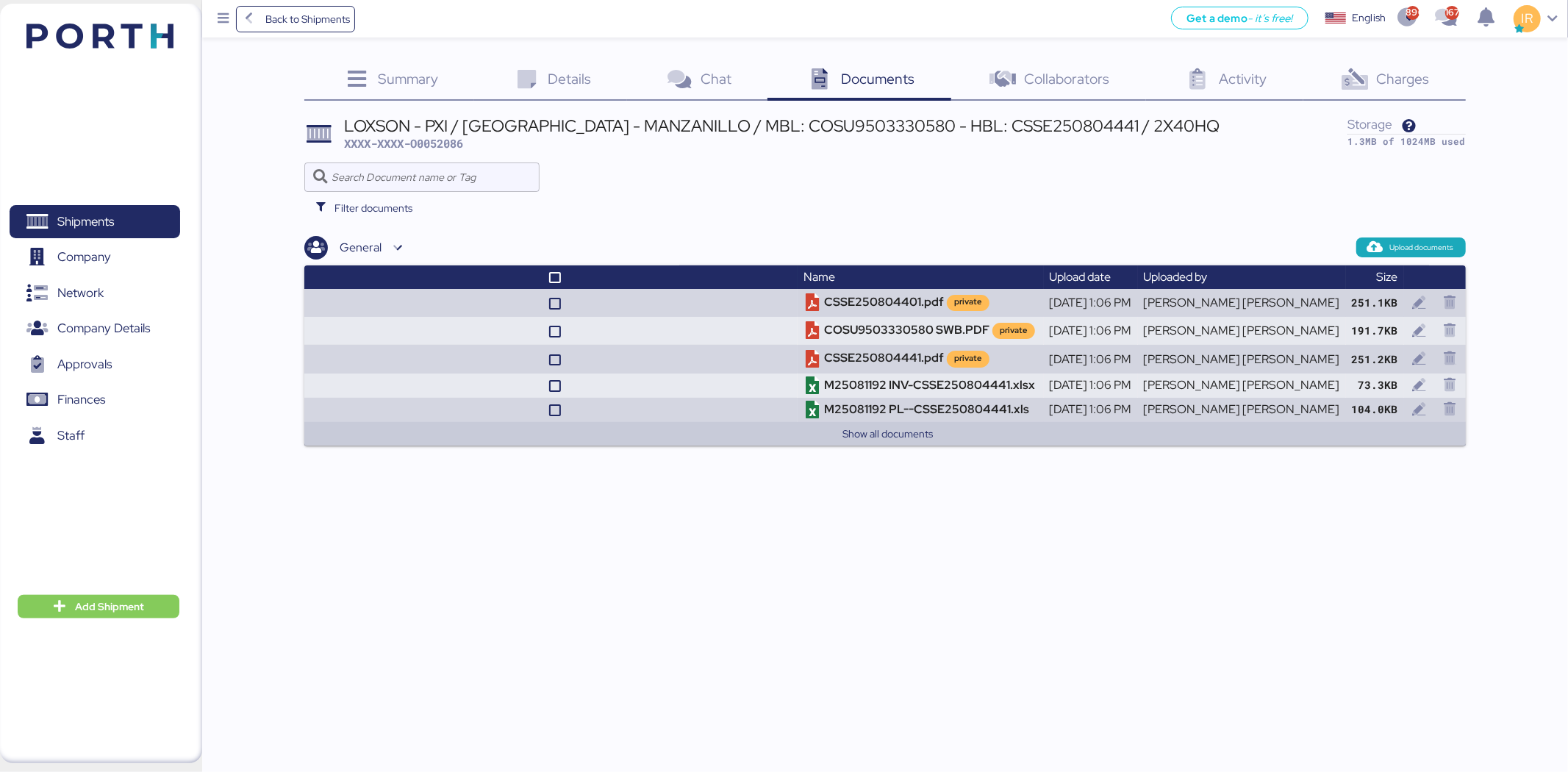
click at [1371, 74] on div "Charges 0" at bounding box center [1384, 80] width 163 height 40
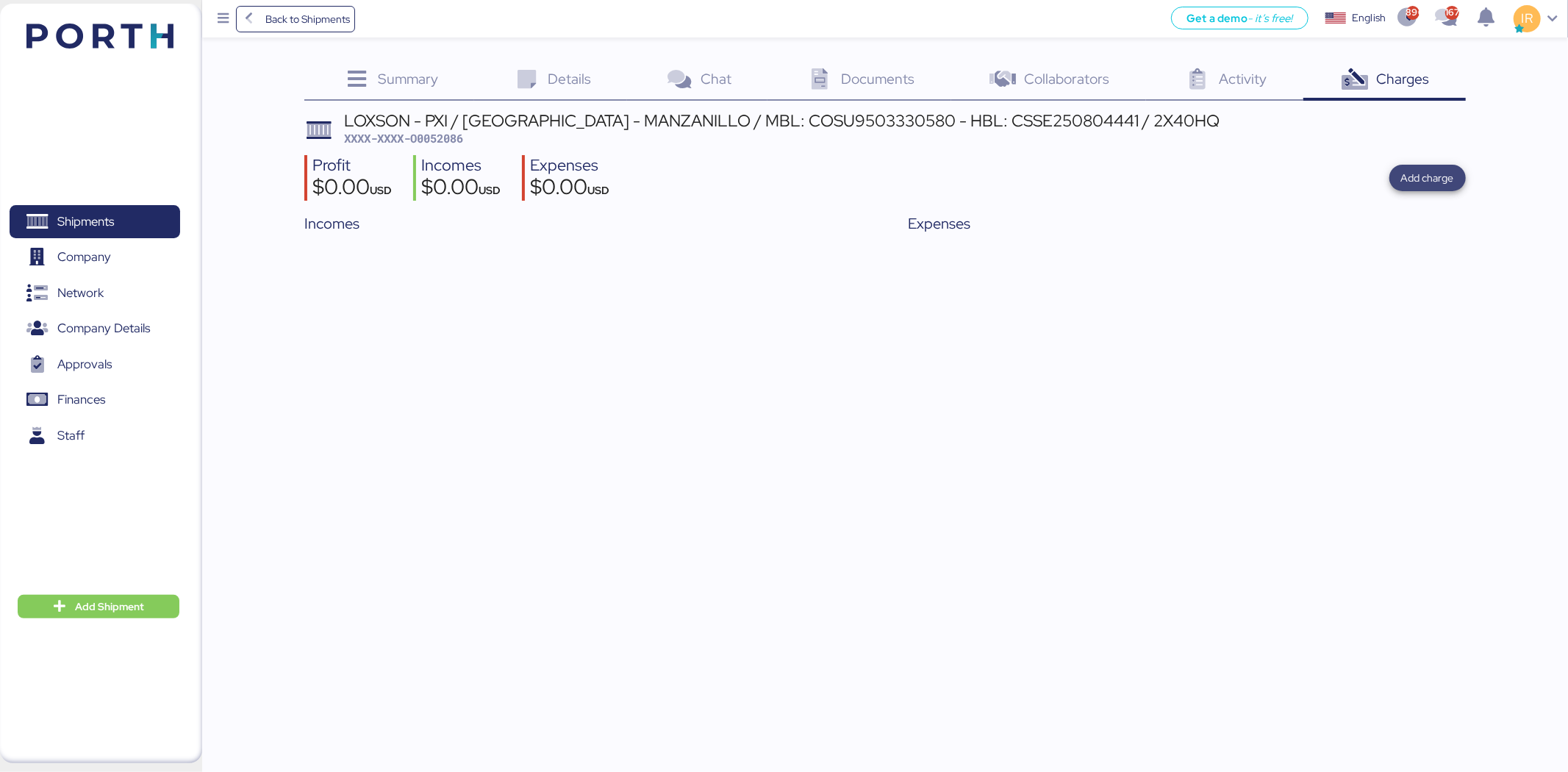
click at [1432, 174] on span "Add charge" at bounding box center [1427, 178] width 53 height 18
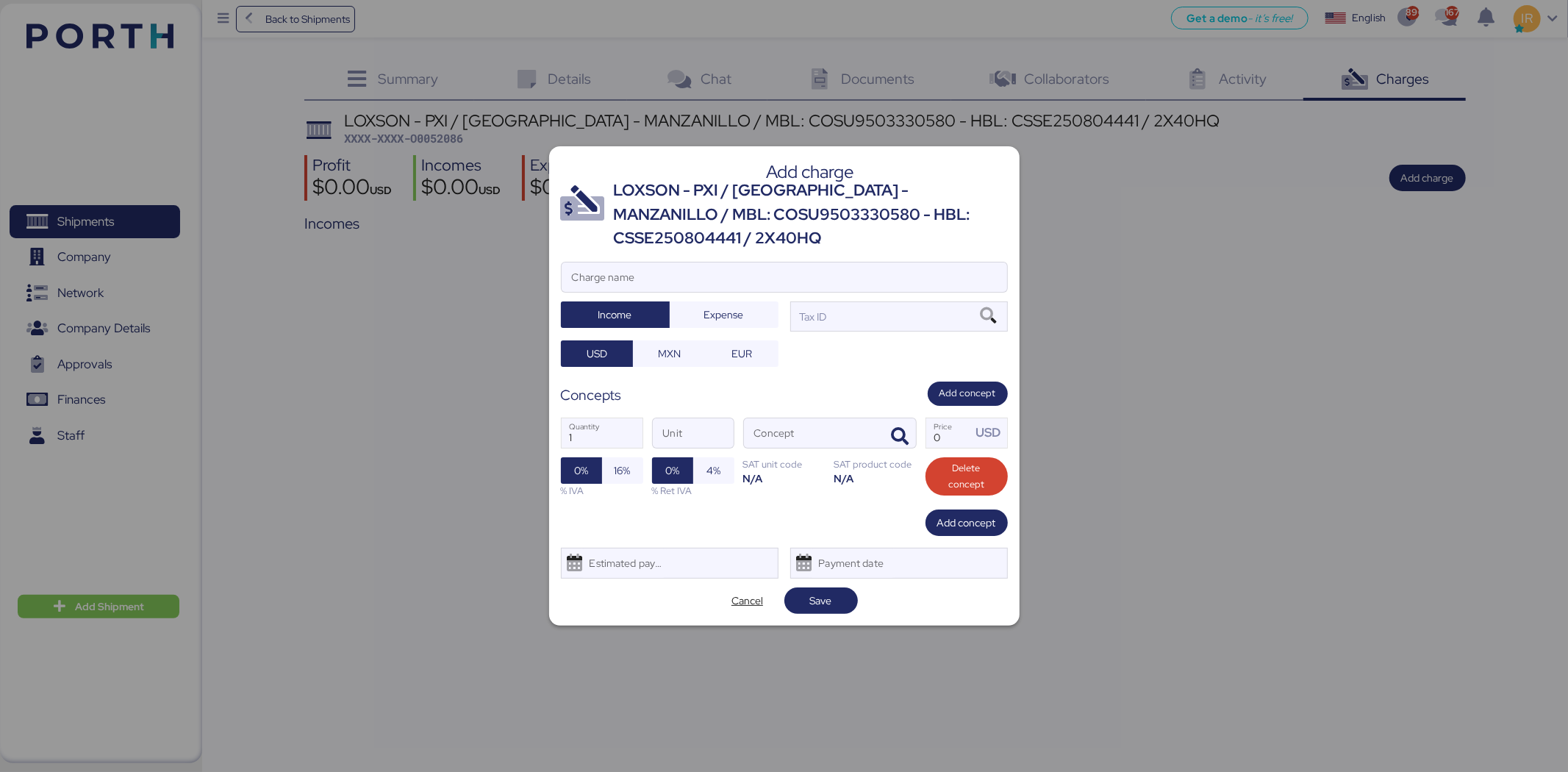
click at [752, 215] on div "LOXSON - PXI / [GEOGRAPHIC_DATA] - MANZANILLO / MBL: COSU9503330580 - HBL: CSSE…" at bounding box center [810, 214] width 394 height 71
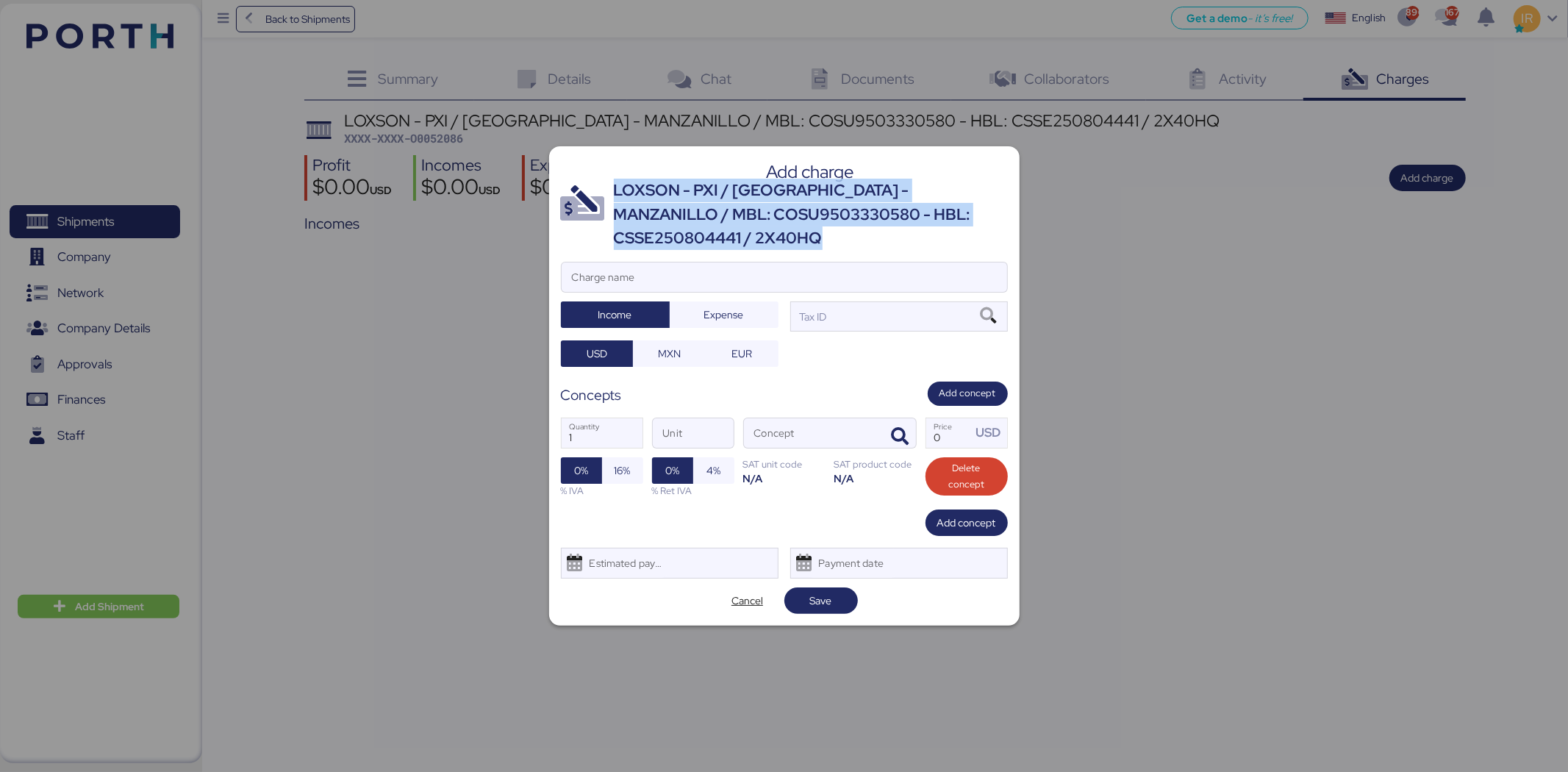
click at [752, 215] on div "LOXSON - PXI / [GEOGRAPHIC_DATA] - MANZANILLO / MBL: COSU9503330580 - HBL: CSSE…" at bounding box center [810, 214] width 394 height 71
copy div "LOXSON - PXI / [GEOGRAPHIC_DATA] - MANZANILLO / MBL: COSU9503330580 - HBL: CSSE…"
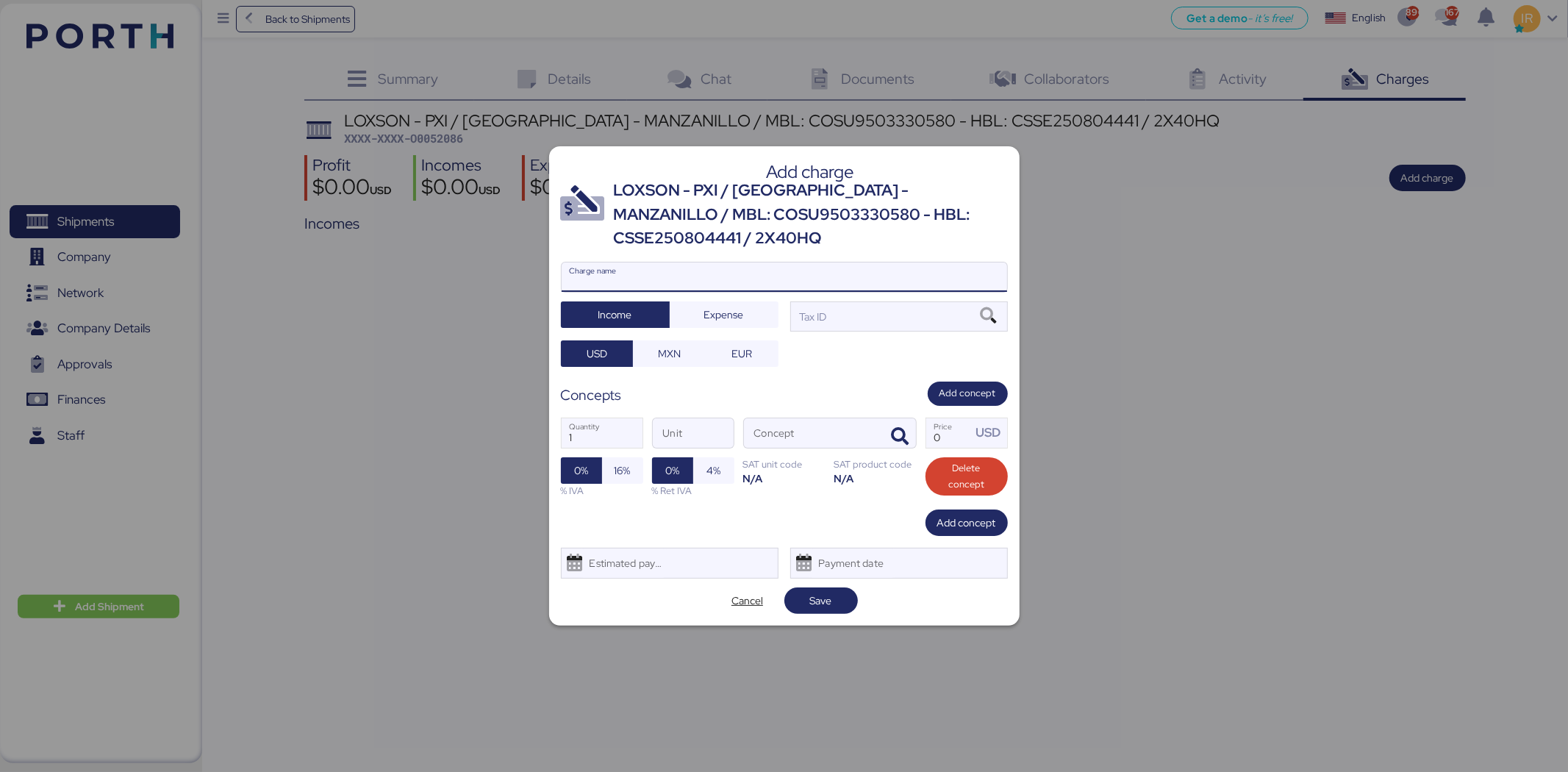
click at [710, 289] on input "Charge name" at bounding box center [784, 277] width 446 height 29
paste input "LOXSON - PXI / [GEOGRAPHIC_DATA] - MANZANILLO / MBL: COSU9503330580 - HBL: CSSE…"
type input "LOXSON - PXI / [GEOGRAPHIC_DATA] - MANZANILLO / MBL: COSU9503330580 - HBL: CSSE…"
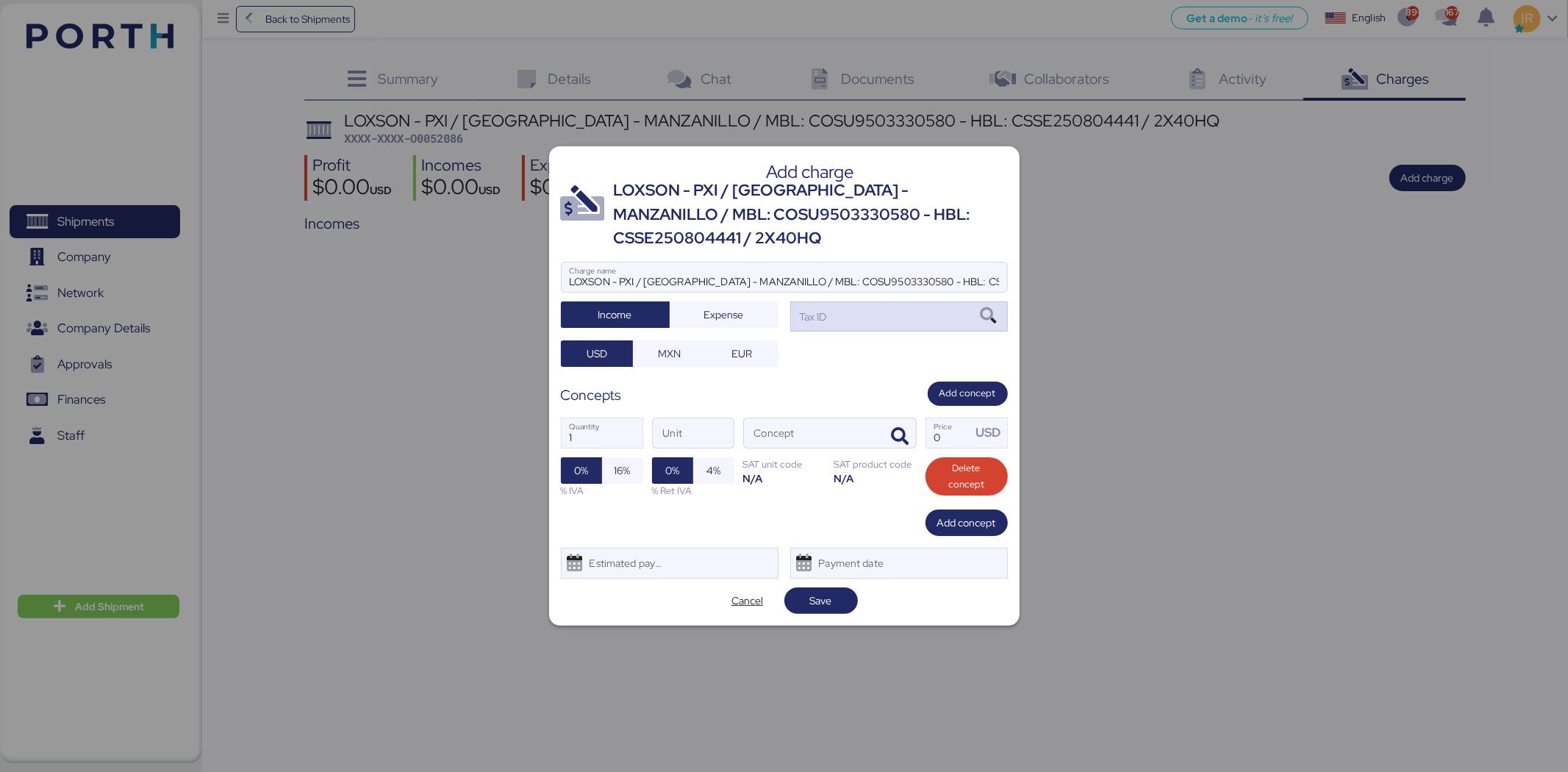
click at [847, 321] on div "Tax ID" at bounding box center [899, 316] width 218 height 29
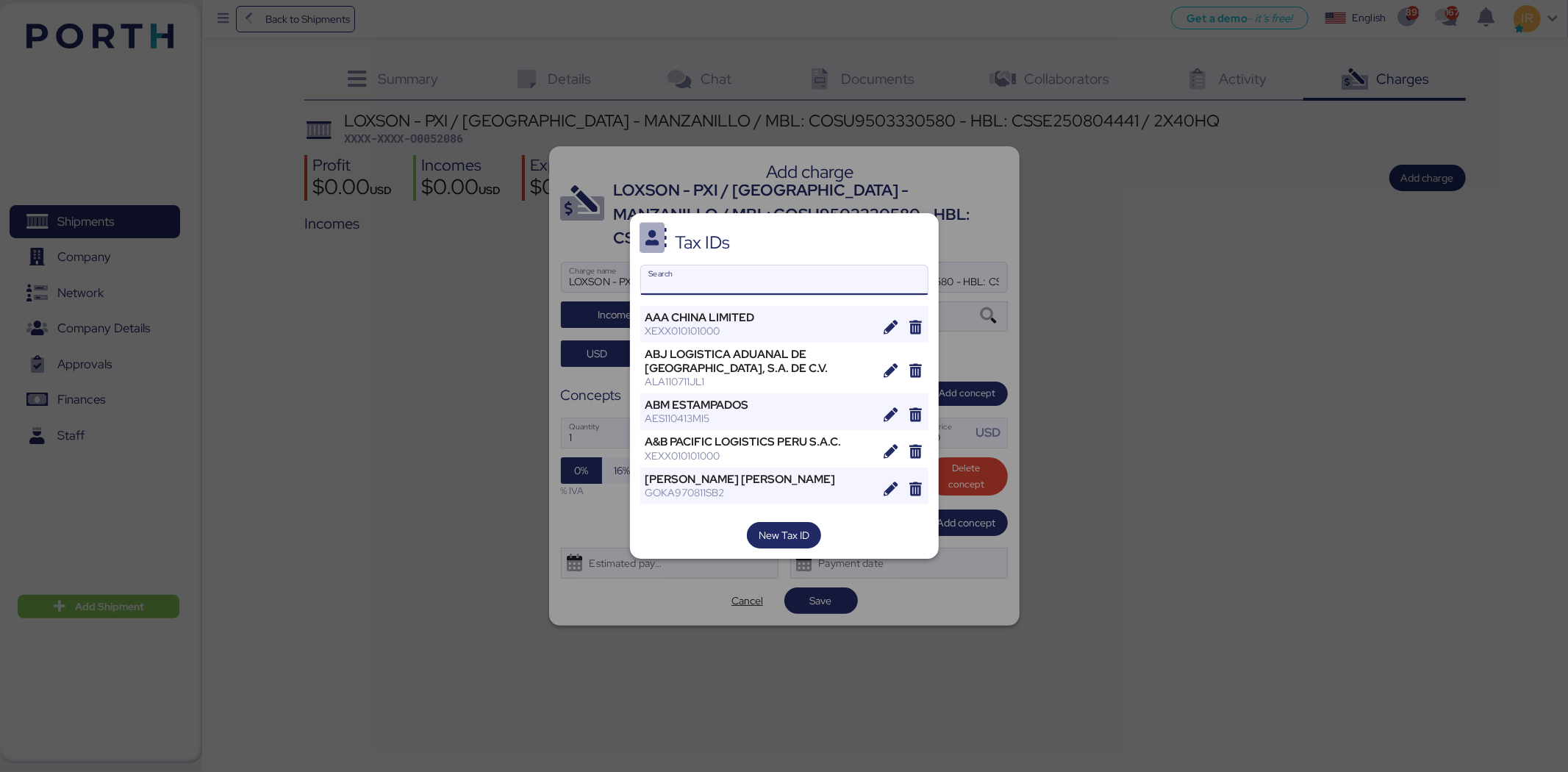
click at [708, 274] on input "Search" at bounding box center [784, 280] width 287 height 29
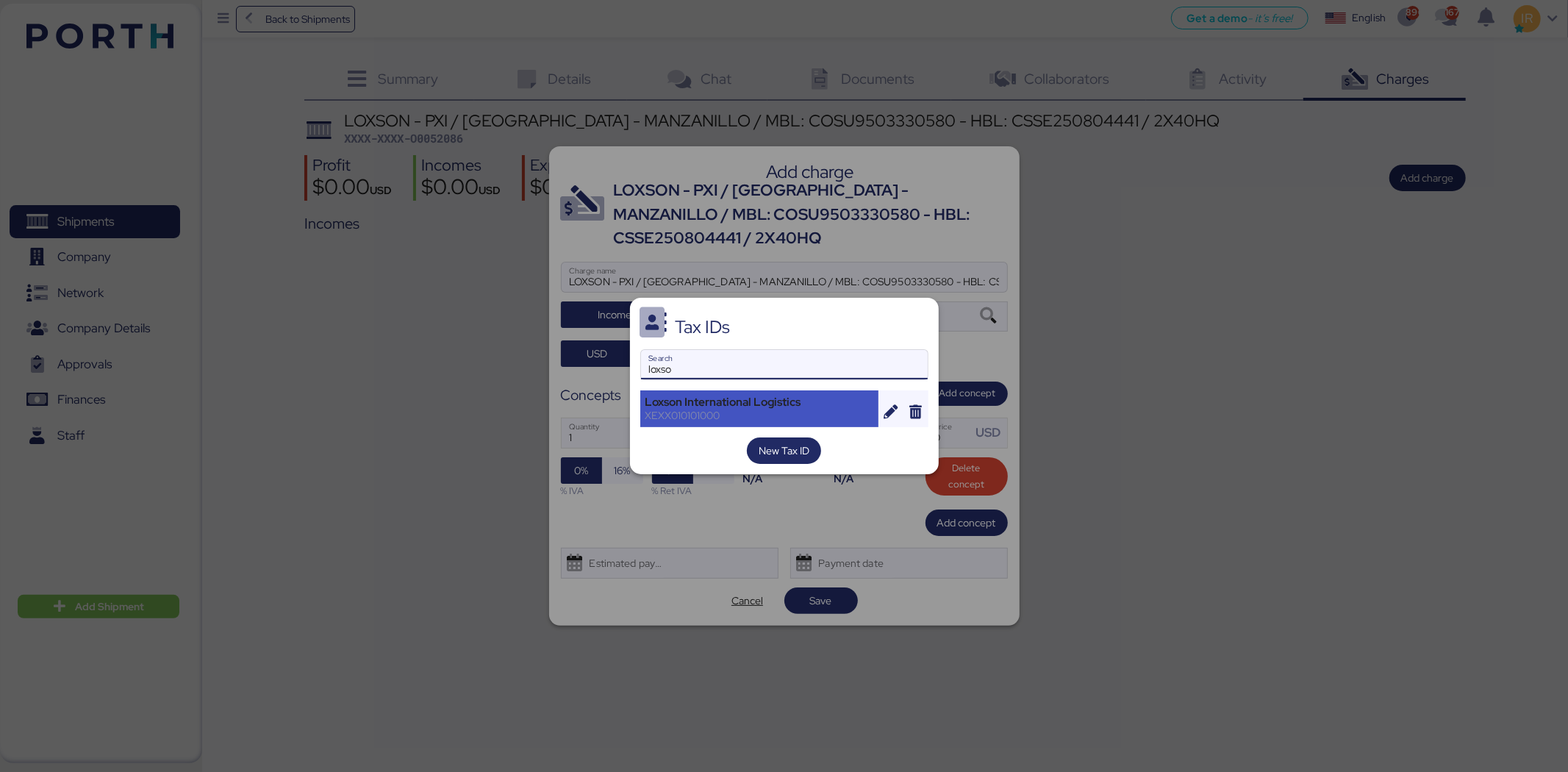
type input "loxso"
click at [703, 398] on div "Loxson International Logistics" at bounding box center [759, 402] width 229 height 13
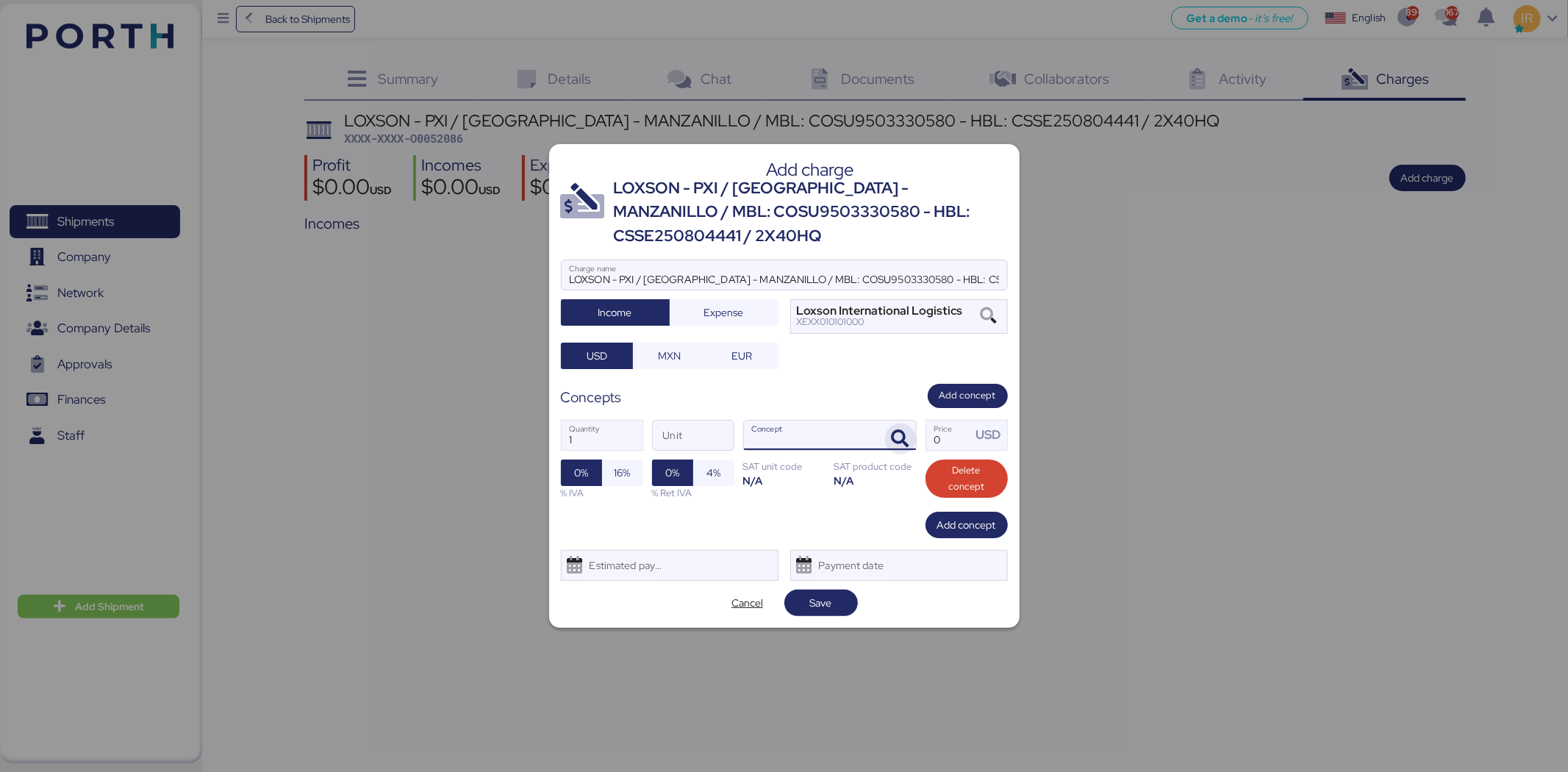
click at [897, 426] on span "button" at bounding box center [900, 439] width 31 height 31
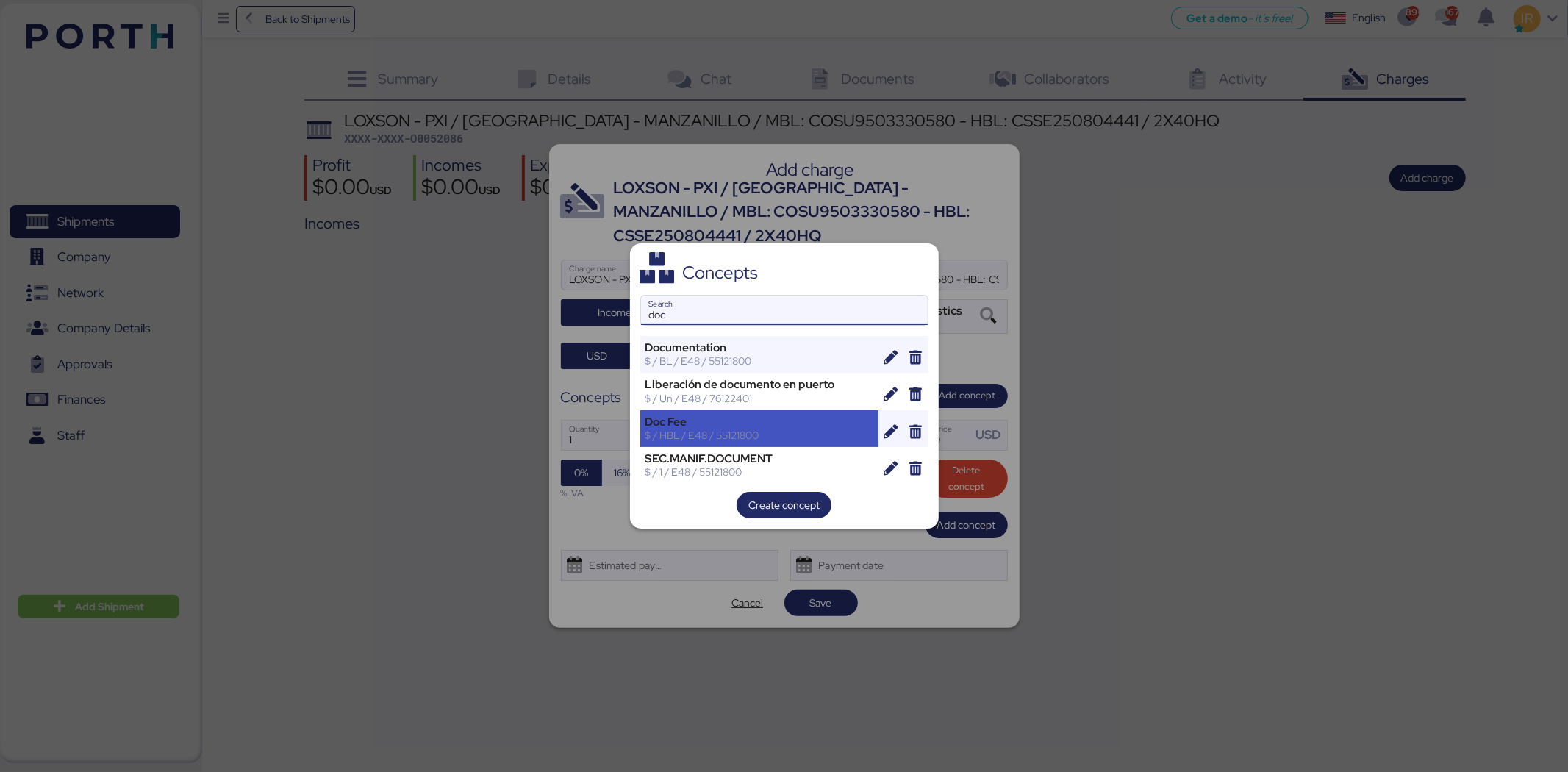
type input "doc"
click at [723, 425] on div "Doc Fee" at bounding box center [759, 421] width 229 height 13
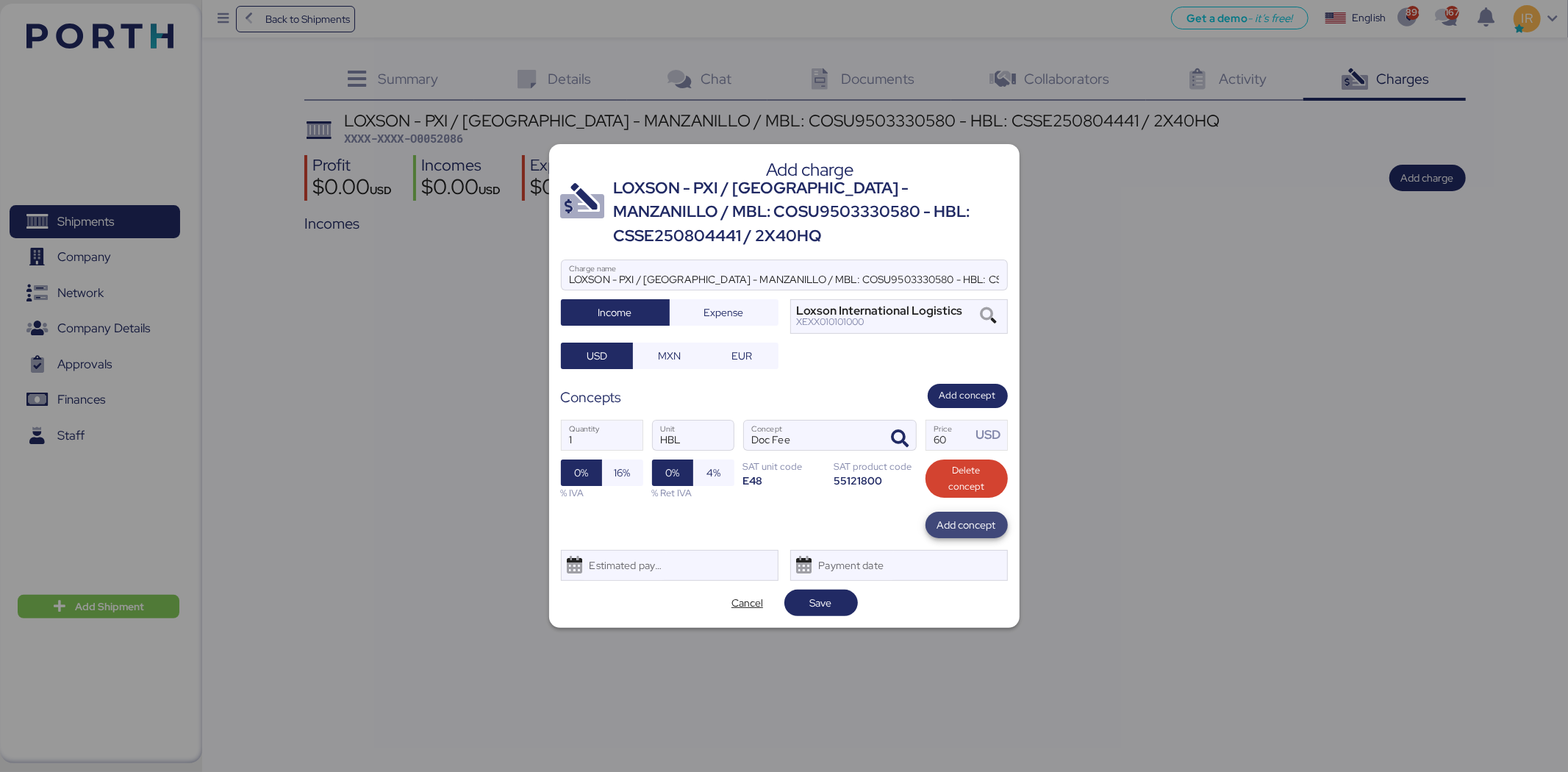
click at [971, 518] on span "Add concept" at bounding box center [966, 525] width 59 height 18
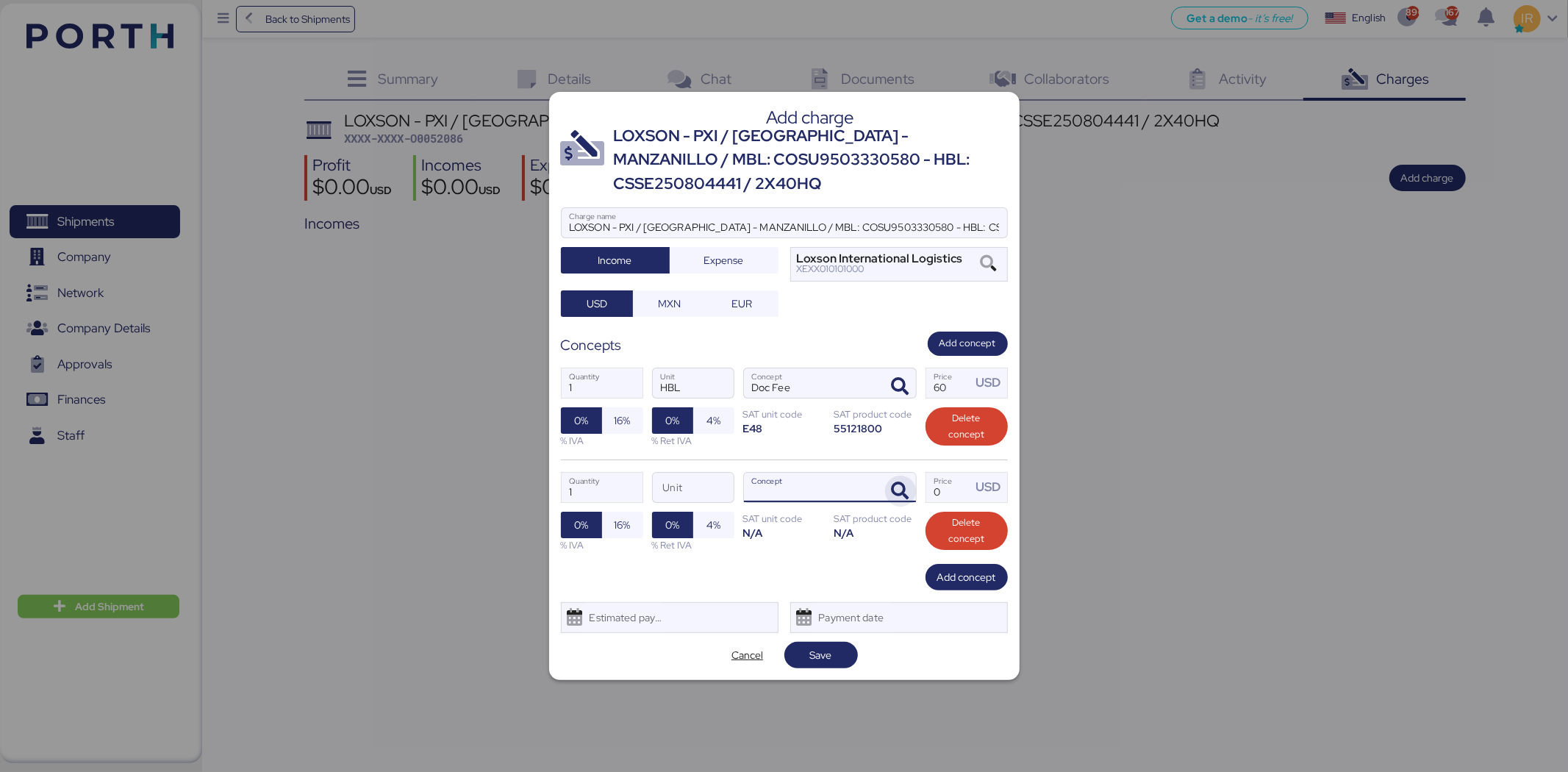
click at [902, 485] on icon "button" at bounding box center [900, 492] width 18 height 18
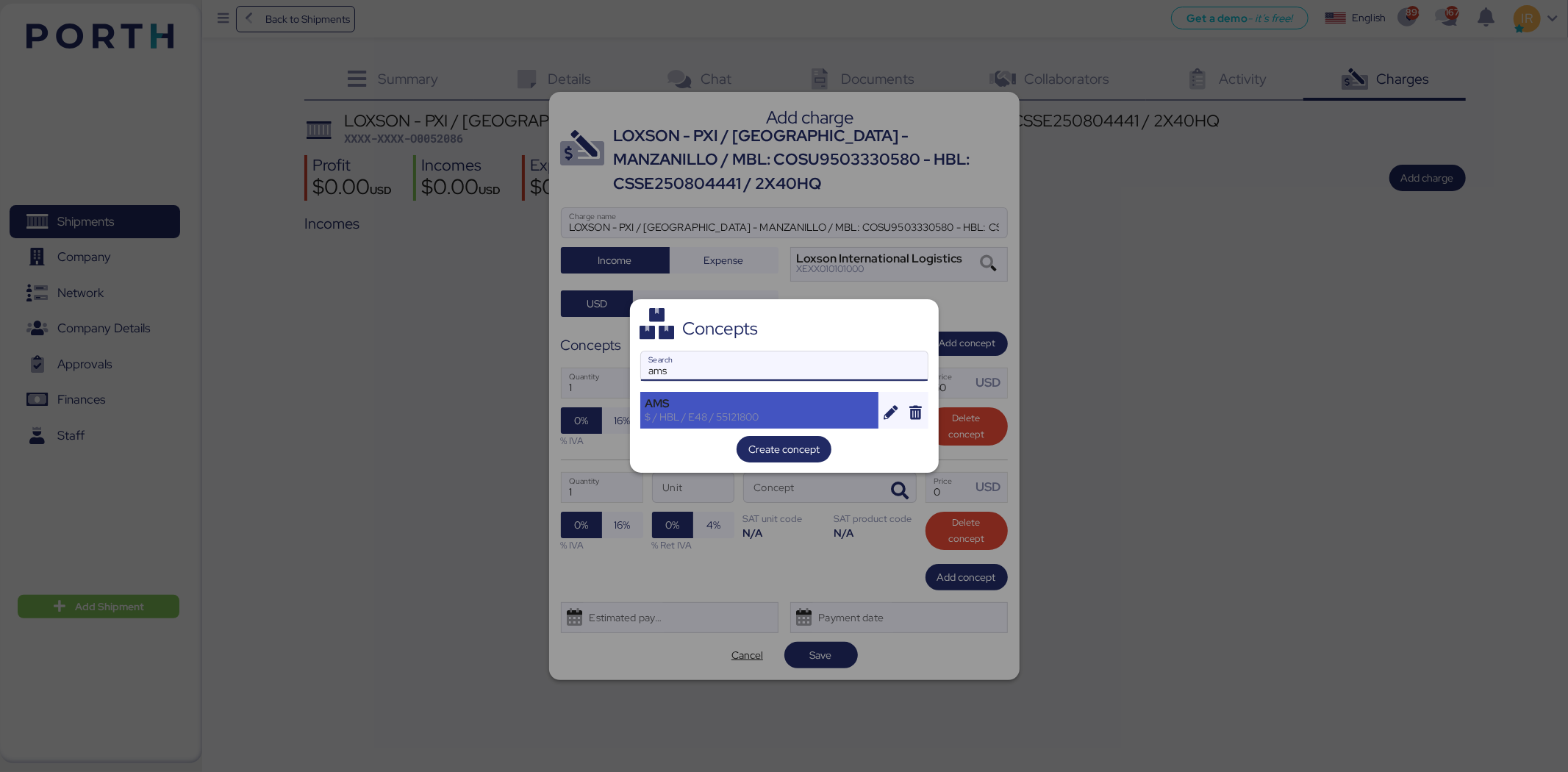
type input "ams"
click at [701, 397] on div "AMS" at bounding box center [759, 404] width 229 height 13
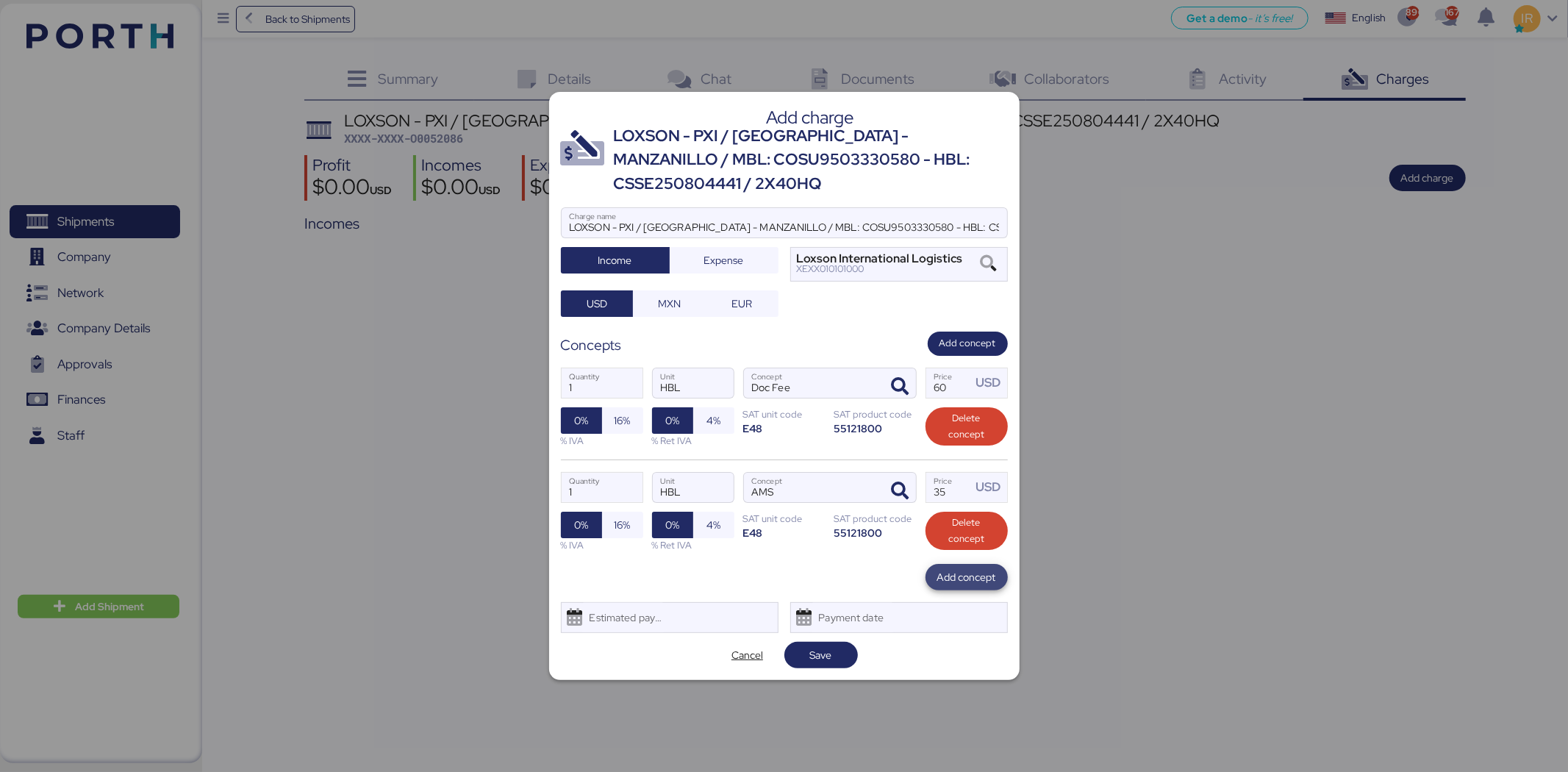
click at [961, 588] on span "Add concept" at bounding box center [967, 577] width 83 height 26
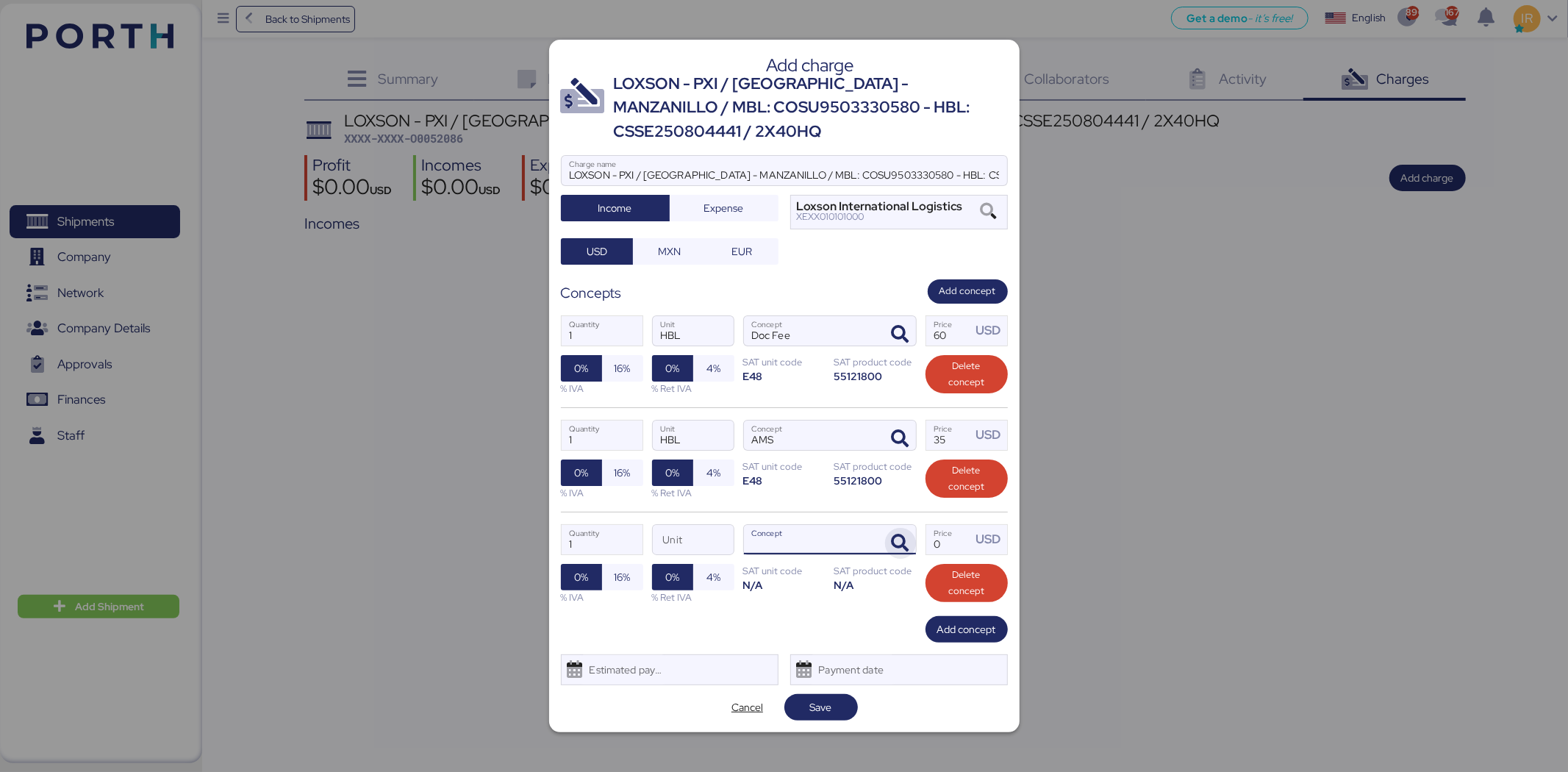
click at [900, 554] on span "button" at bounding box center [900, 543] width 31 height 31
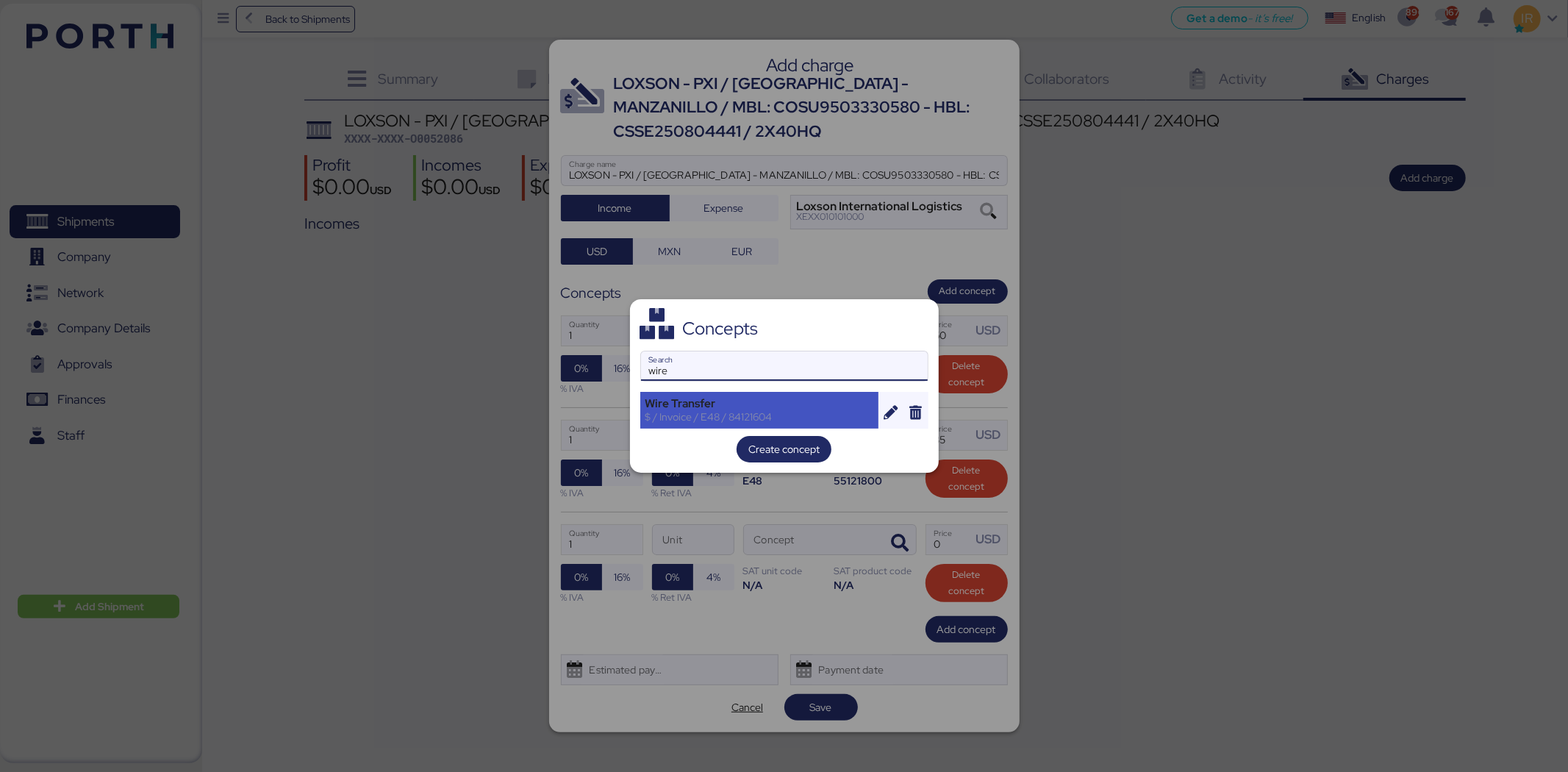
type input "wire"
click at [713, 406] on div "Wire Transfer" at bounding box center [759, 404] width 229 height 13
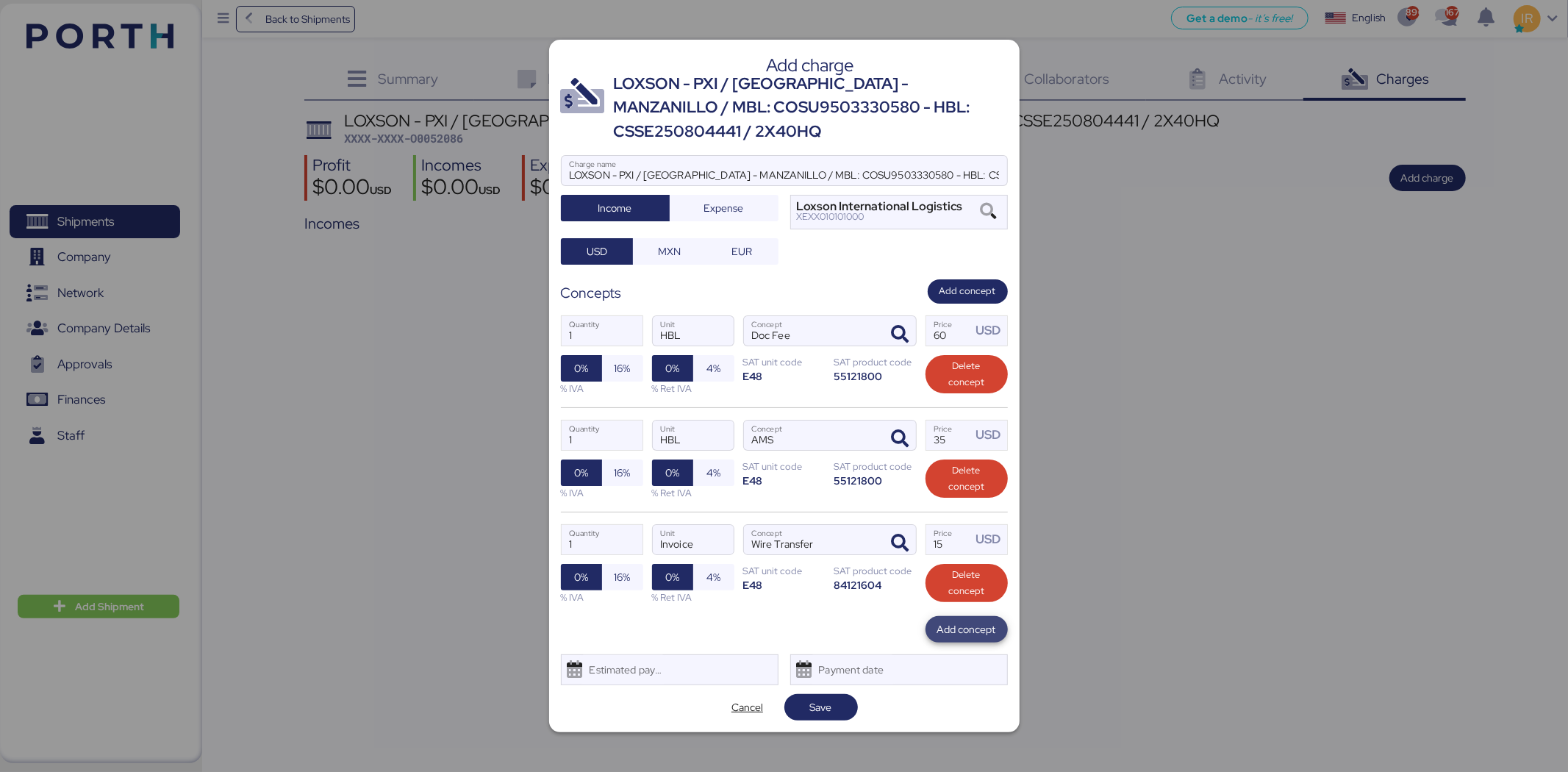
click at [949, 618] on span "Add concept" at bounding box center [967, 630] width 83 height 26
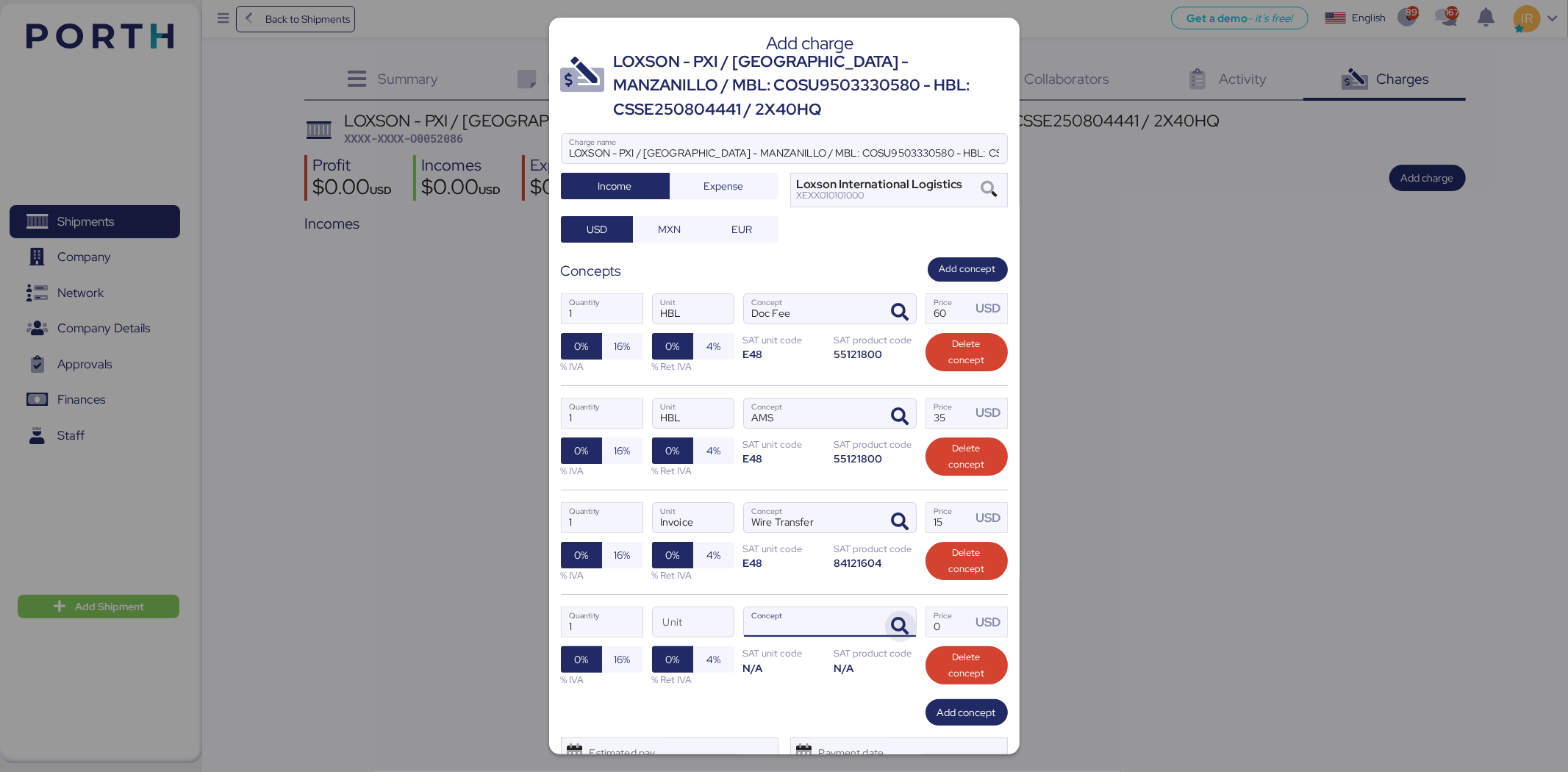
click at [894, 628] on icon "button" at bounding box center [900, 626] width 18 height 18
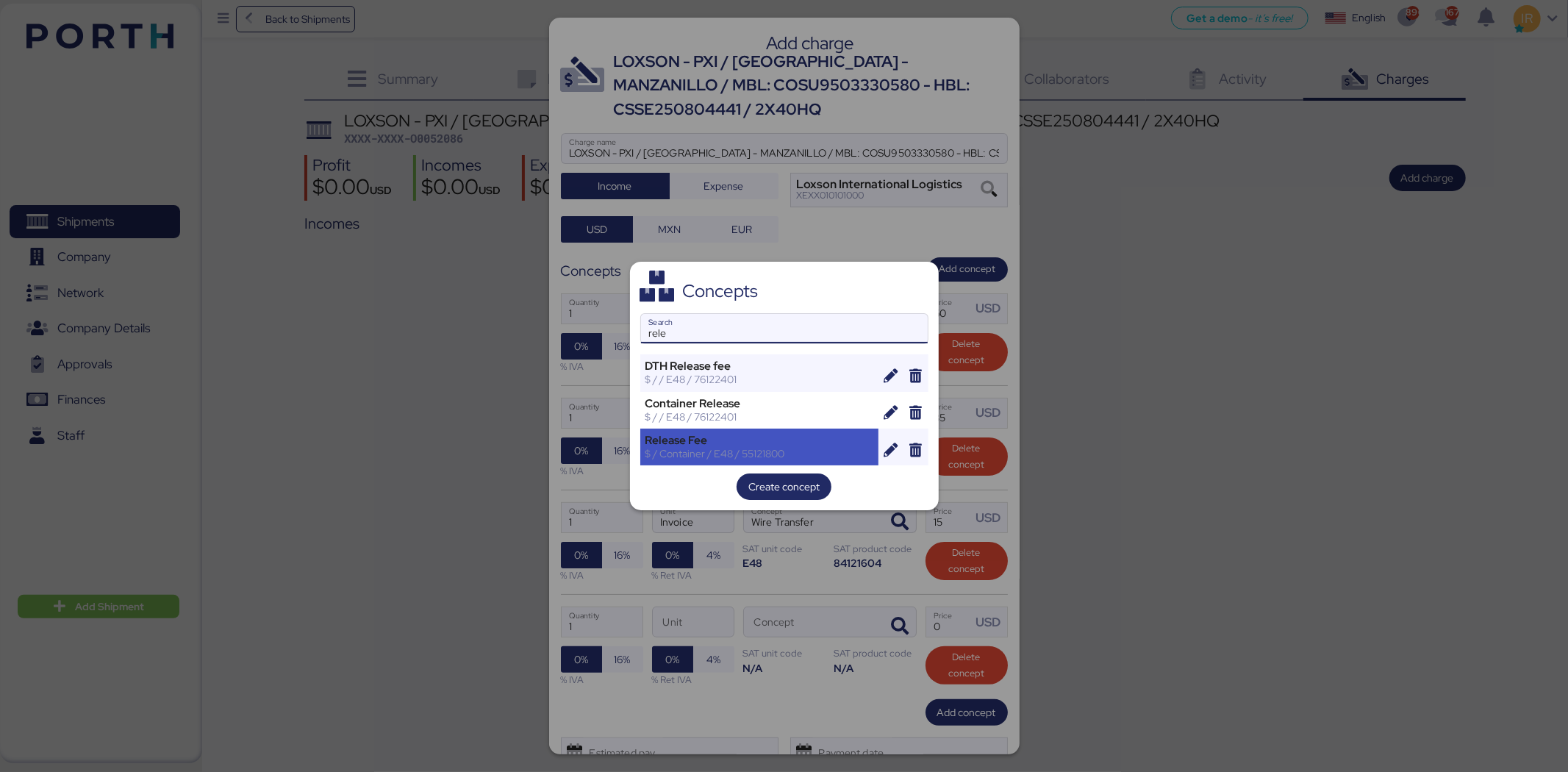
type input "rele"
click at [715, 460] on div "Release Fee $ / Container / E48 / 55121800" at bounding box center [759, 448] width 239 height 37
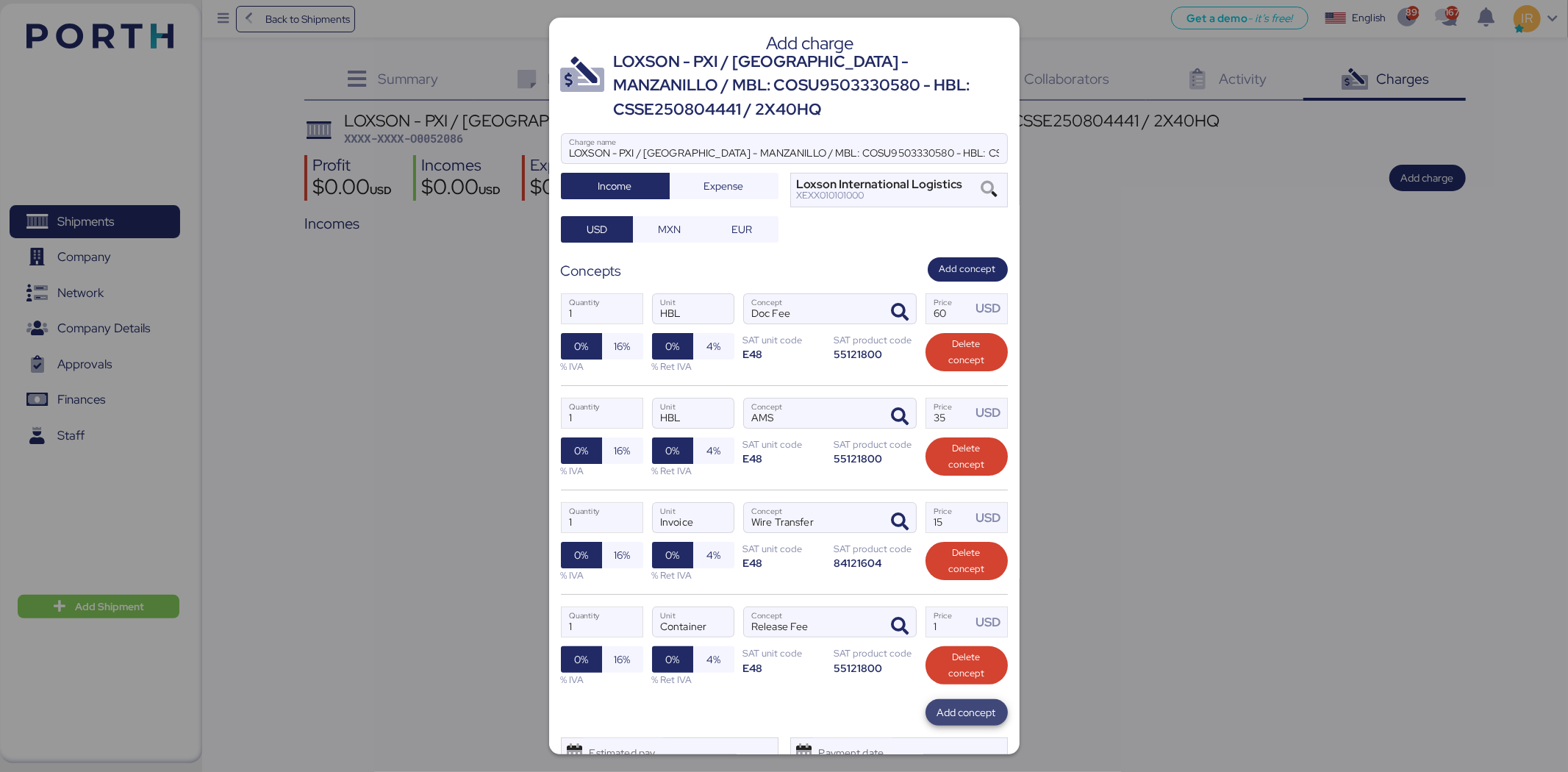
click at [937, 708] on span "Add concept" at bounding box center [966, 712] width 59 height 18
click at [891, 731] on icon "button" at bounding box center [900, 731] width 18 height 18
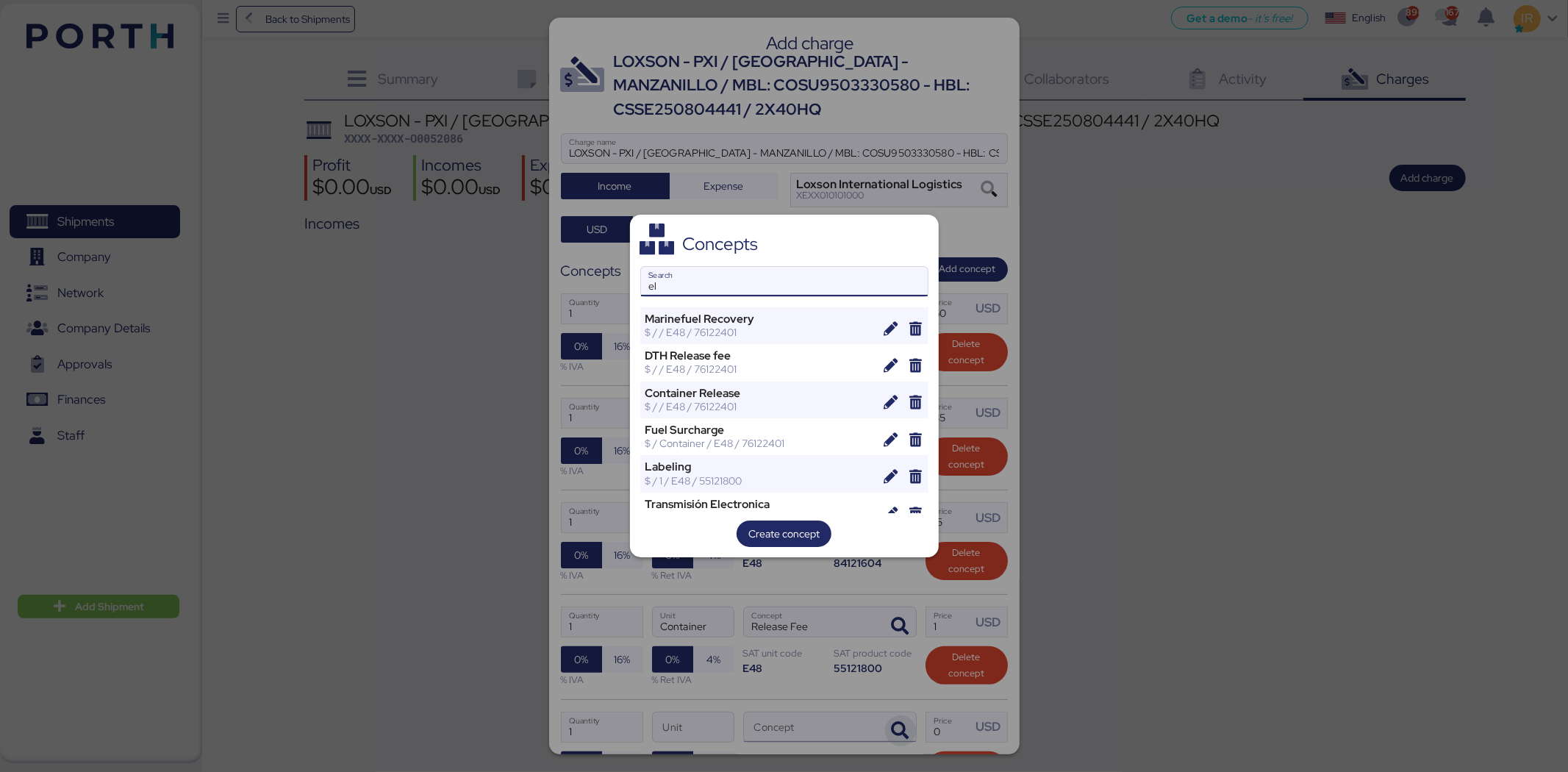
type input "e"
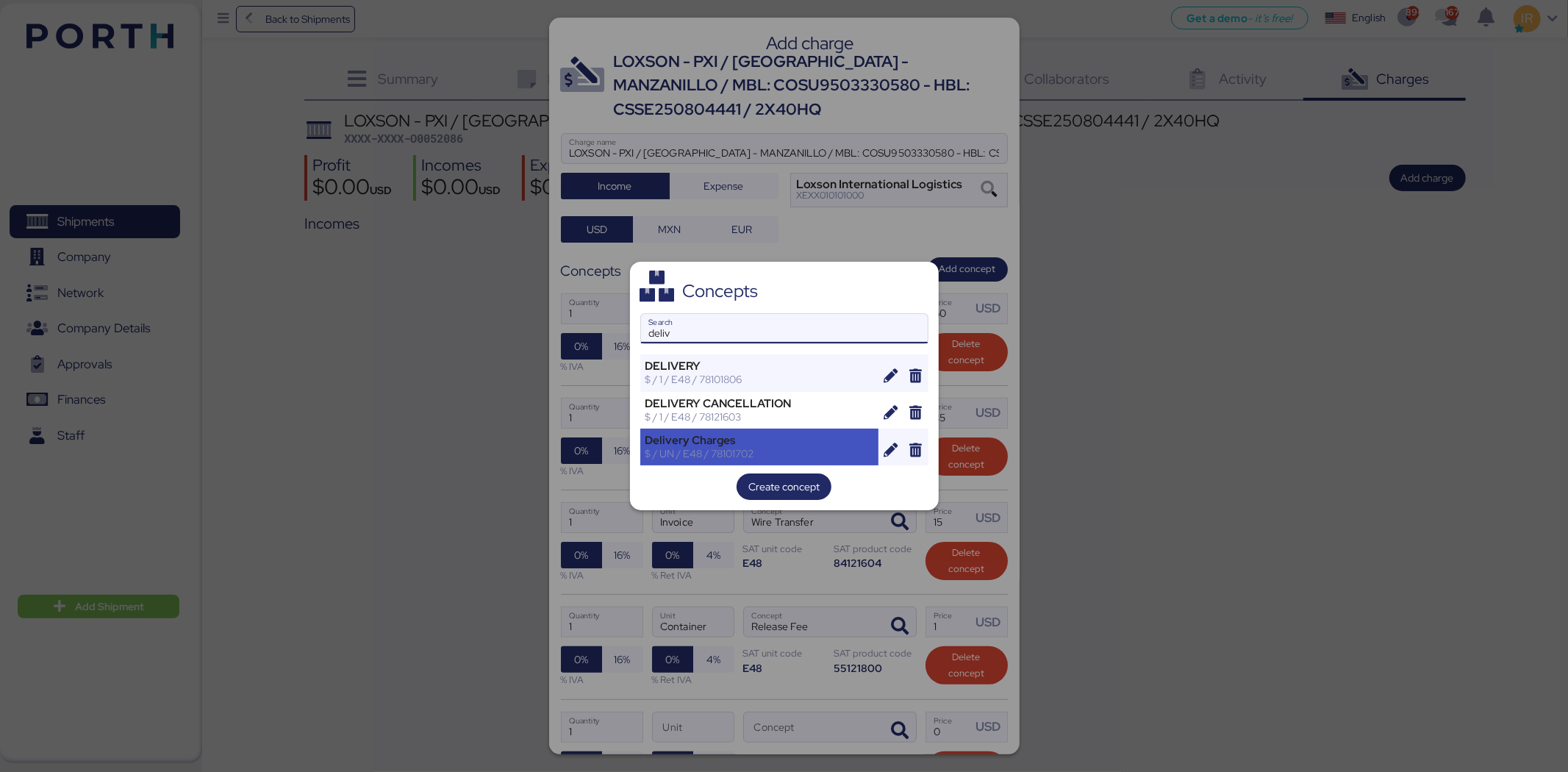
type input "deliv"
click at [784, 447] on div "$ / UN / E48 / 78101702" at bounding box center [759, 453] width 229 height 13
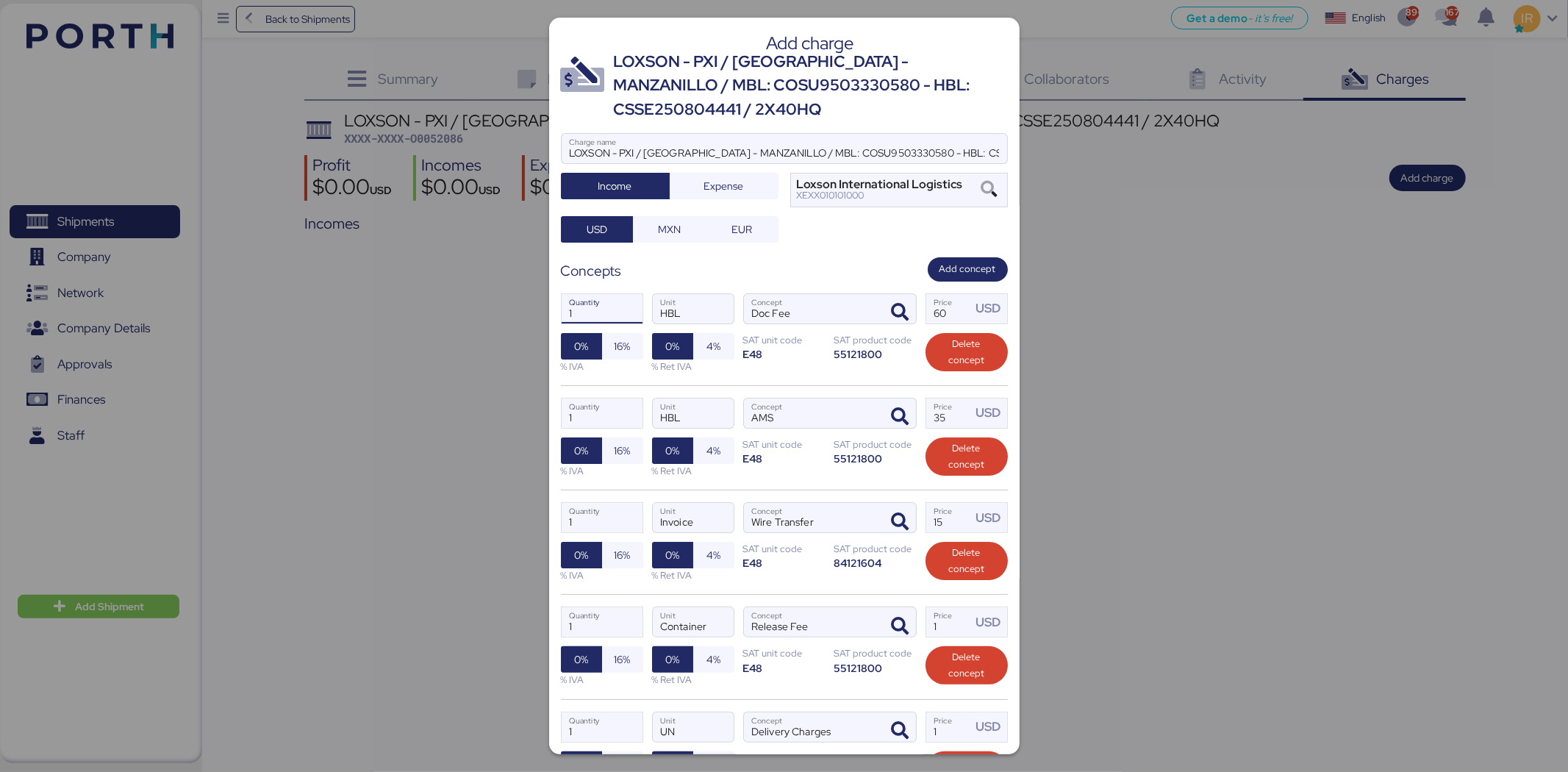
drag, startPoint x: 576, startPoint y: 300, endPoint x: 541, endPoint y: 310, distance: 36.4
click at [541, 310] on div "Add charge LOXSON - PXI / [GEOGRAPHIC_DATA] - MANZANILLO / MBL: COSU9503330580 …" at bounding box center [784, 386] width 1568 height 772
type input "1"
drag, startPoint x: 591, startPoint y: 413, endPoint x: 548, endPoint y: 411, distance: 43.0
click at [549, 411] on div "Add charge LOXSON - PXI / [GEOGRAPHIC_DATA] - MANZANILLO / MBL: COSU9503330580 …" at bounding box center [784, 386] width 470 height 737
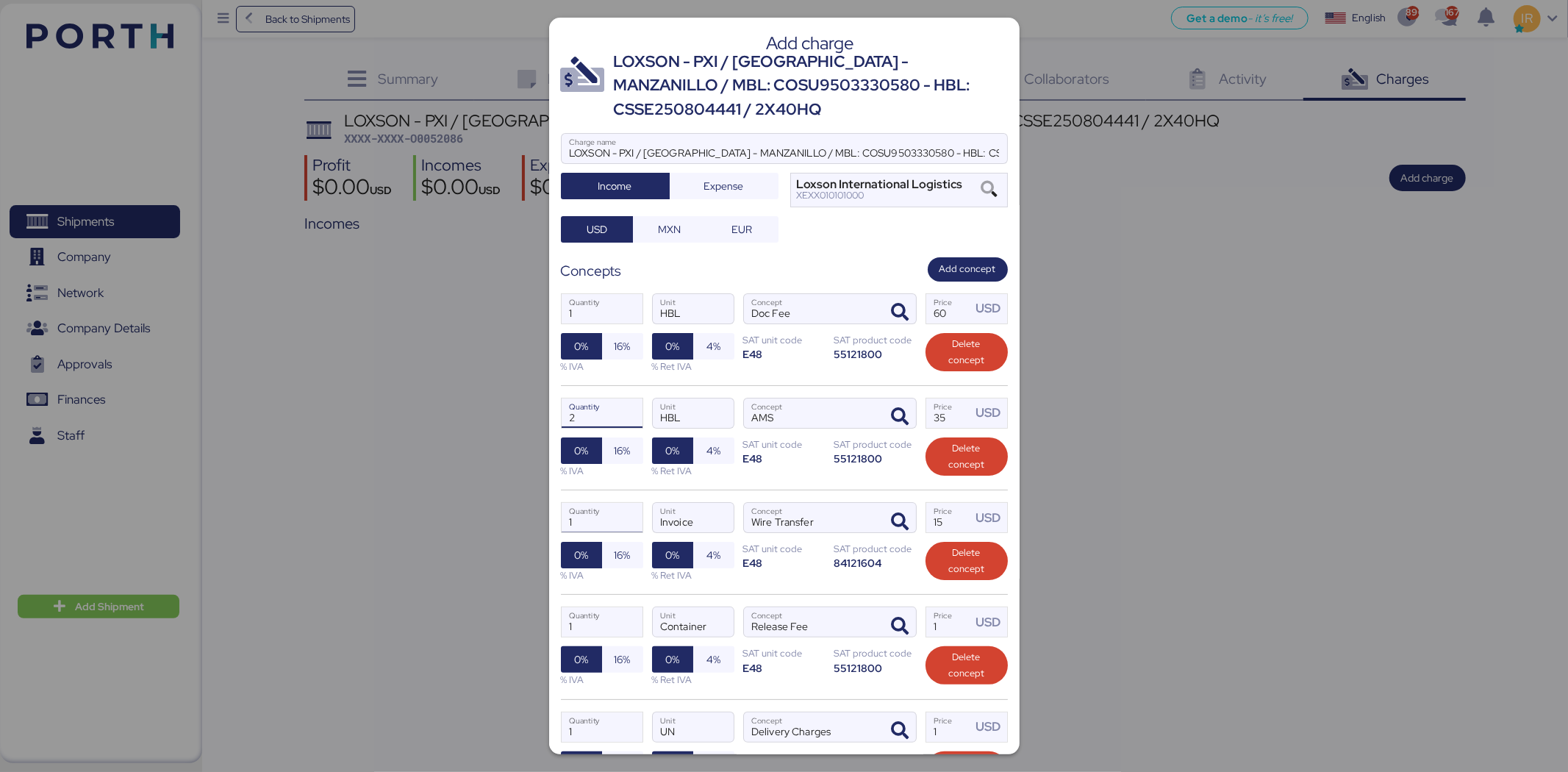
type input "1"
drag, startPoint x: 604, startPoint y: 521, endPoint x: 561, endPoint y: 514, distance: 43.6
click at [562, 514] on input "1" at bounding box center [602, 517] width 81 height 29
type input "1"
click at [953, 417] on input "35" at bounding box center [949, 412] width 46 height 29
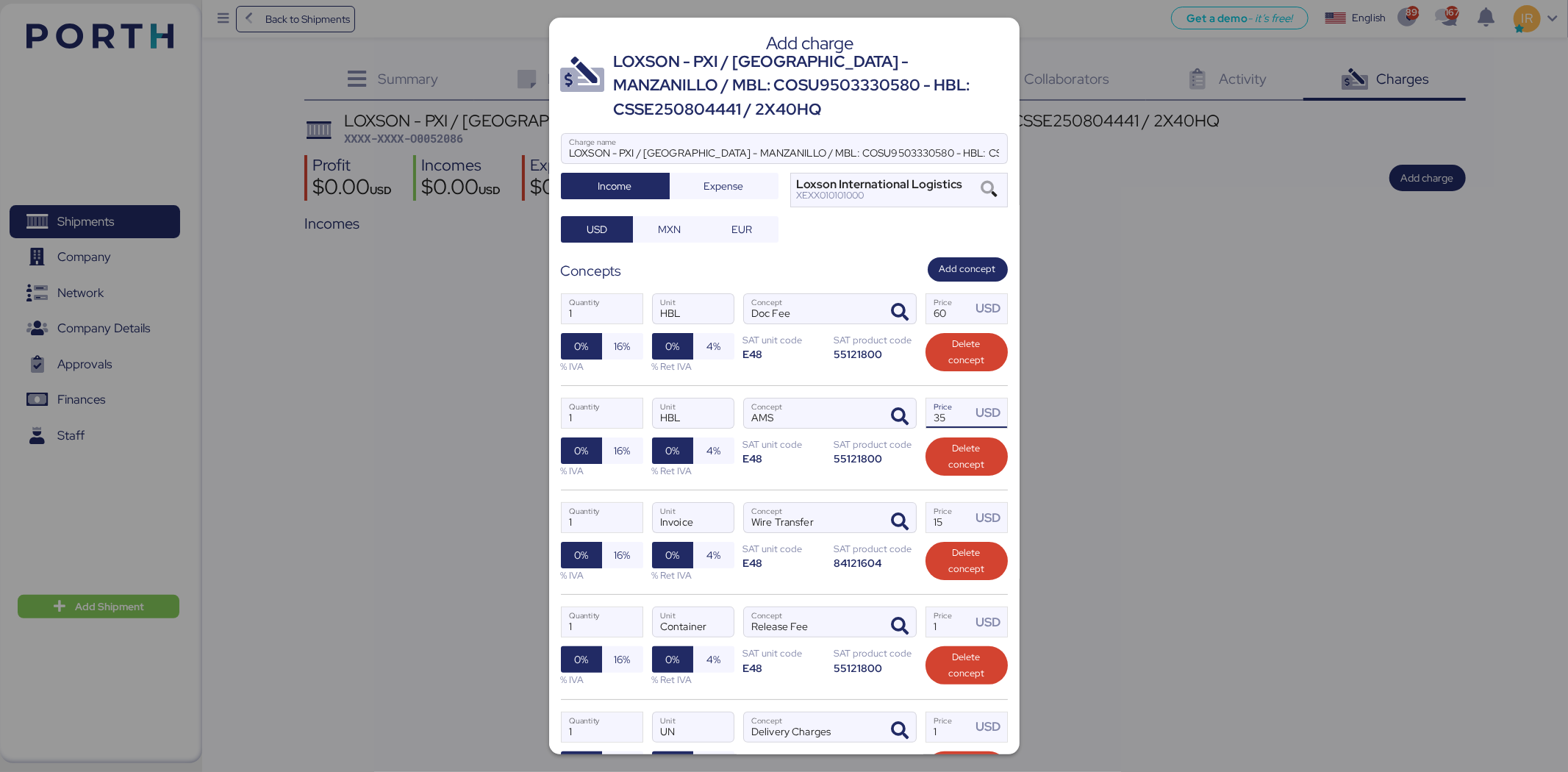
type input "2"
type input "3"
type input "2"
type input "40"
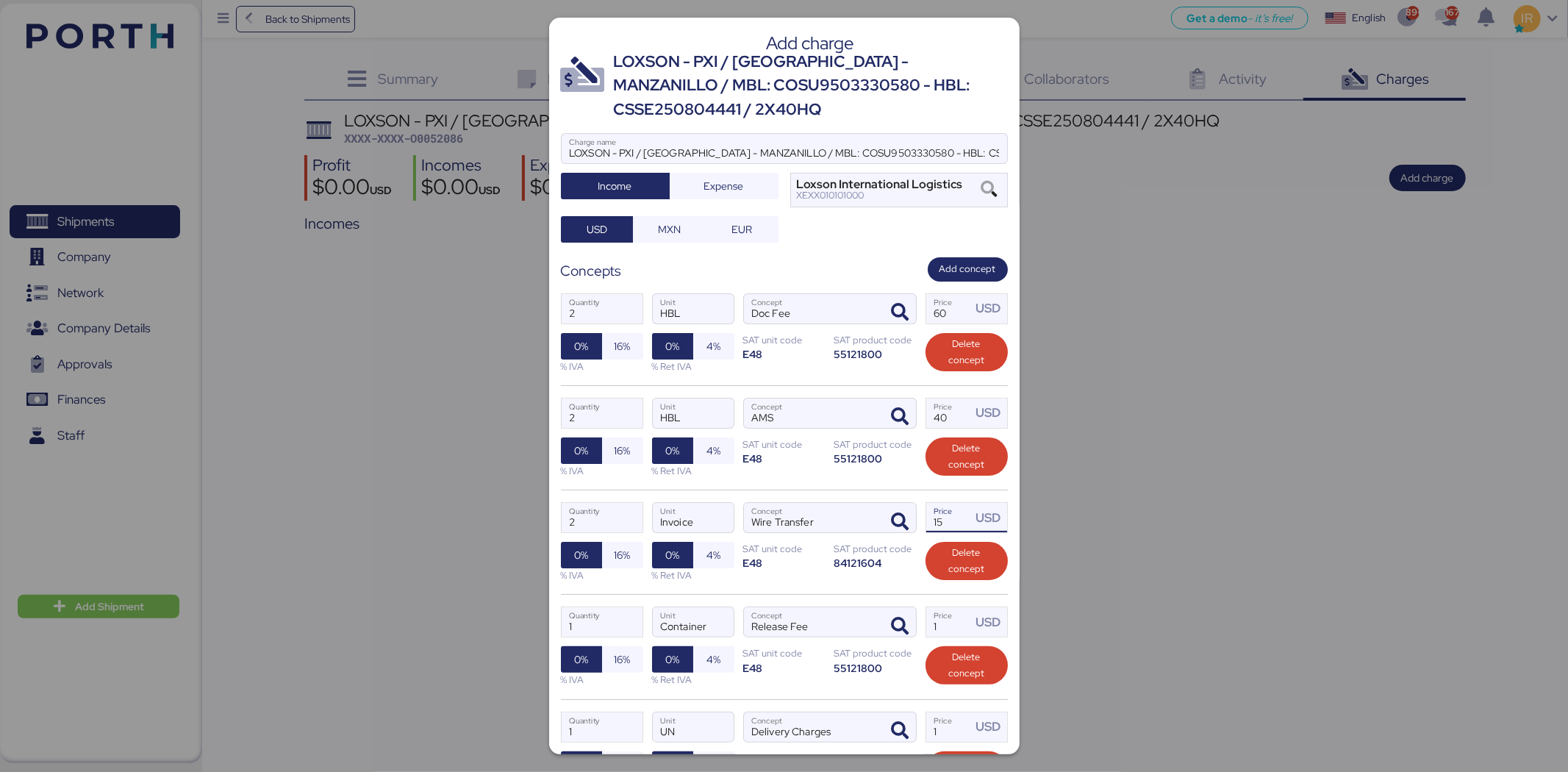
drag, startPoint x: 948, startPoint y: 523, endPoint x: 921, endPoint y: 523, distance: 27.0
click at [926, 523] on input "15" at bounding box center [949, 517] width 46 height 29
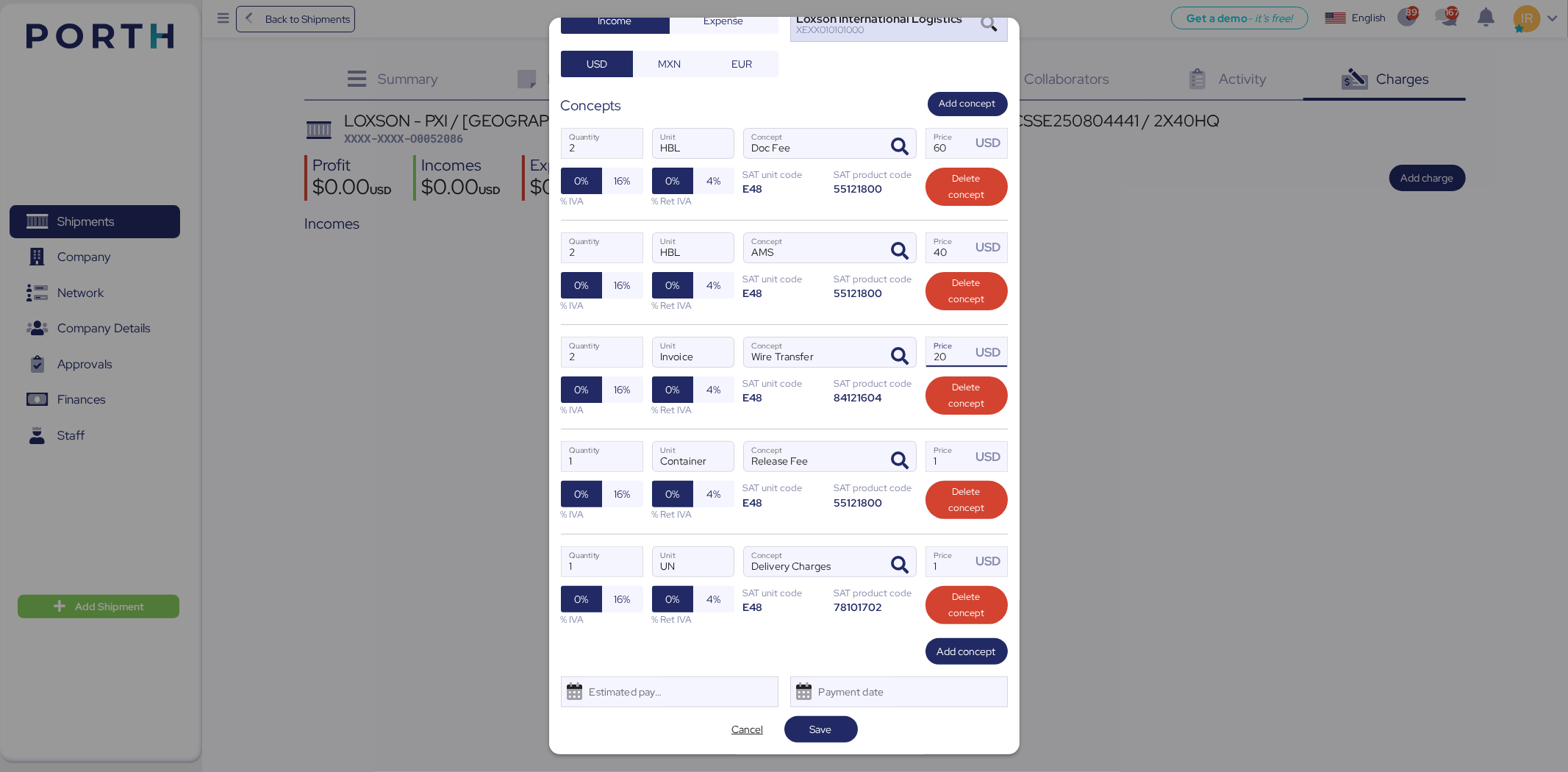
type input "20"
drag, startPoint x: 938, startPoint y: 561, endPoint x: 879, endPoint y: 547, distance: 60.6
click at [879, 547] on div "1 Quantity UN Unit Delivery Charges Concept 1 Price USD 0% 16% % IVA 0% 4% % Re…" at bounding box center [784, 586] width 446 height 105
type input "3490"
drag, startPoint x: 936, startPoint y: 455, endPoint x: 915, endPoint y: 455, distance: 21.0
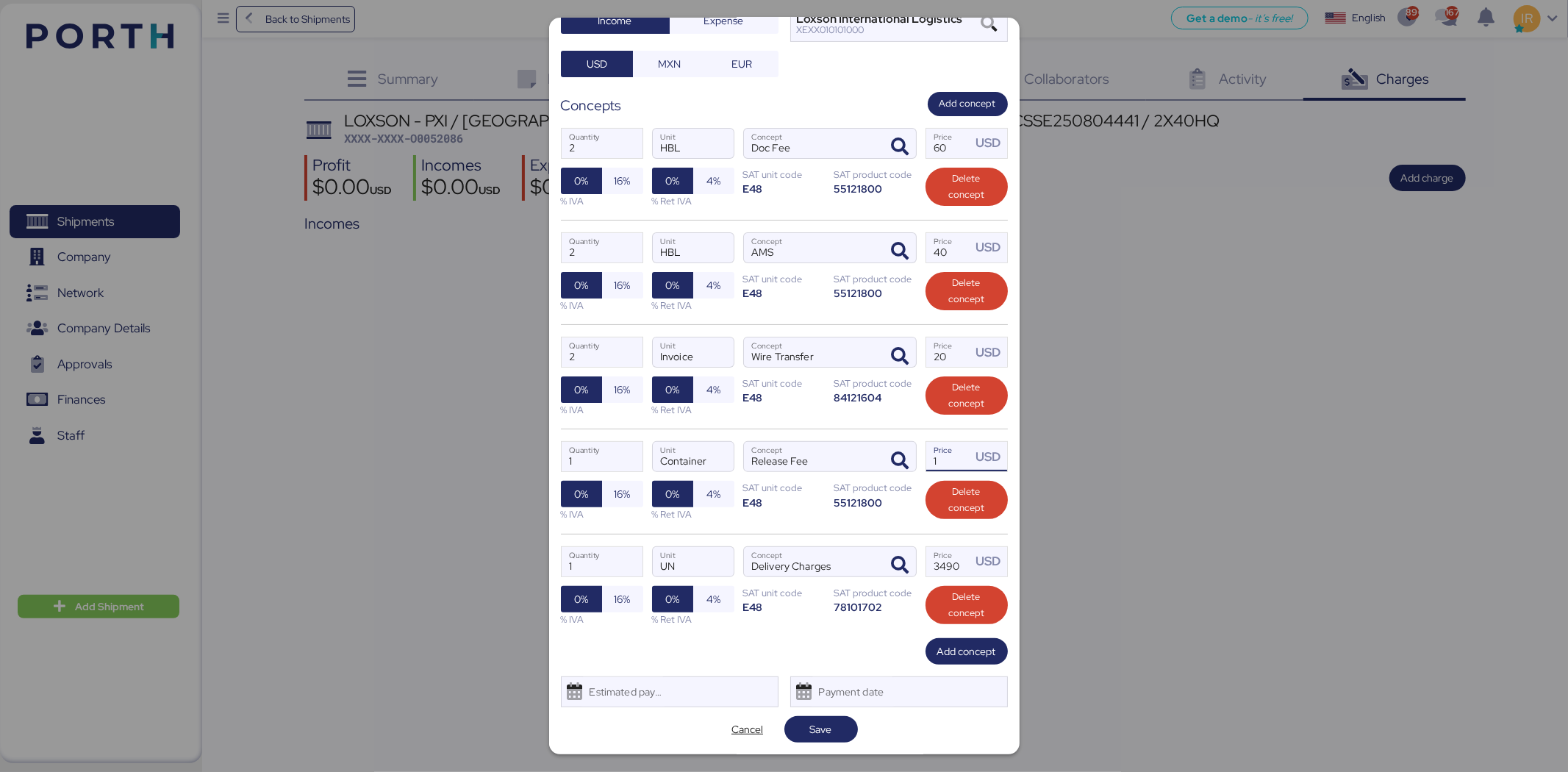
click at [926, 455] on input "1" at bounding box center [949, 456] width 46 height 29
type input "220"
click at [820, 722] on span "Save" at bounding box center [821, 729] width 22 height 18
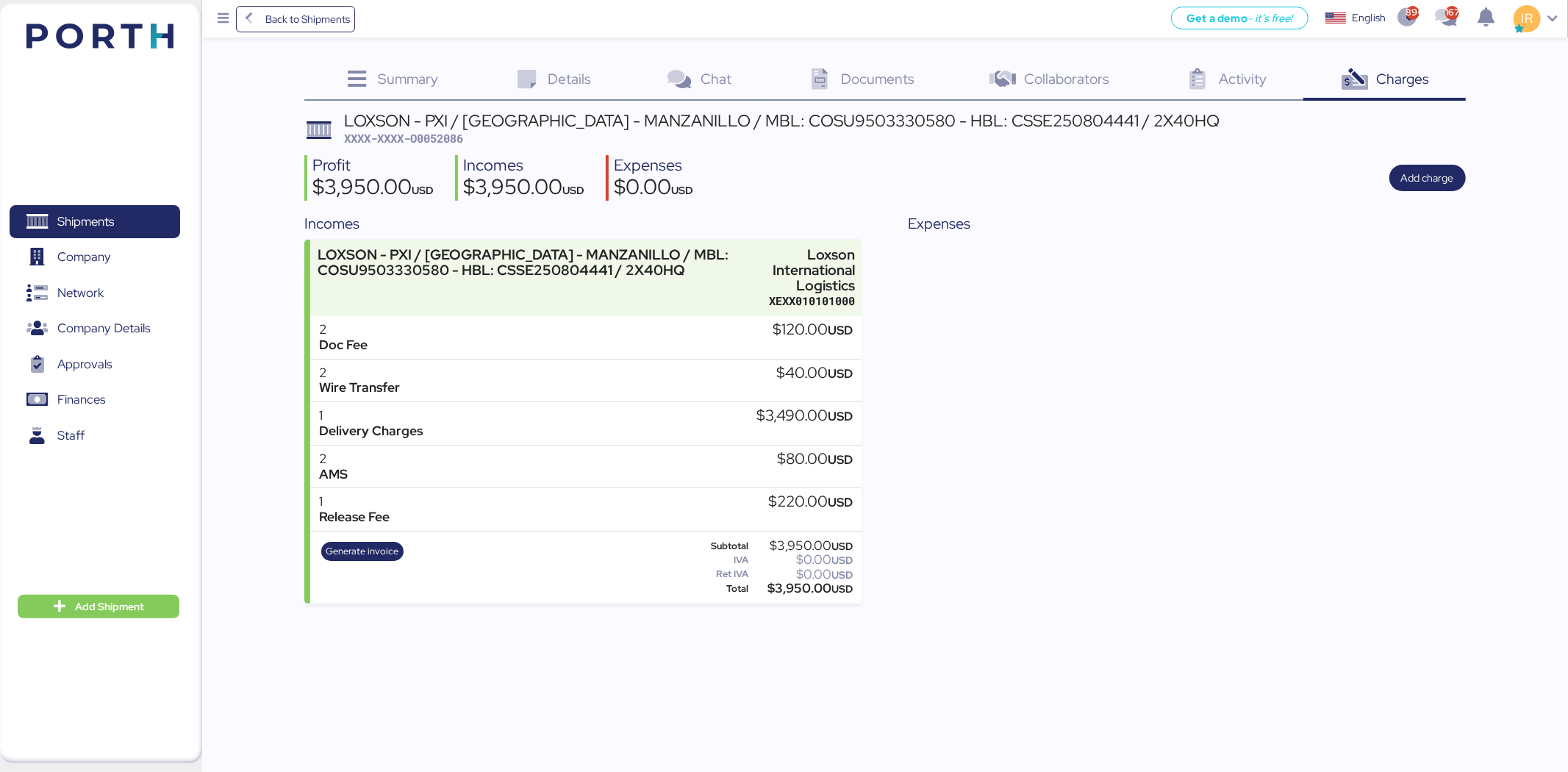
click at [604, 125] on div "LOXSON - PXI / [GEOGRAPHIC_DATA] - MANZANILLO / MBL: COSU9503330580 - HBL: CSSE…" at bounding box center [781, 120] width 875 height 16
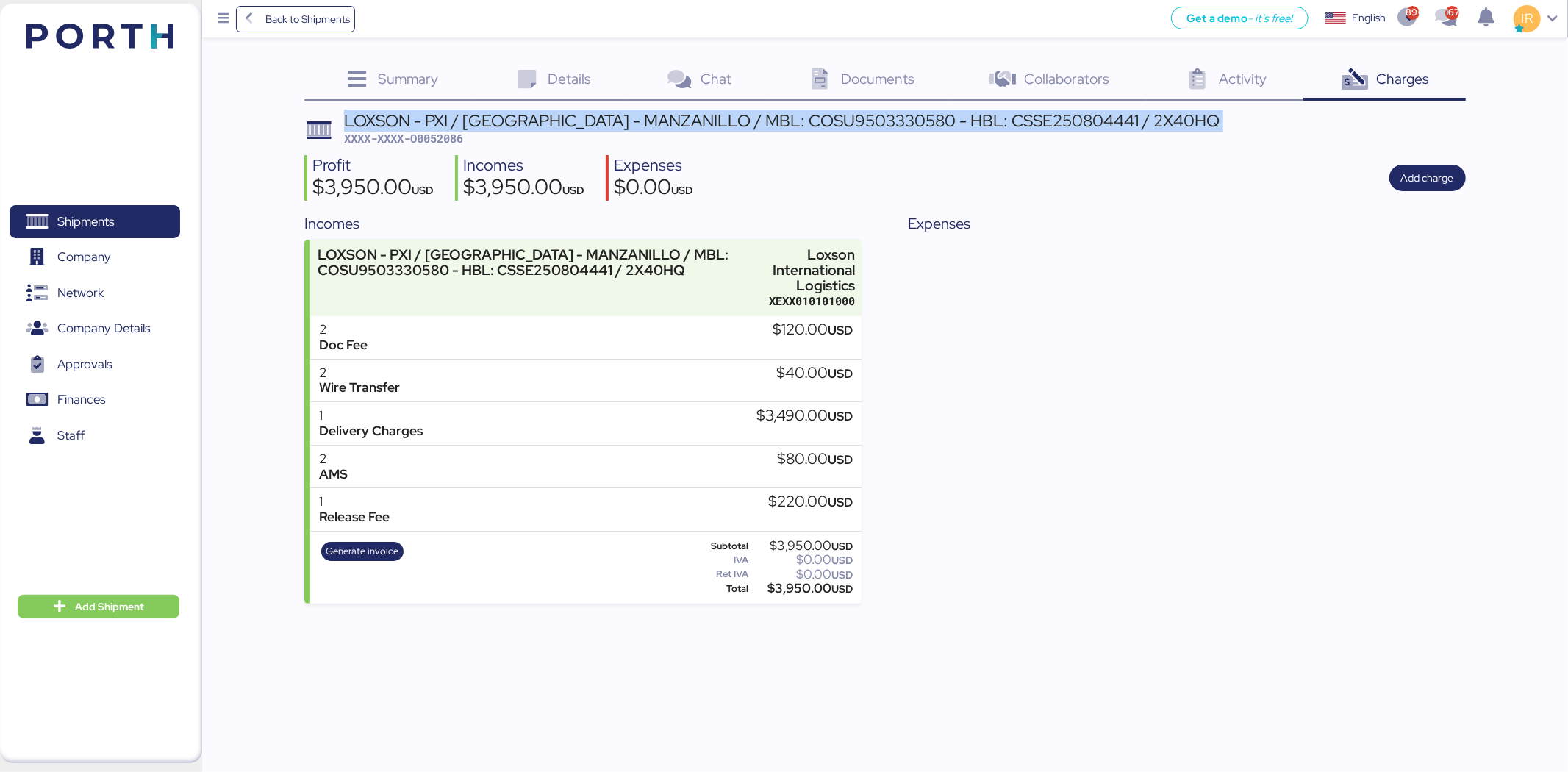
click at [604, 125] on div "LOXSON - PXI / [GEOGRAPHIC_DATA] - MANZANILLO / MBL: COSU9503330580 - HBL: CSSE…" at bounding box center [781, 120] width 875 height 16
copy div "LOXSON - PXI / [GEOGRAPHIC_DATA] - MANZANILLO / MBL: COSU9503330580 - HBL: CSSE…"
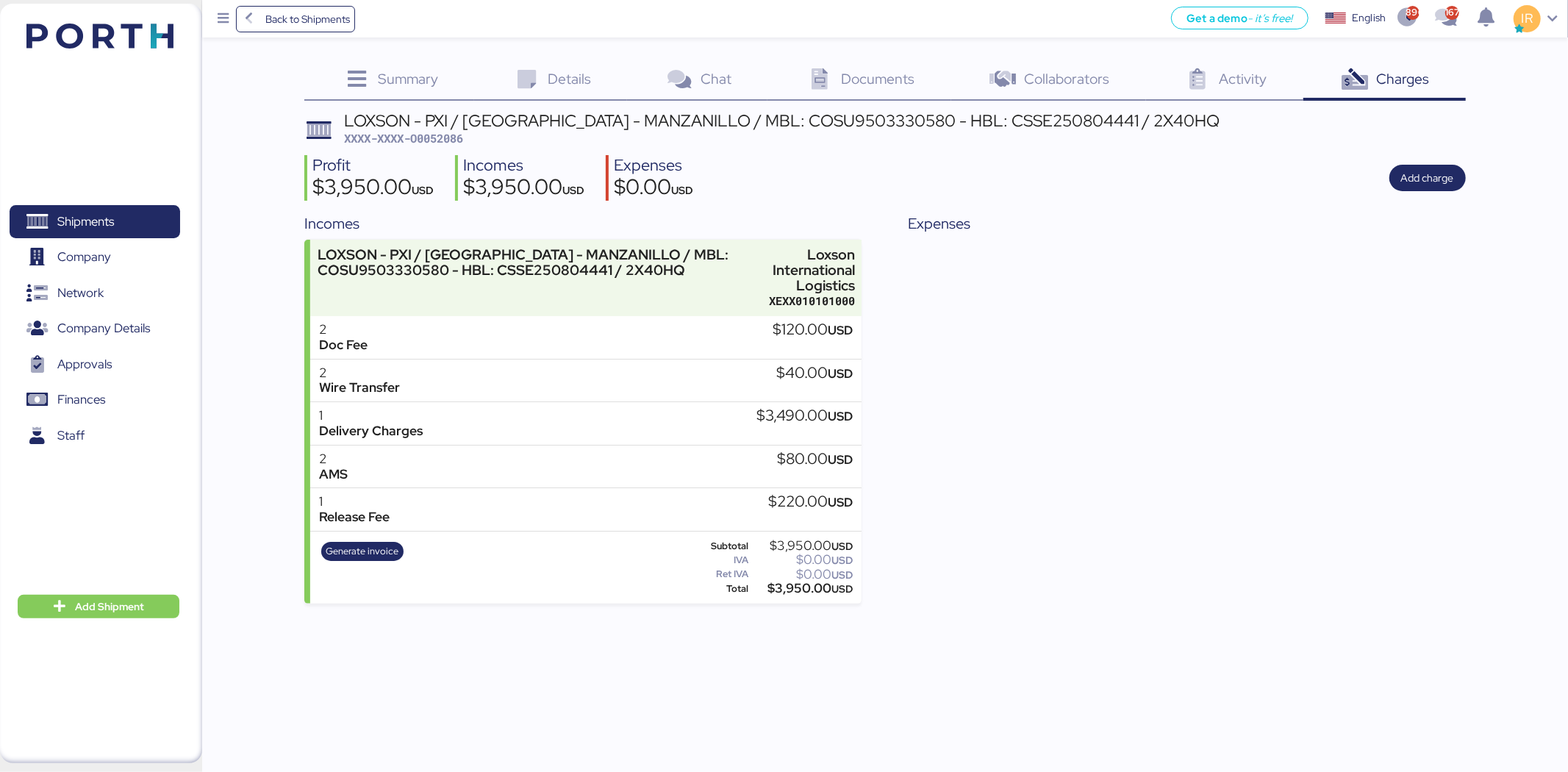
click at [441, 143] on span "XXXX-XXXX-O0052086" at bounding box center [403, 138] width 119 height 15
copy span "O0052086"
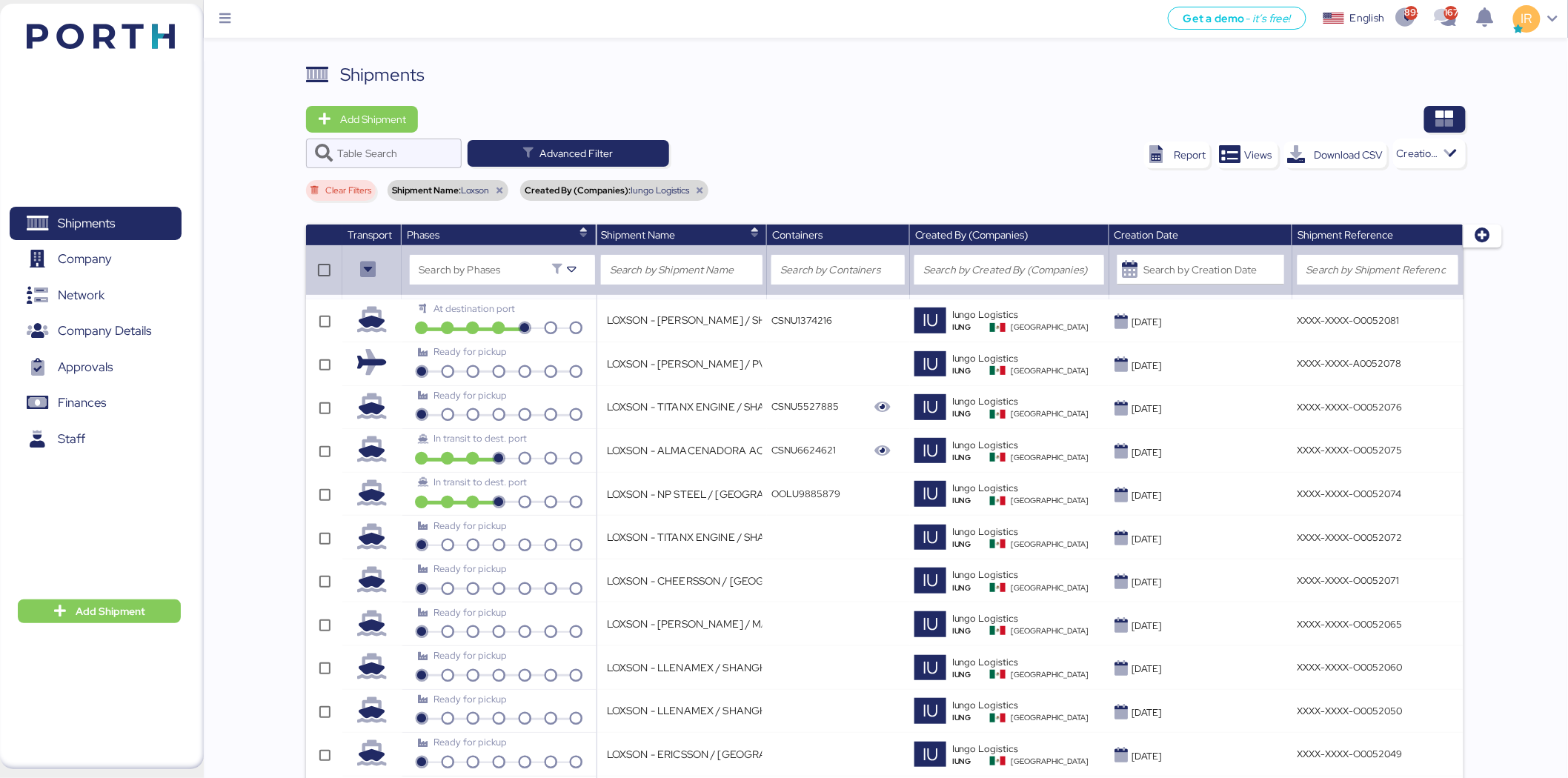
scroll to position [626, 0]
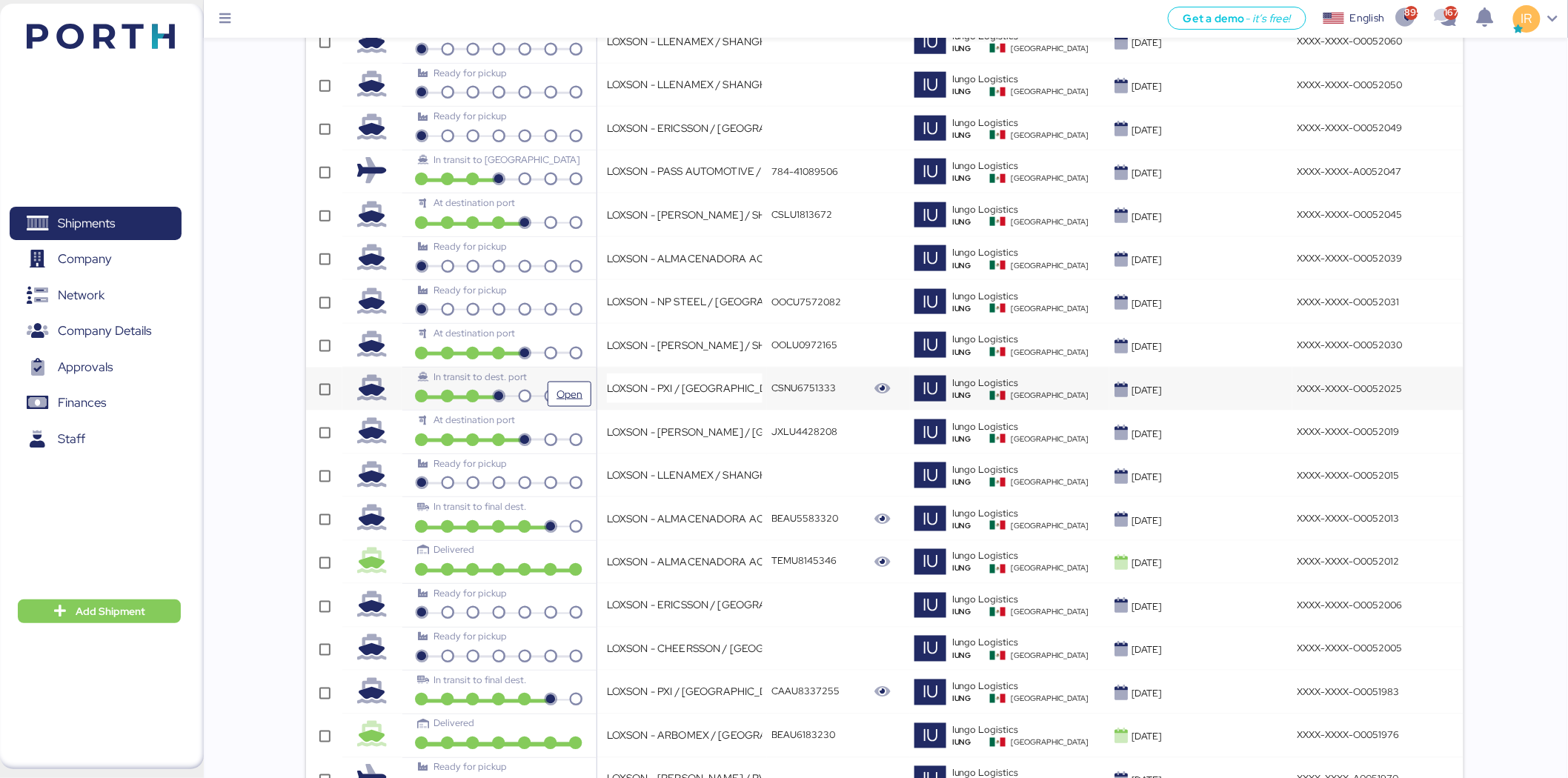
click at [450, 379] on span "In transit to dest. port" at bounding box center [480, 377] width 93 height 12
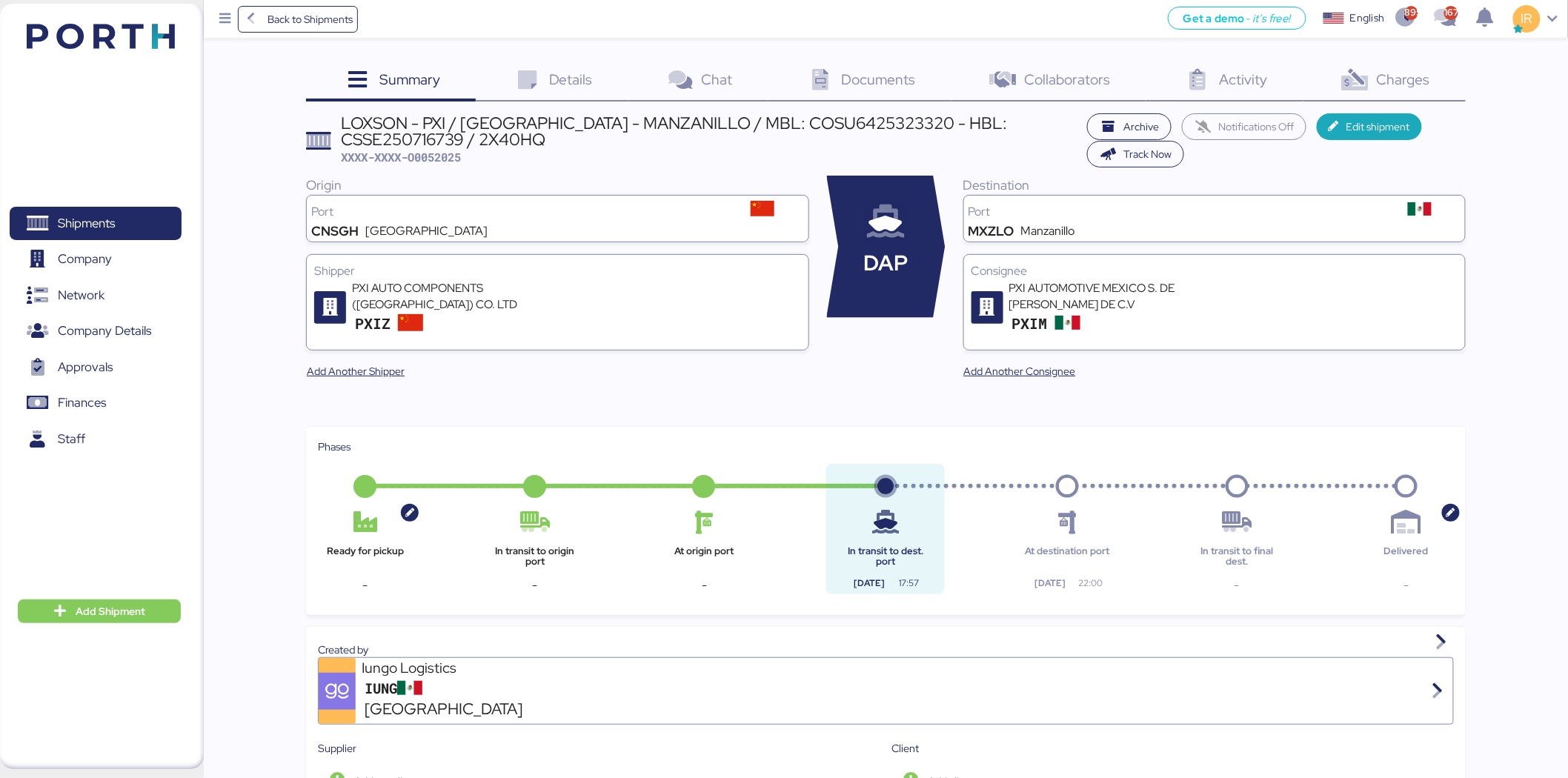
click at [591, 122] on div "LOXSON - PXI / [GEOGRAPHIC_DATA] - MANZANILLO / MBL: COSU6425323320 - HBL: CSSE…" at bounding box center [711, 132] width 739 height 34
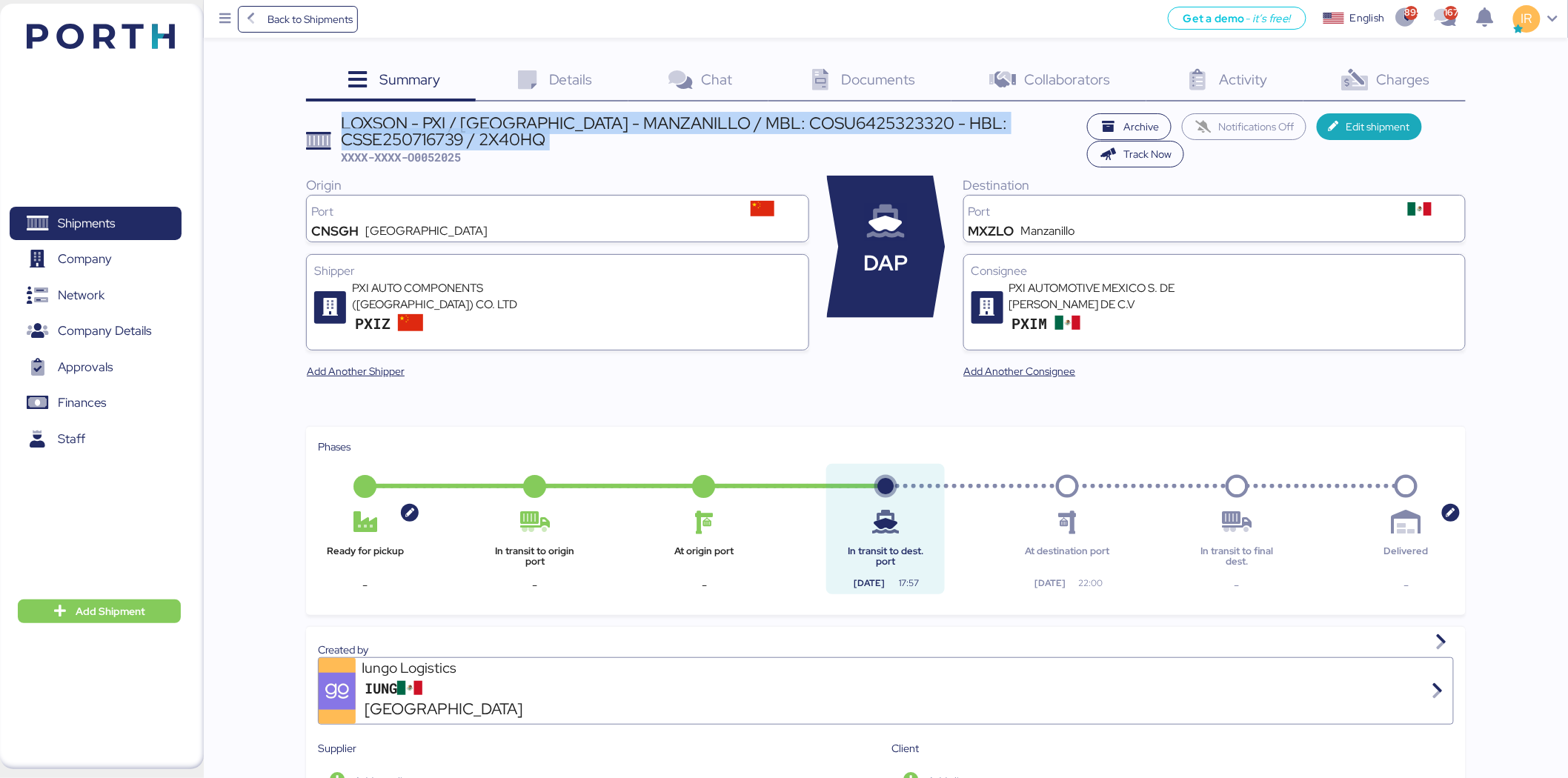
click at [591, 122] on div "LOXSON - PXI / [GEOGRAPHIC_DATA] - MANZANILLO / MBL: COSU6425323320 - HBL: CSSE…" at bounding box center [711, 132] width 739 height 34
copy div "LOXSON - PXI / [GEOGRAPHIC_DATA] - MANZANILLO / MBL: COSU6425323320 - HBL: CSSE…"
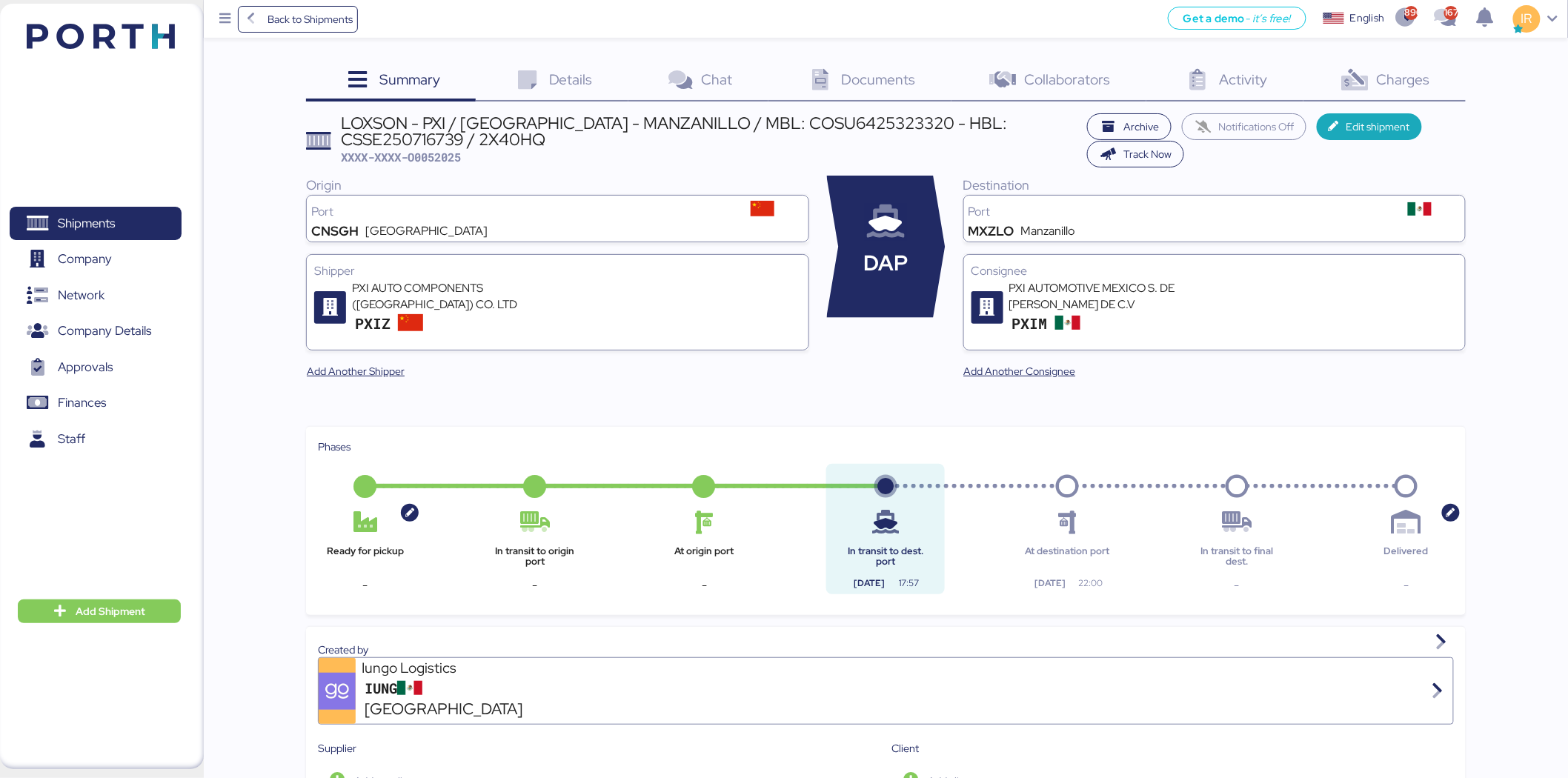
click at [1409, 63] on div "Charges 0" at bounding box center [1385, 81] width 162 height 40
